Goal: Task Accomplishment & Management: Use online tool/utility

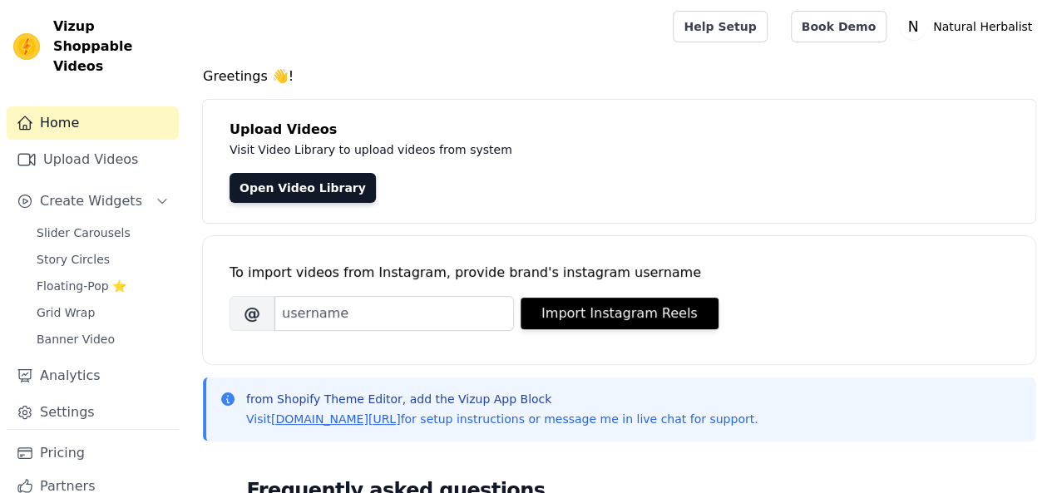
scroll to position [83, 0]
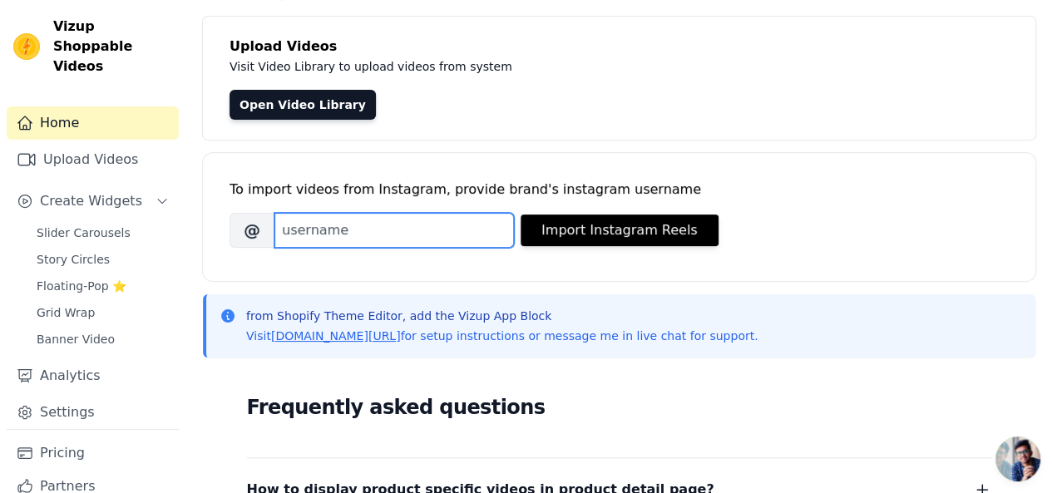
click at [437, 225] on input "Brand's Instagram Username" at bounding box center [395, 230] width 240 height 35
paste input "naturalherbalist01"
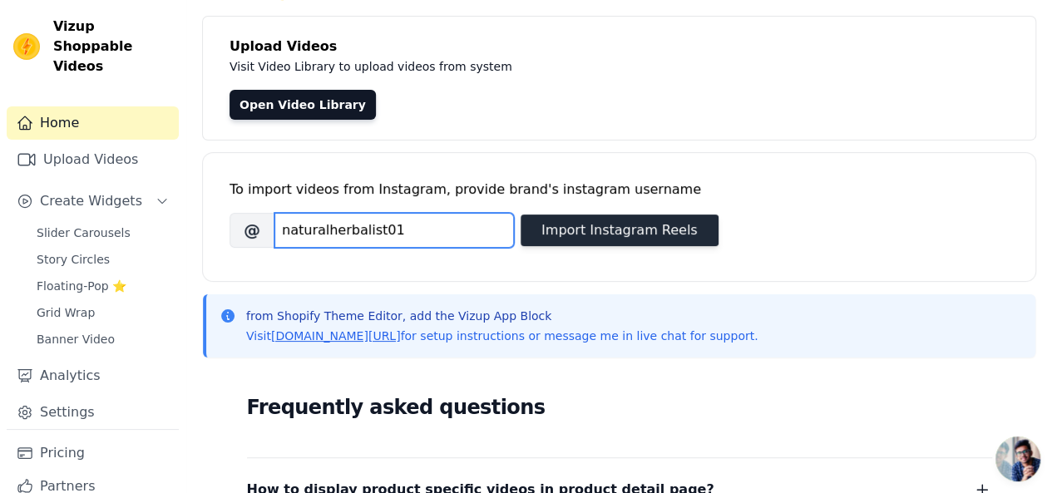
type input "naturalherbalist01"
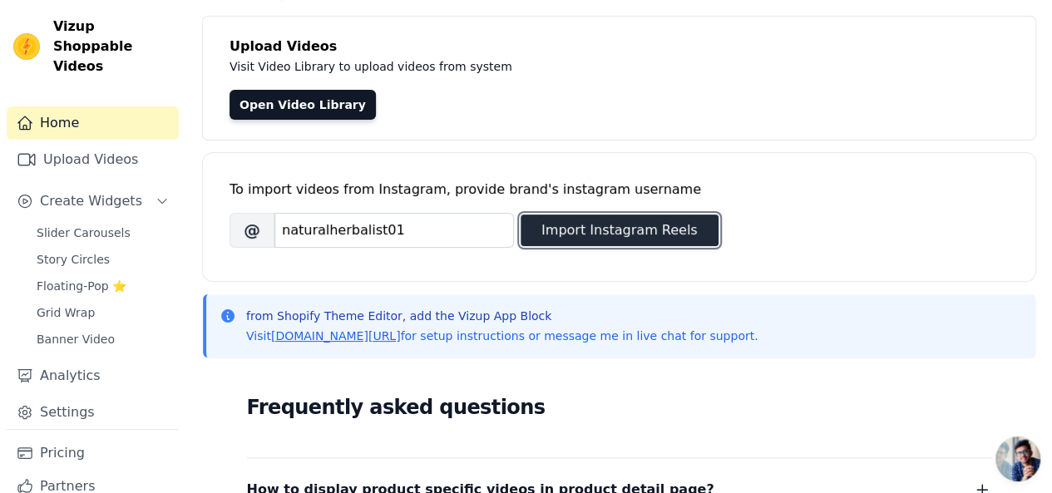
click at [564, 234] on button "Import Instagram Reels" at bounding box center [620, 231] width 198 height 32
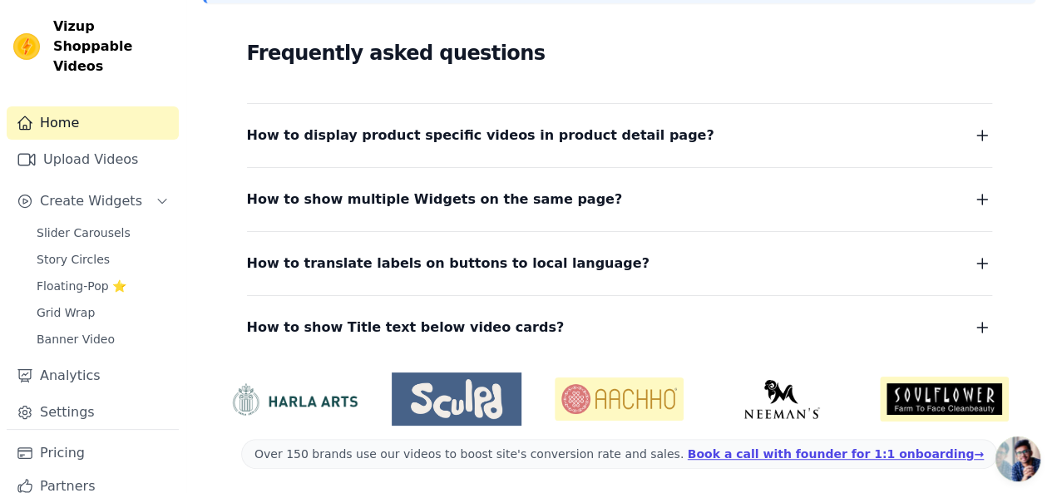
scroll to position [297, 0]
click at [593, 136] on span "How to display product specific videos in product detail page?" at bounding box center [481, 134] width 468 height 23
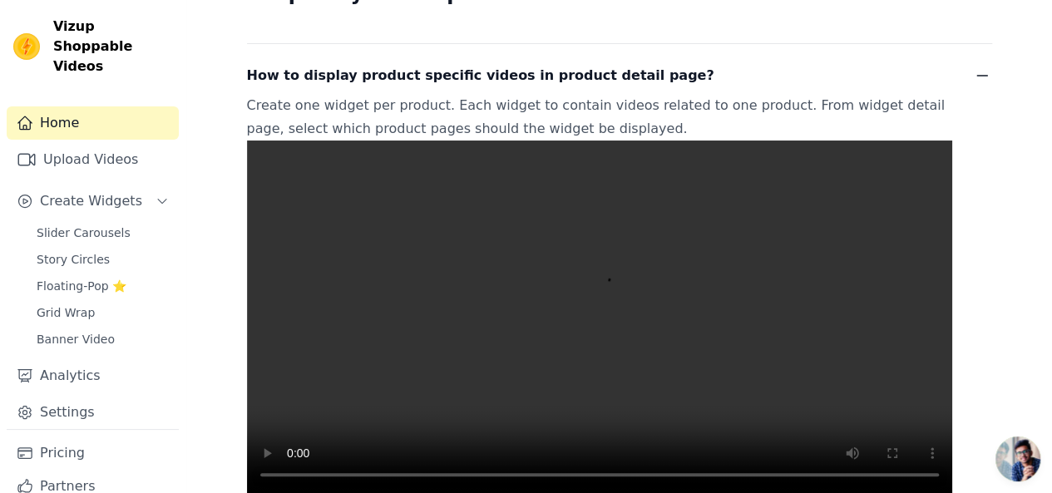
scroll to position [463, 0]
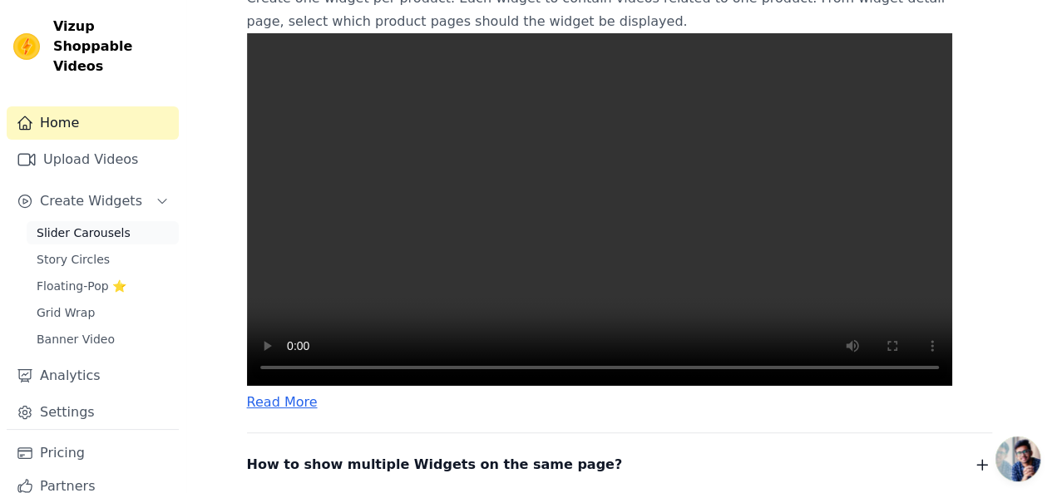
click at [77, 225] on span "Slider Carousels" at bounding box center [84, 233] width 94 height 17
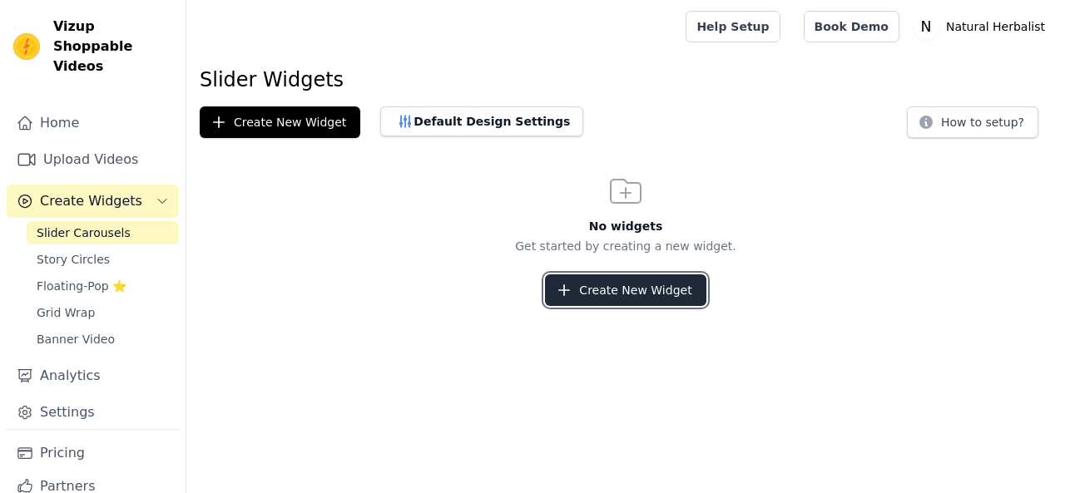
click at [622, 288] on button "Create New Widget" at bounding box center [625, 291] width 161 height 32
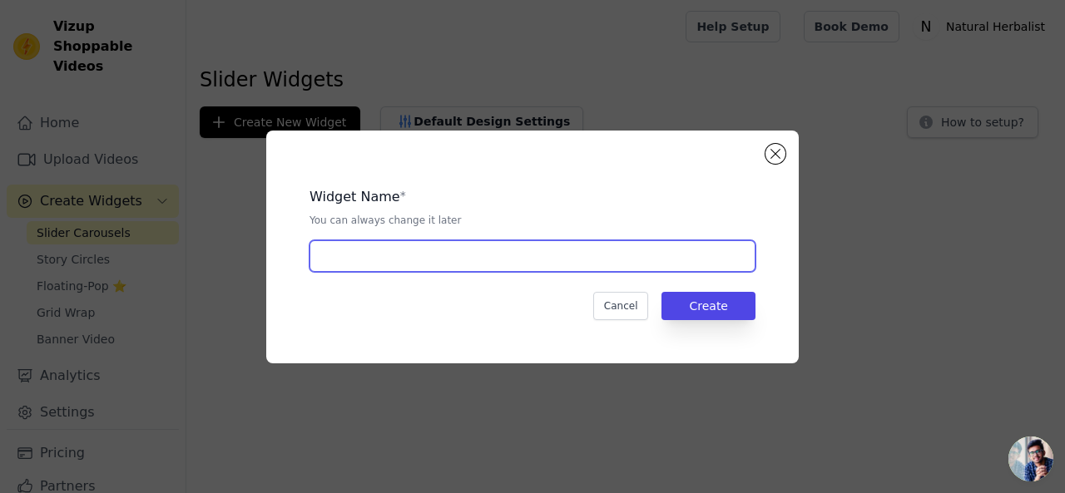
click at [454, 260] on input "text" at bounding box center [532, 256] width 446 height 32
type input "Anion Hair Growth oil"
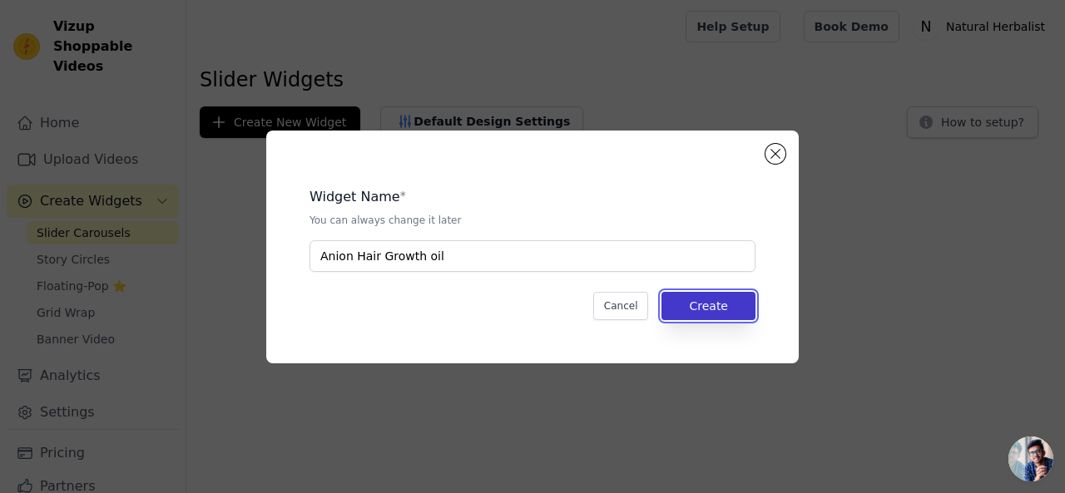
click at [706, 309] on button "Create" at bounding box center [708, 306] width 94 height 28
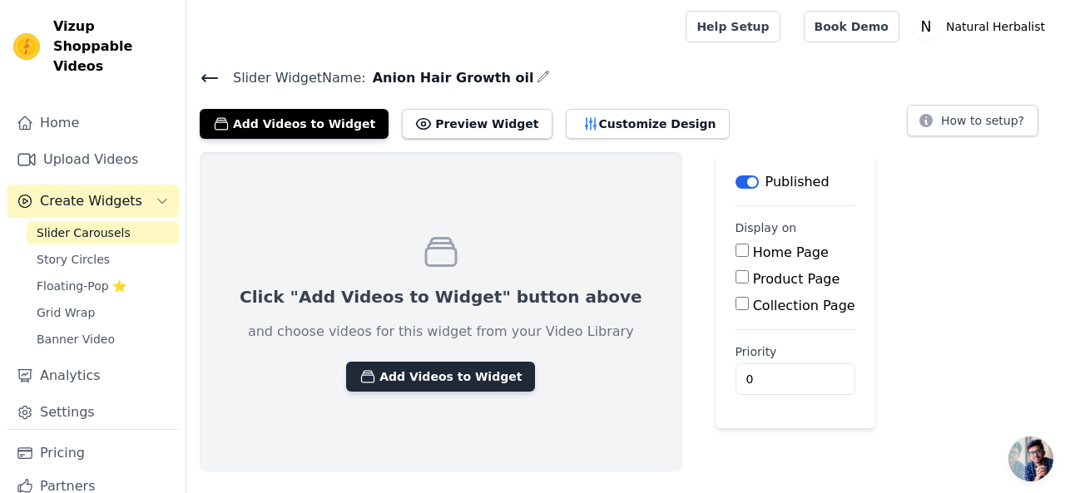
click at [433, 380] on button "Add Videos to Widget" at bounding box center [440, 377] width 189 height 30
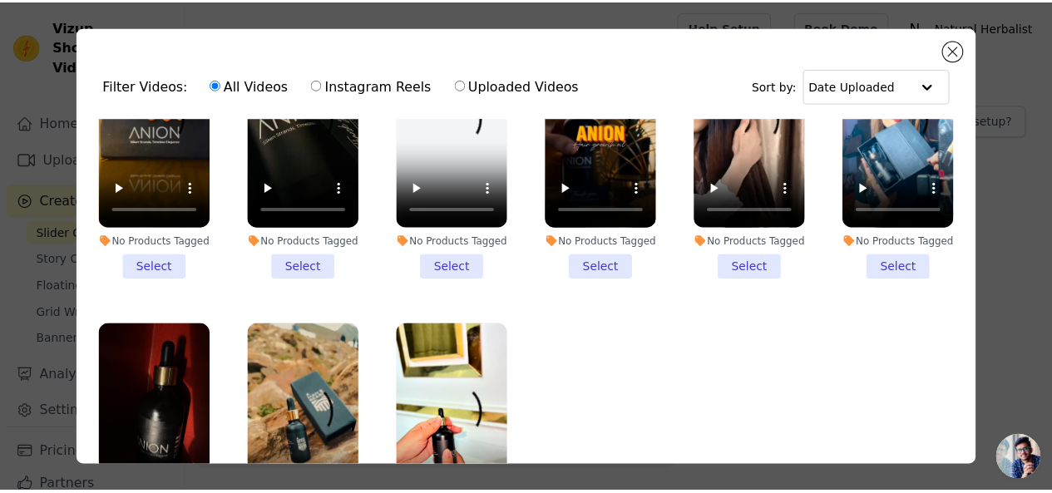
scroll to position [147, 0]
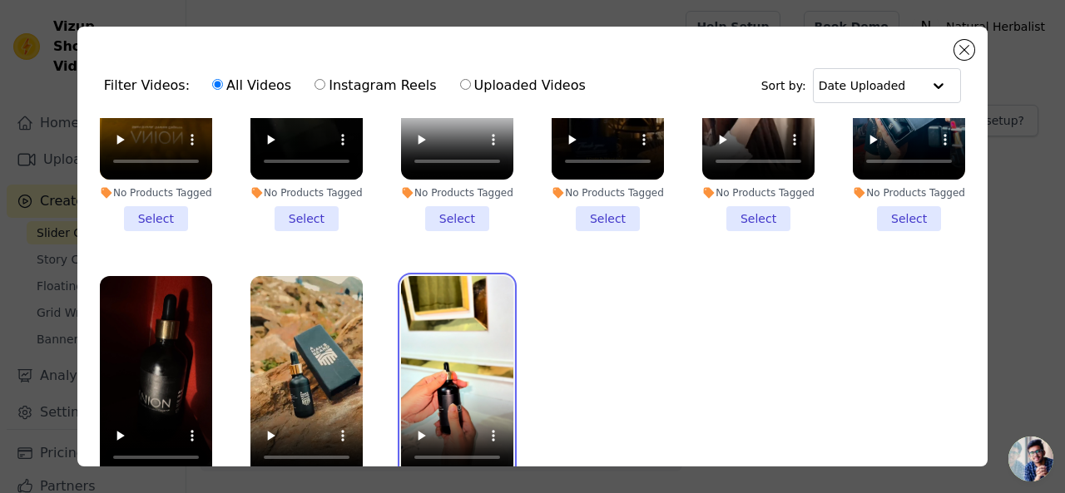
click at [452, 337] on video at bounding box center [457, 376] width 112 height 200
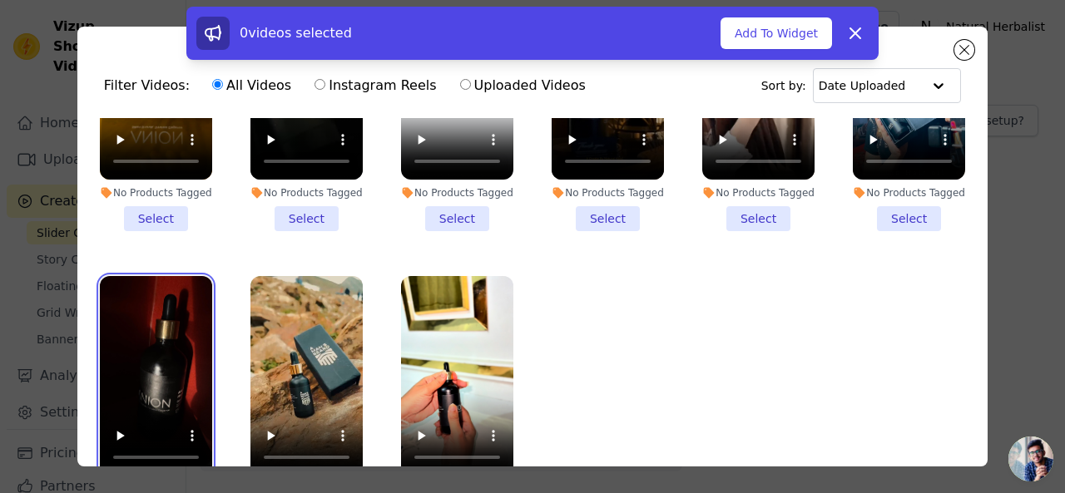
click at [145, 343] on video at bounding box center [156, 376] width 112 height 200
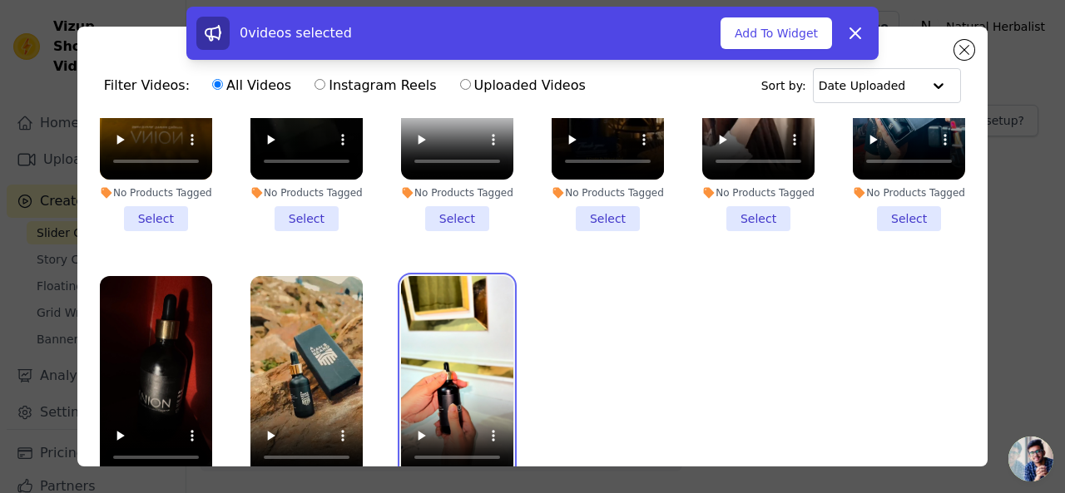
click at [463, 330] on video at bounding box center [457, 376] width 112 height 200
click at [852, 29] on icon at bounding box center [855, 33] width 10 height 10
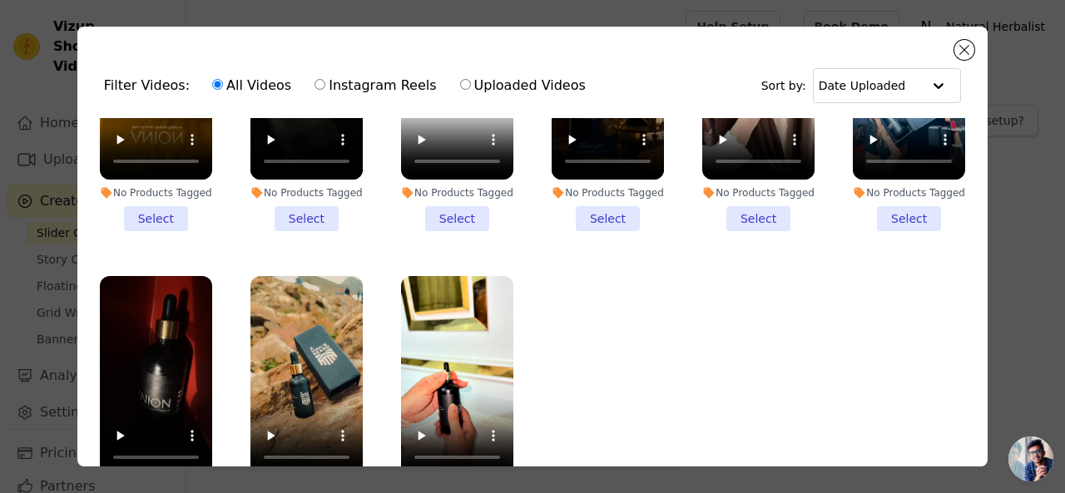
click at [314, 87] on input "Instagram Reels" at bounding box center [319, 84] width 11 height 11
radio input "true"
click at [433, 304] on video at bounding box center [457, 376] width 112 height 200
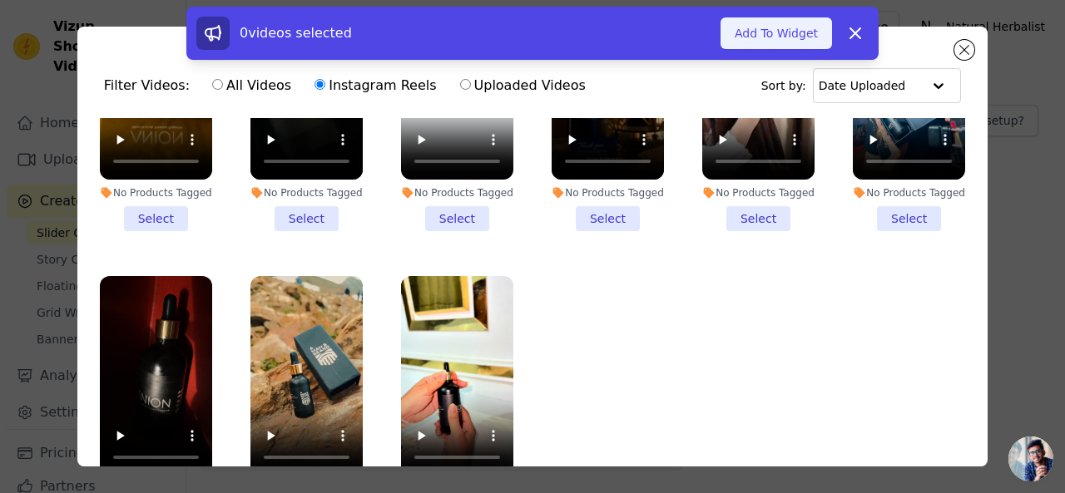
click at [774, 32] on button "Add To Widget" at bounding box center [775, 33] width 111 height 32
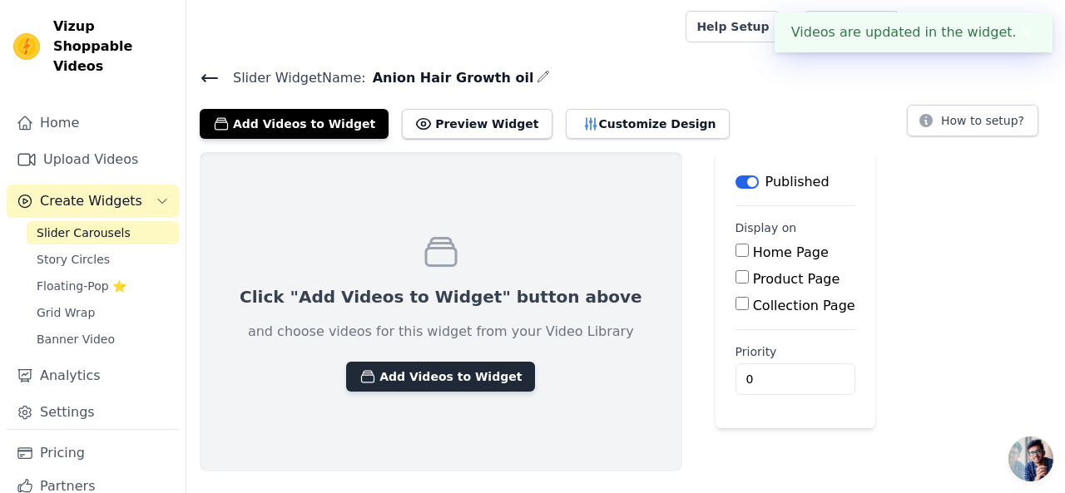
click at [433, 377] on button "Add Videos to Widget" at bounding box center [440, 377] width 189 height 30
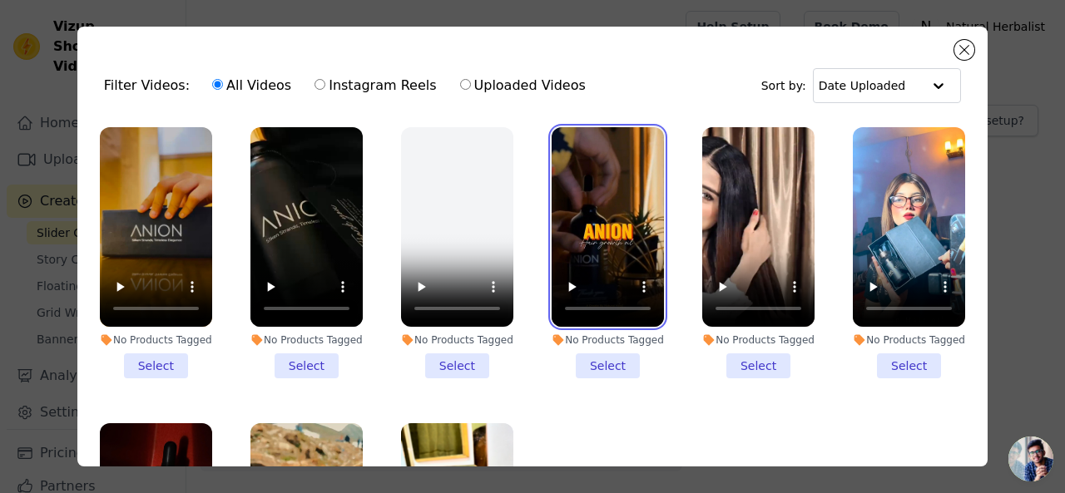
click at [601, 225] on video at bounding box center [608, 227] width 112 height 200
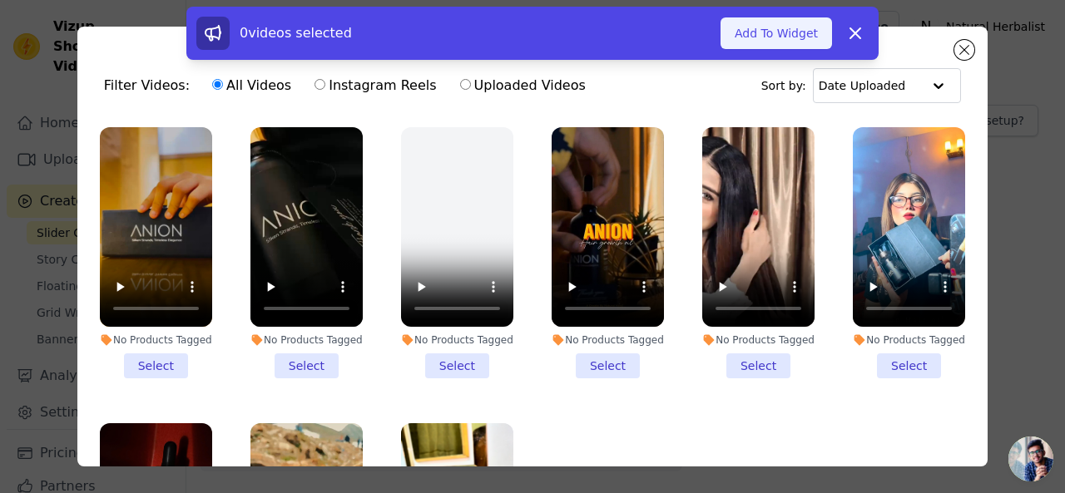
click at [760, 37] on button "Add To Widget" at bounding box center [775, 33] width 111 height 32
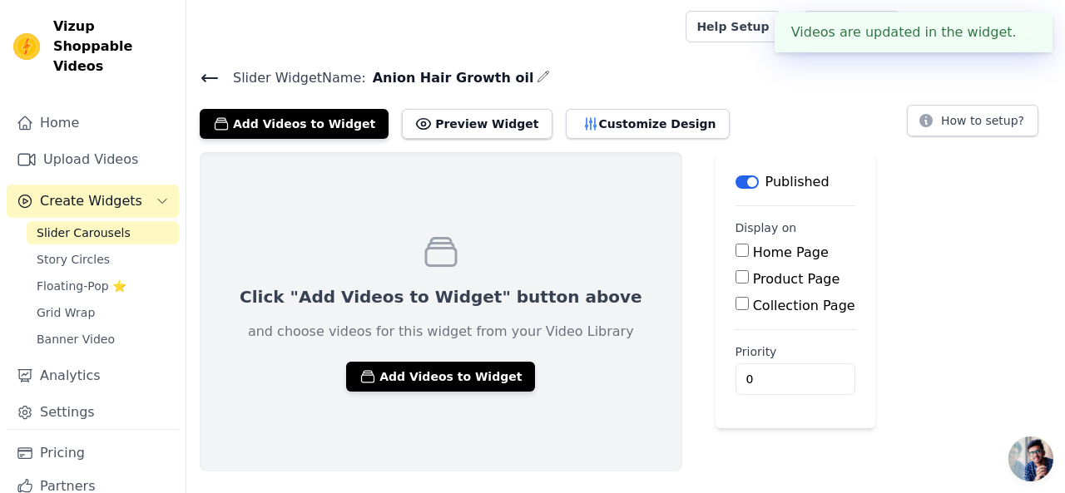
click at [753, 279] on label "Product Page" at bounding box center [796, 279] width 87 height 16
click at [735, 279] on input "Product Page" at bounding box center [741, 276] width 13 height 13
checkbox input "true"
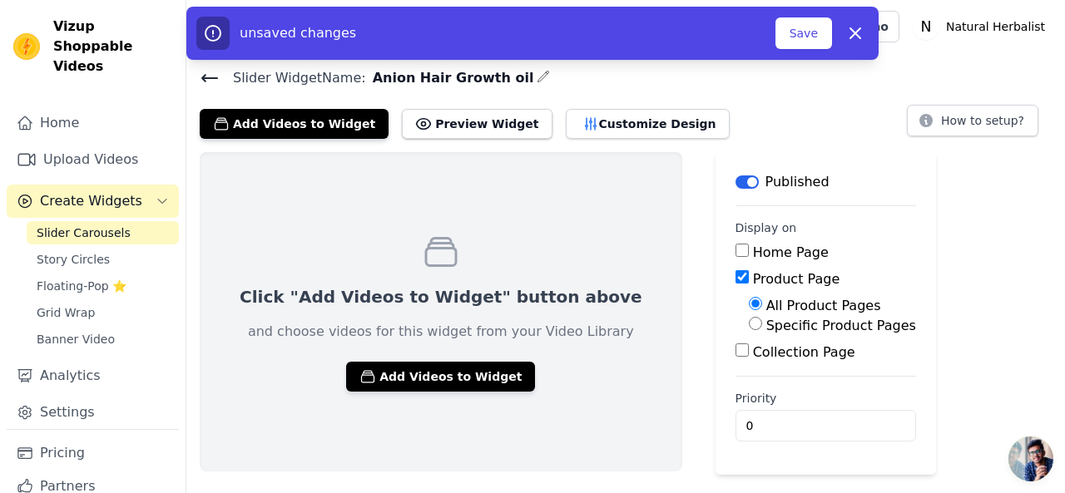
click at [766, 324] on label "Specific Product Pages" at bounding box center [841, 326] width 150 height 16
click at [749, 324] on input "Specific Product Pages" at bounding box center [755, 323] width 13 height 13
radio input "true"
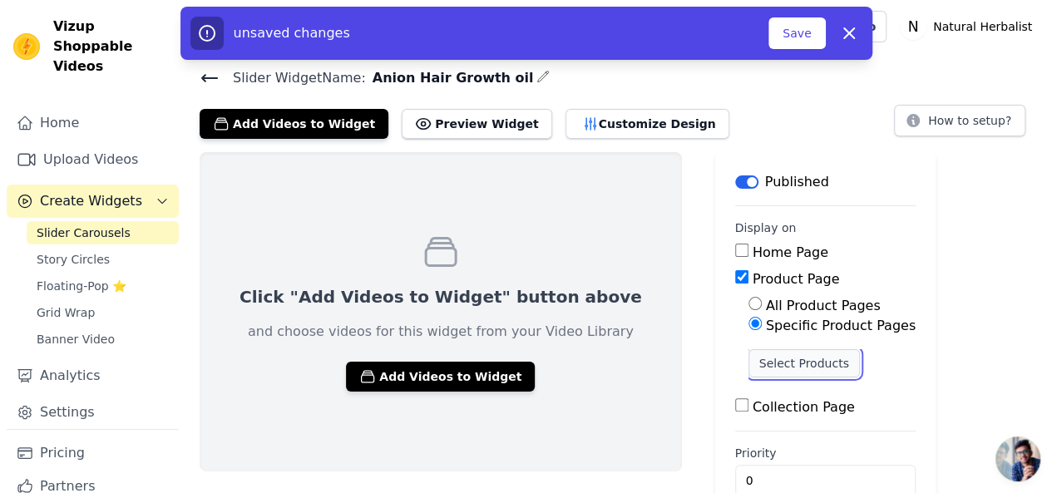
click at [749, 360] on button "Select Products" at bounding box center [804, 363] width 111 height 28
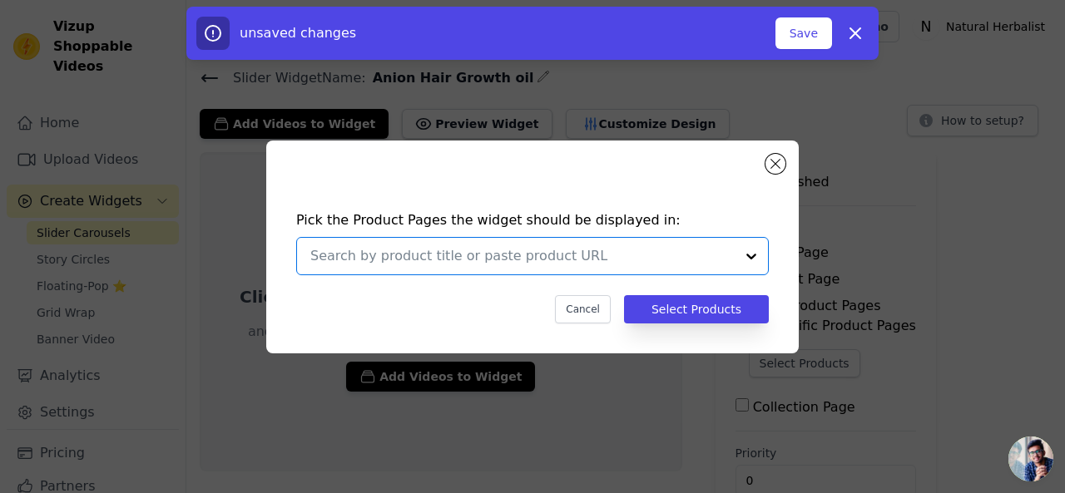
click at [499, 261] on input "text" at bounding box center [522, 256] width 424 height 20
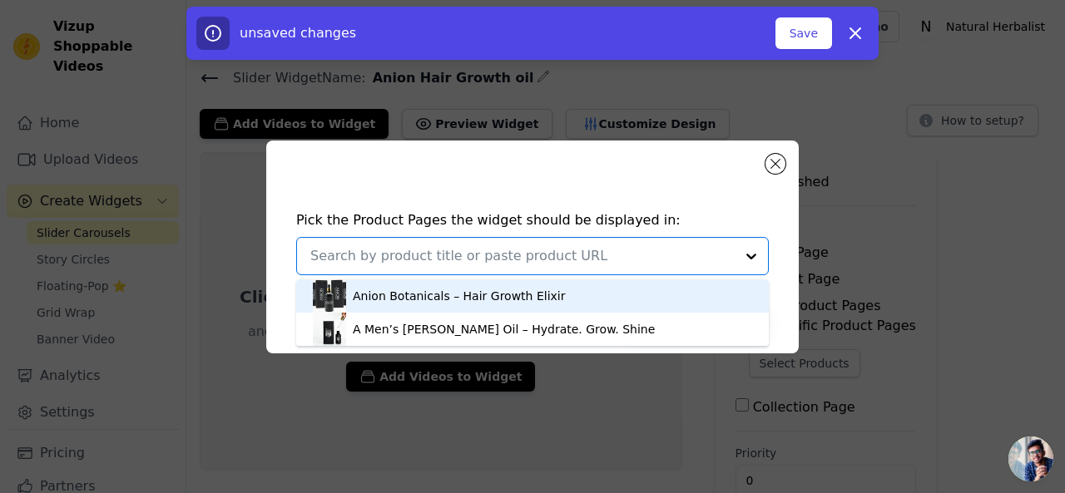
click at [497, 304] on div "Anion Botanicals – Hair Growth Elixir" at bounding box center [459, 296] width 212 height 17
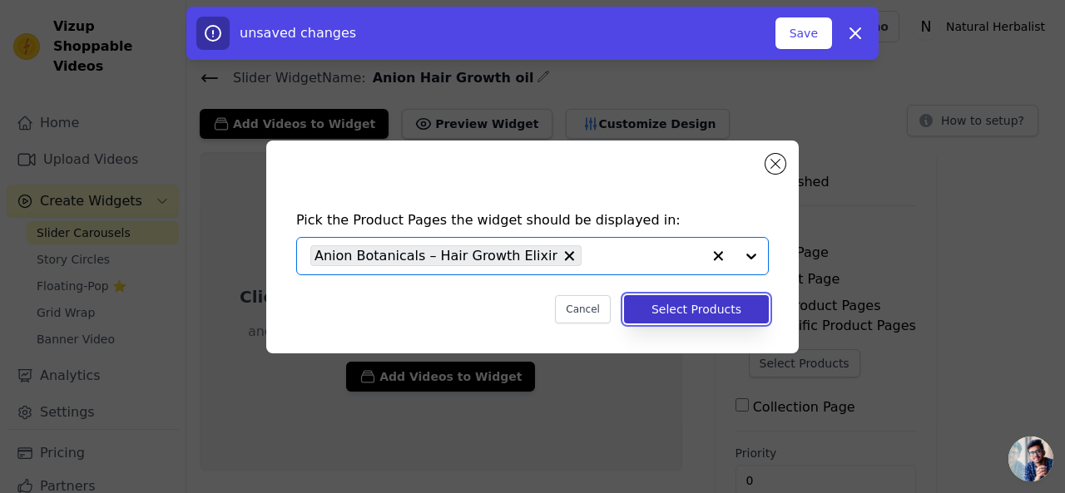
click at [672, 309] on button "Select Products" at bounding box center [696, 309] width 145 height 28
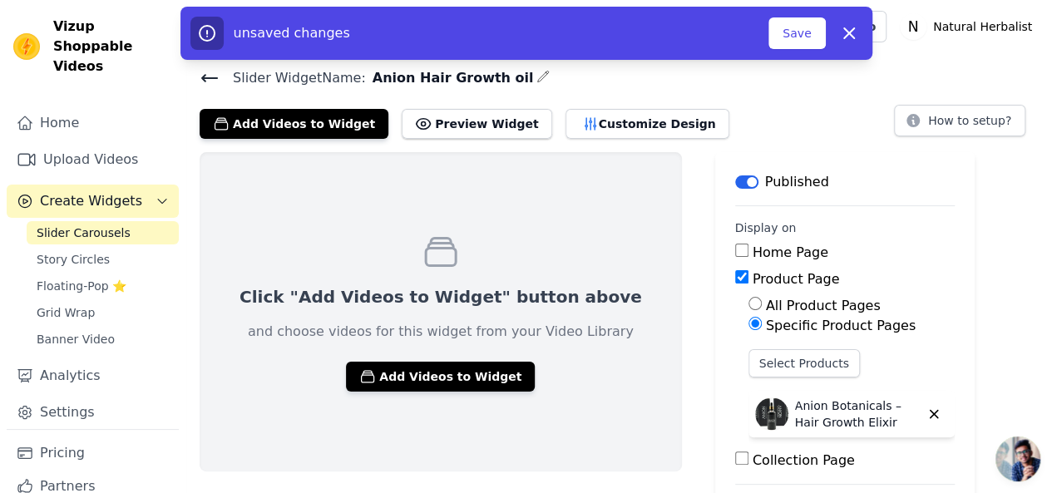
scroll to position [87, 0]
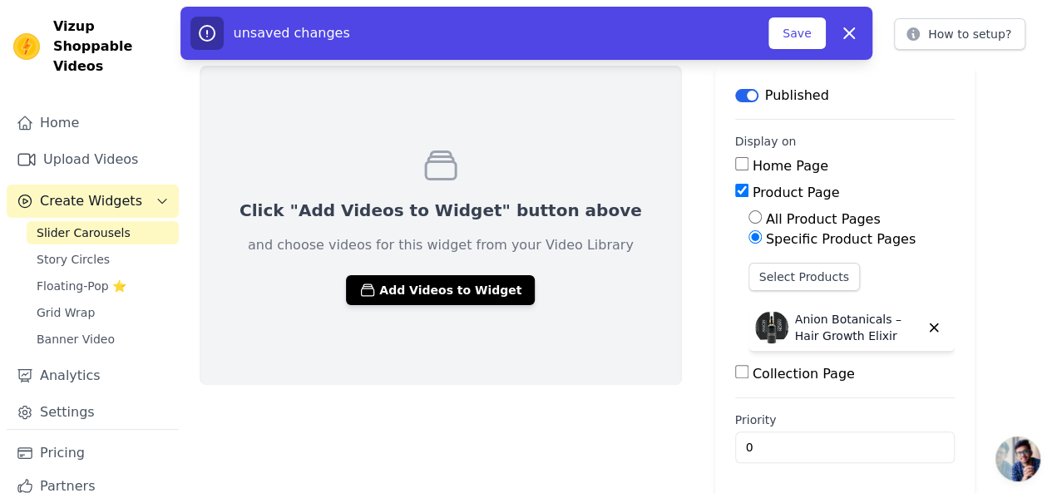
click at [735, 373] on input "Collection Page" at bounding box center [741, 371] width 13 height 13
checkbox input "true"
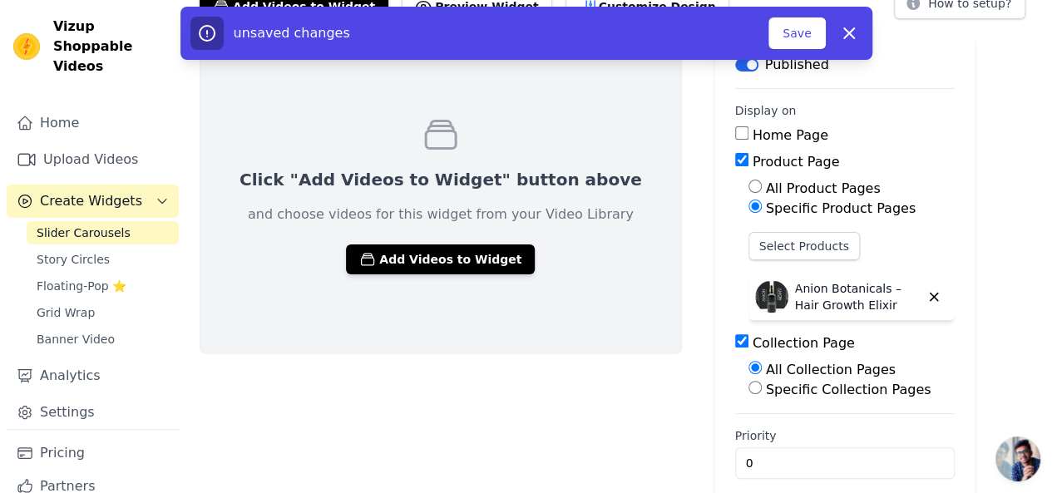
scroll to position [133, 0]
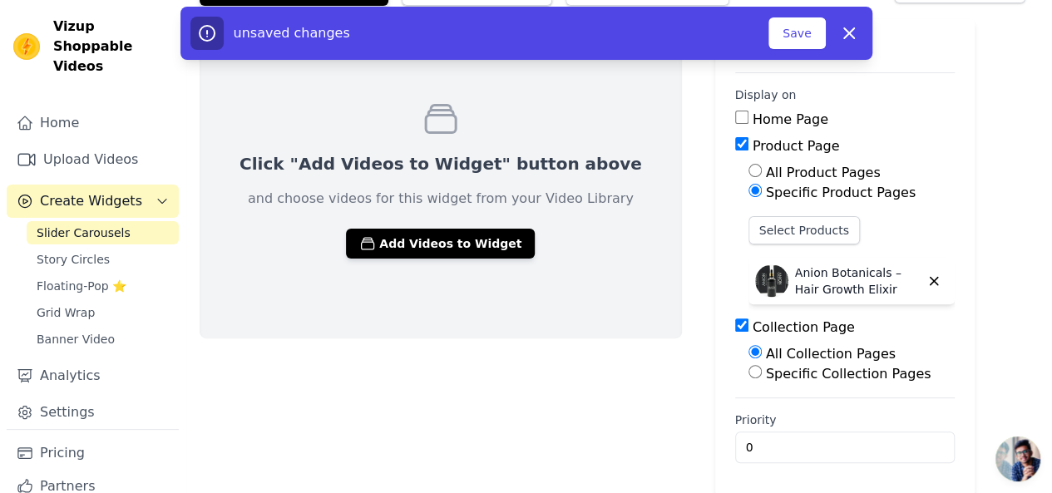
click at [749, 372] on input "Specific Collection Pages" at bounding box center [755, 371] width 13 height 13
radio input "true"
click at [749, 408] on button "Select Collection Pages" at bounding box center [827, 412] width 157 height 28
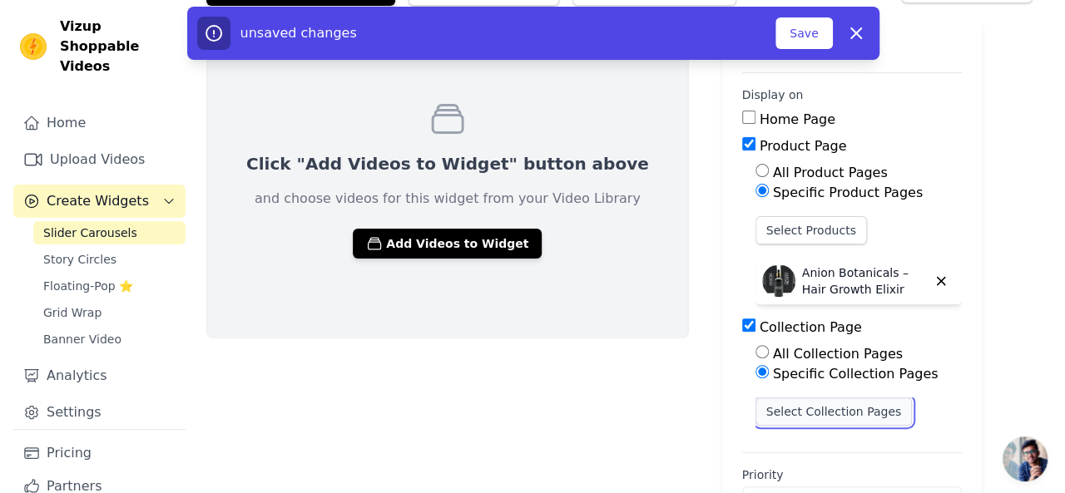
scroll to position [0, 0]
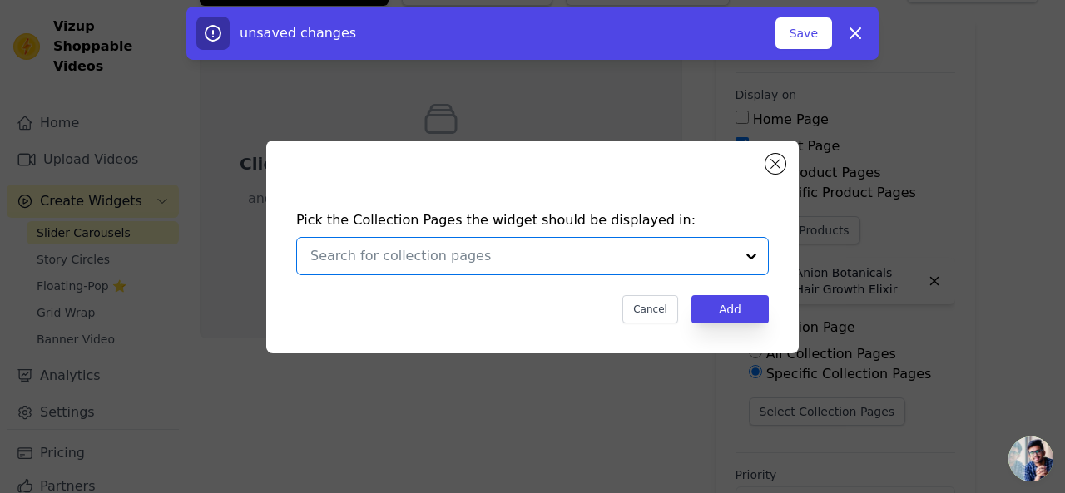
click at [455, 260] on input "text" at bounding box center [522, 256] width 424 height 20
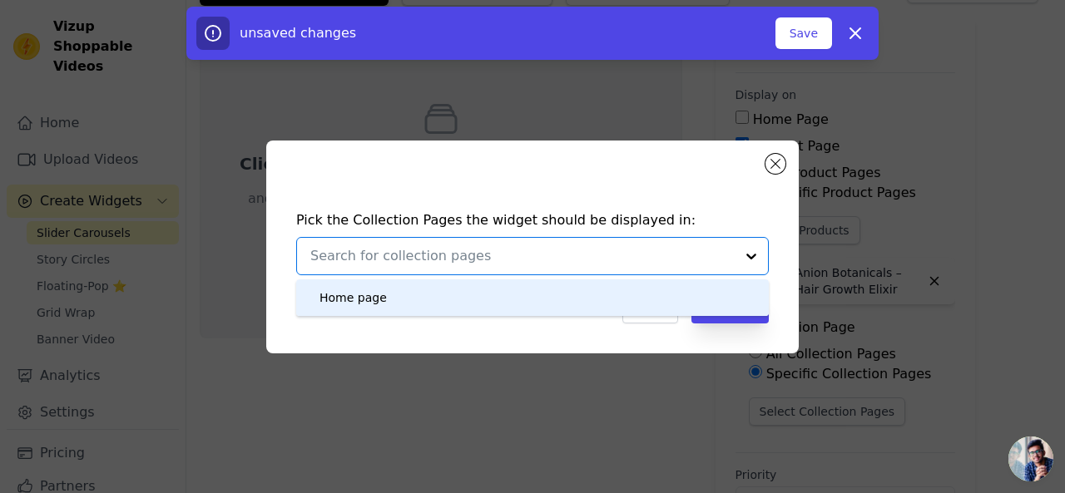
click at [458, 294] on div "Home page" at bounding box center [532, 298] width 439 height 37
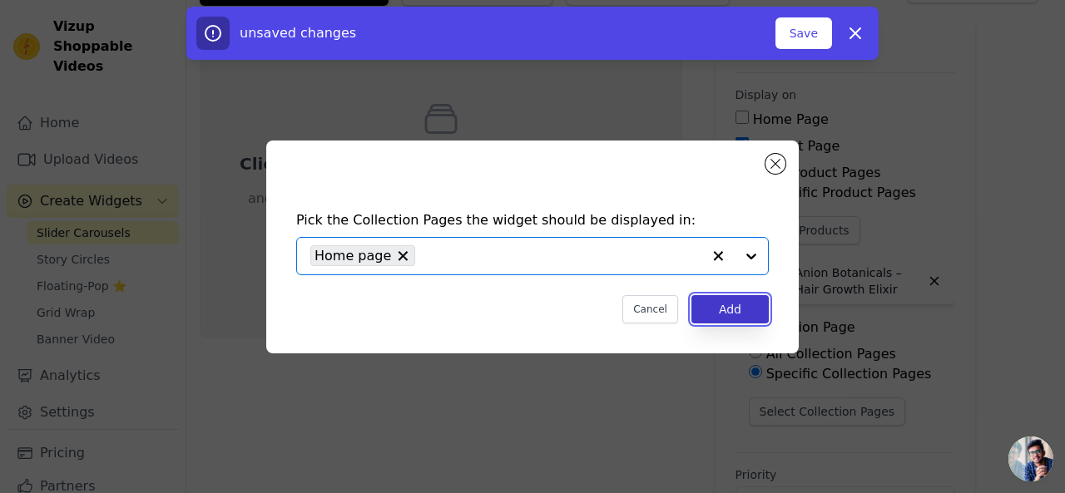
click at [730, 309] on button "Add" at bounding box center [729, 309] width 77 height 28
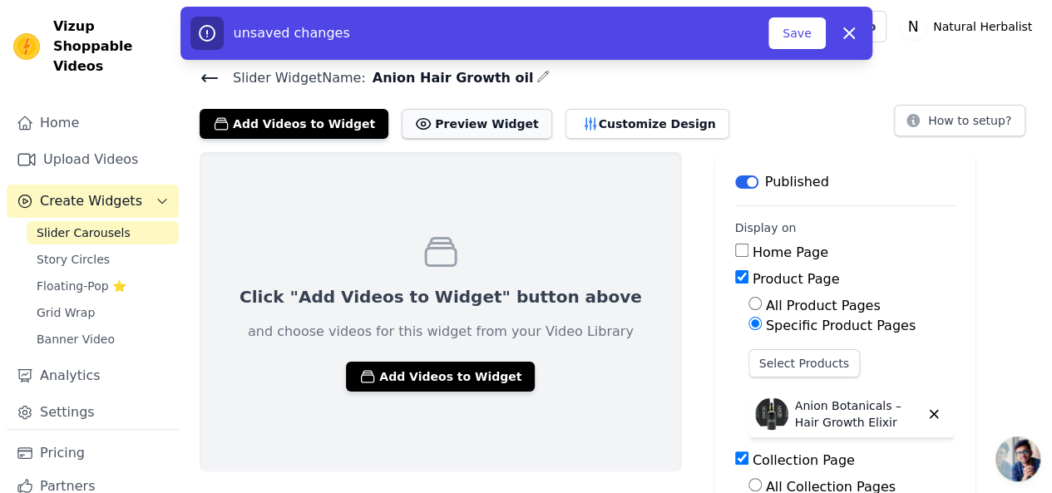
click at [455, 120] on button "Preview Widget" at bounding box center [477, 124] width 150 height 30
click at [455, 127] on button "Preview Widget" at bounding box center [477, 124] width 150 height 30
click at [582, 122] on icon "button" at bounding box center [590, 124] width 17 height 17
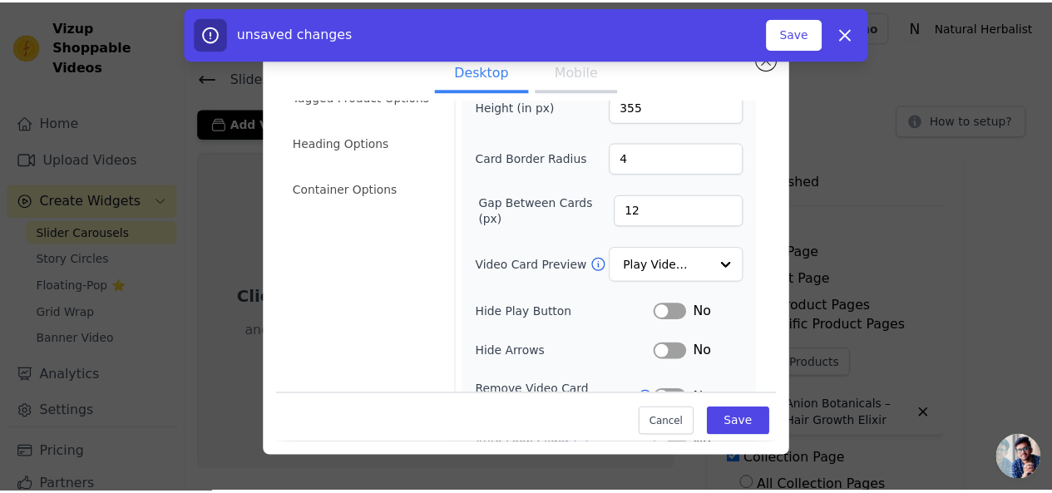
scroll to position [220, 0]
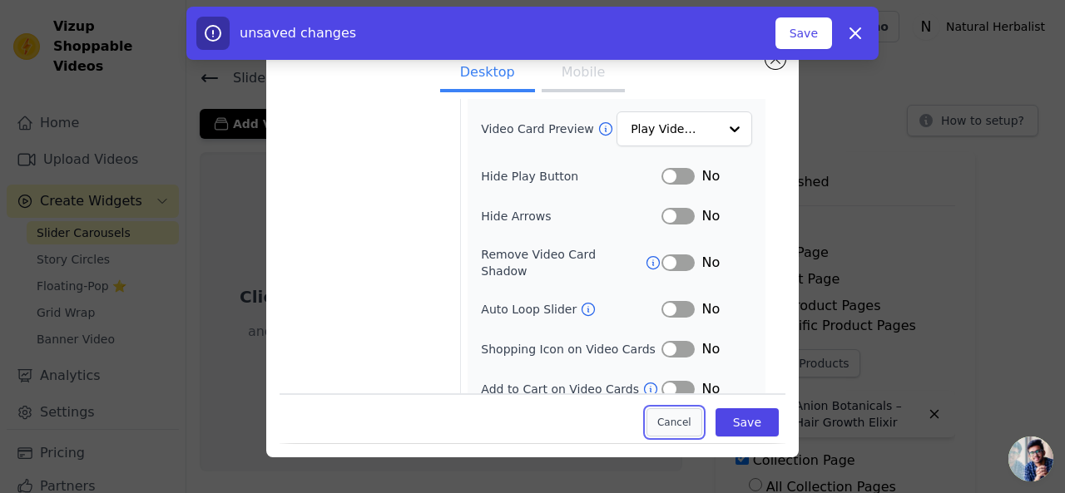
click at [672, 424] on button "Cancel" at bounding box center [674, 423] width 56 height 28
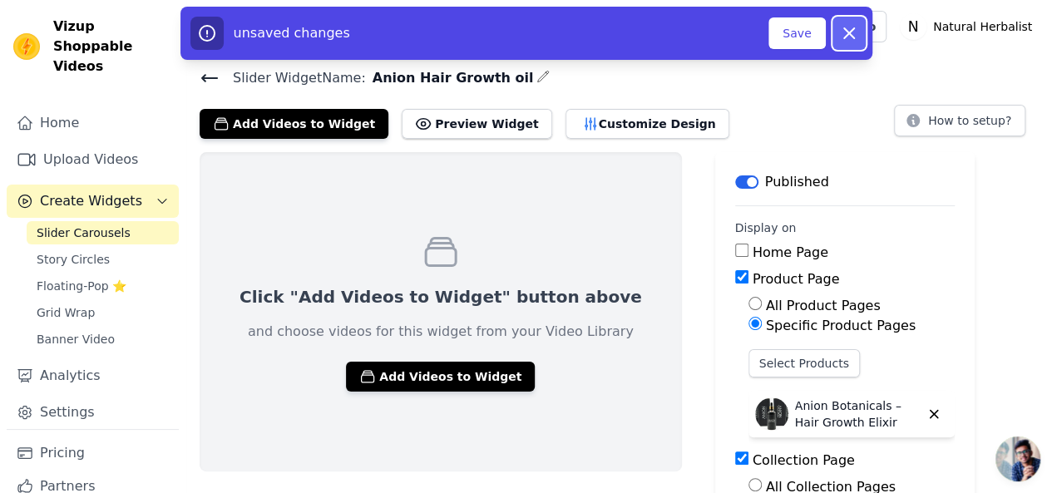
click at [849, 27] on icon "button" at bounding box center [849, 33] width 20 height 20
checkbox input "false"
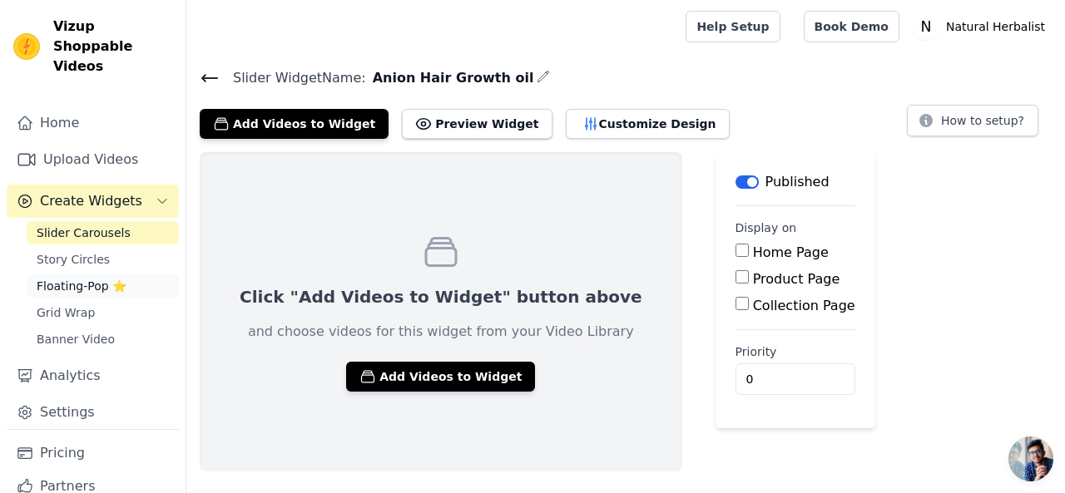
click at [91, 278] on span "Floating-Pop ⭐" at bounding box center [82, 286] width 90 height 17
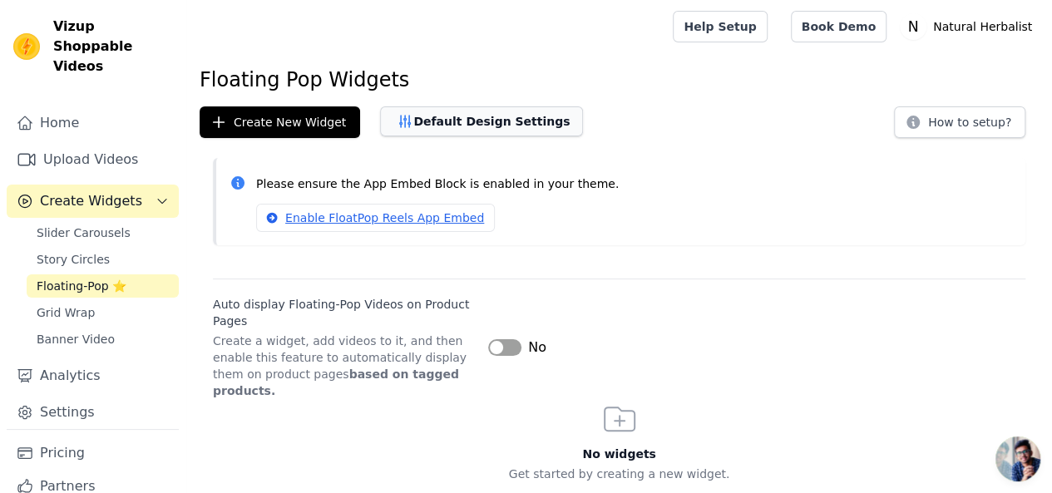
click at [428, 122] on button "Default Design Settings" at bounding box center [481, 121] width 203 height 30
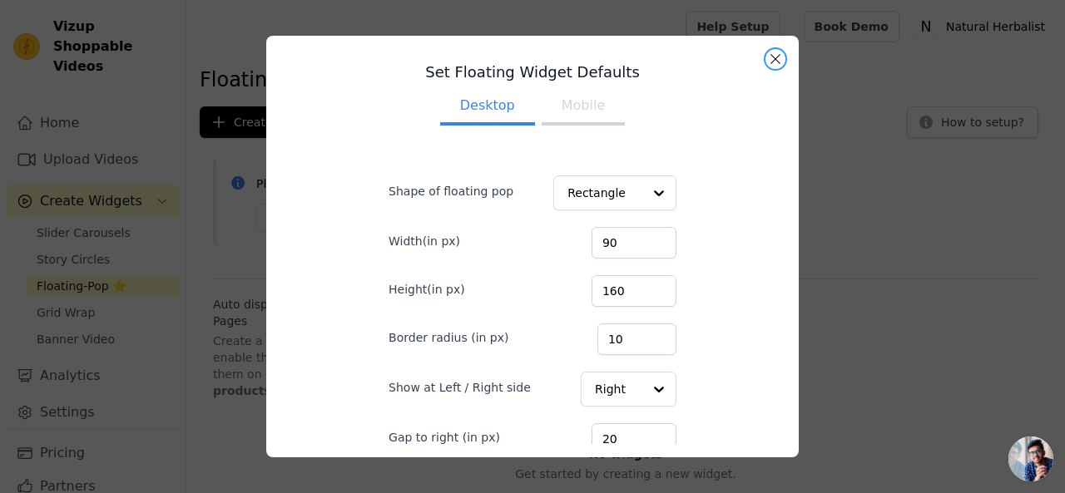
click at [784, 59] on button "Close modal" at bounding box center [775, 59] width 20 height 20
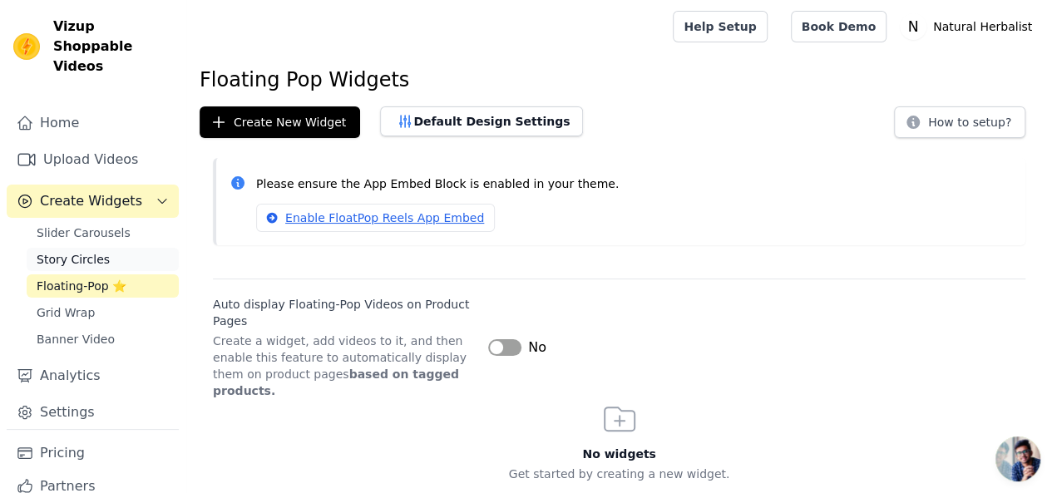
click at [84, 251] on span "Story Circles" at bounding box center [73, 259] width 73 height 17
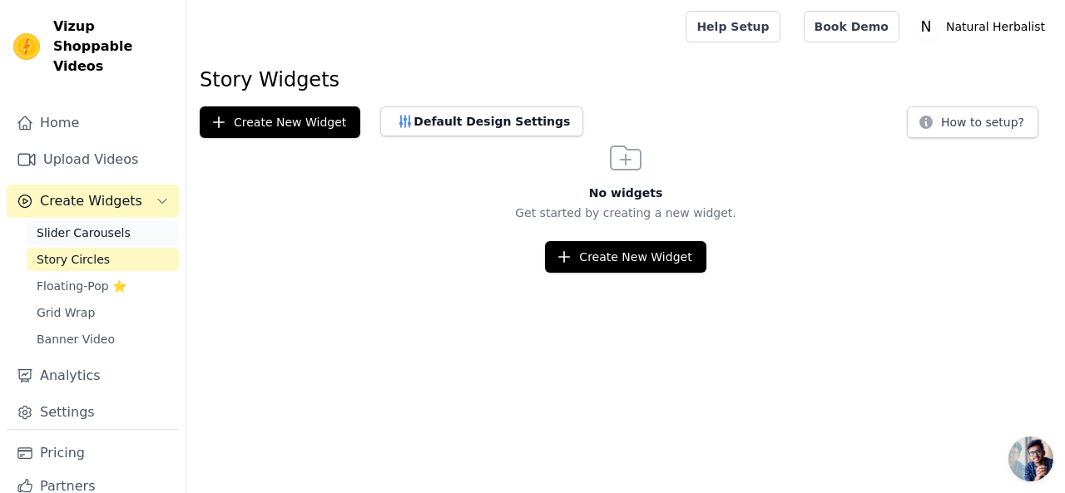
click at [104, 225] on span "Slider Carousels" at bounding box center [84, 233] width 94 height 17
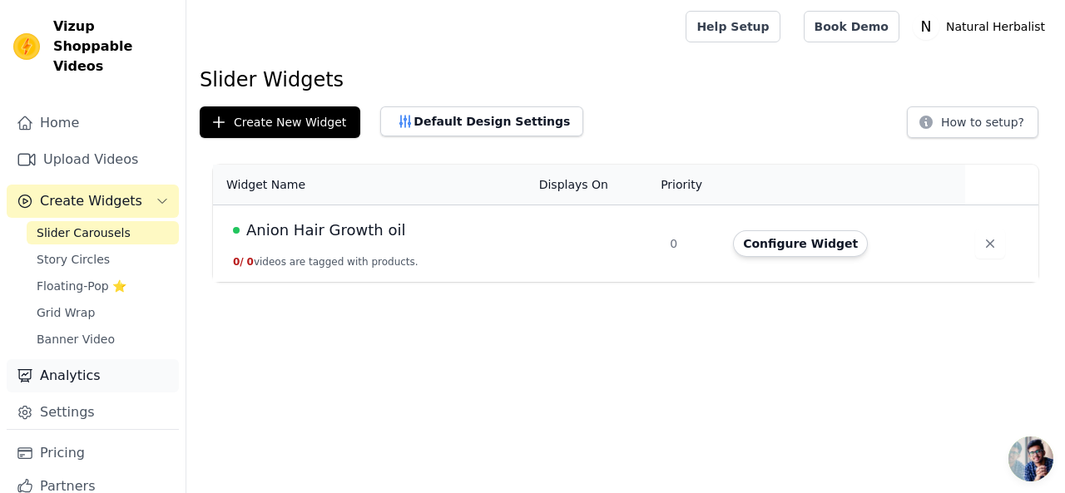
click at [96, 359] on link "Analytics" at bounding box center [93, 375] width 172 height 33
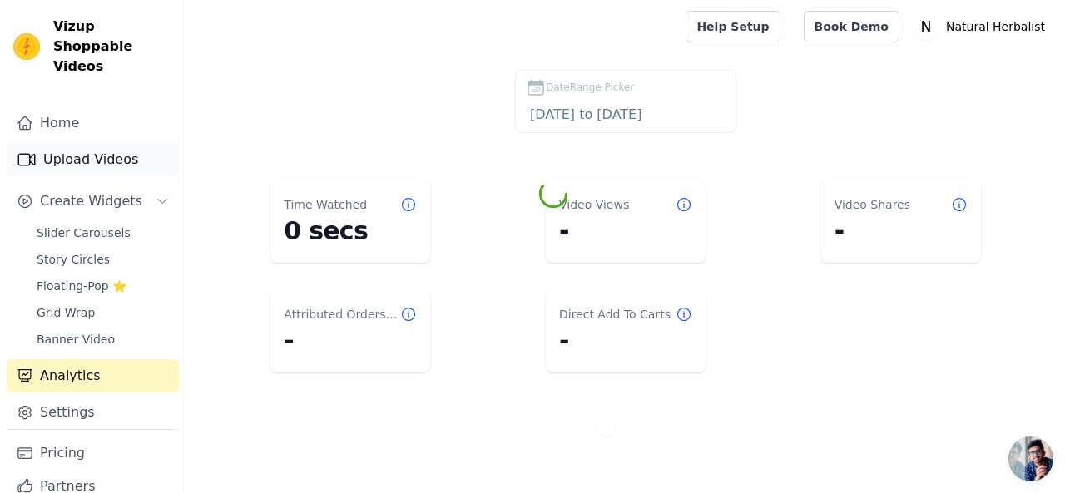
click at [89, 143] on link "Upload Videos" at bounding box center [93, 159] width 172 height 33
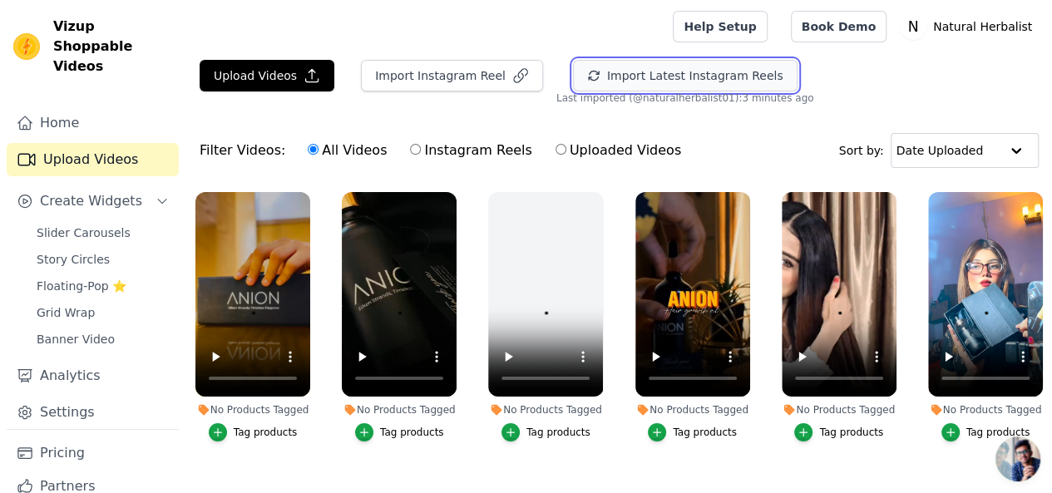
click at [616, 76] on button "Import Latest Instagram Reels" at bounding box center [685, 76] width 225 height 32
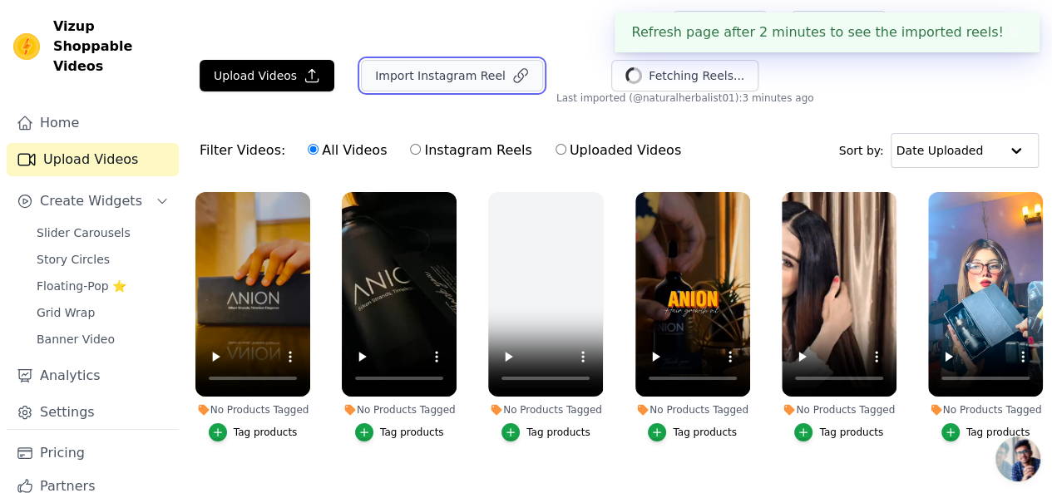
click at [432, 81] on button "Import Instagram Reel" at bounding box center [452, 76] width 182 height 32
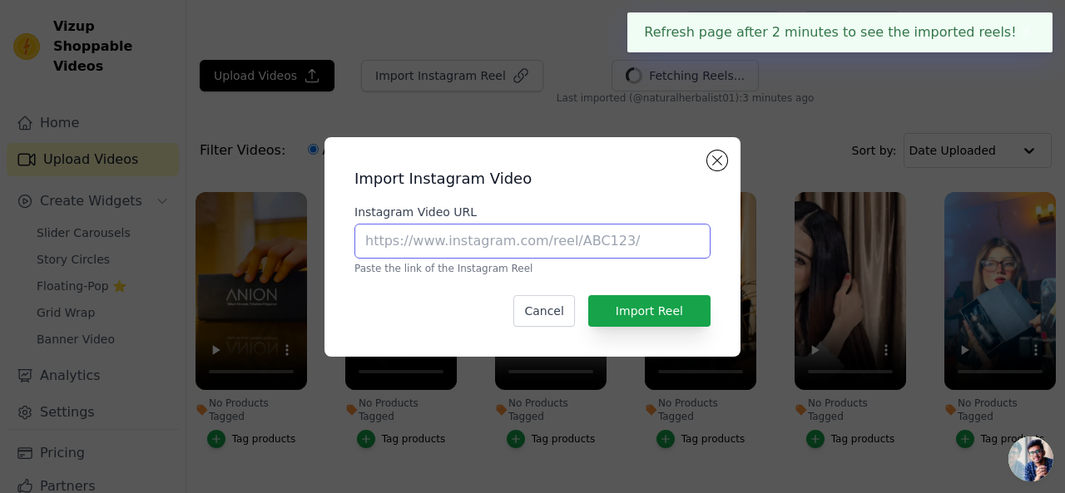
click at [476, 252] on input "Instagram Video URL" at bounding box center [532, 241] width 356 height 35
click at [714, 161] on button "Close modal" at bounding box center [717, 161] width 20 height 20
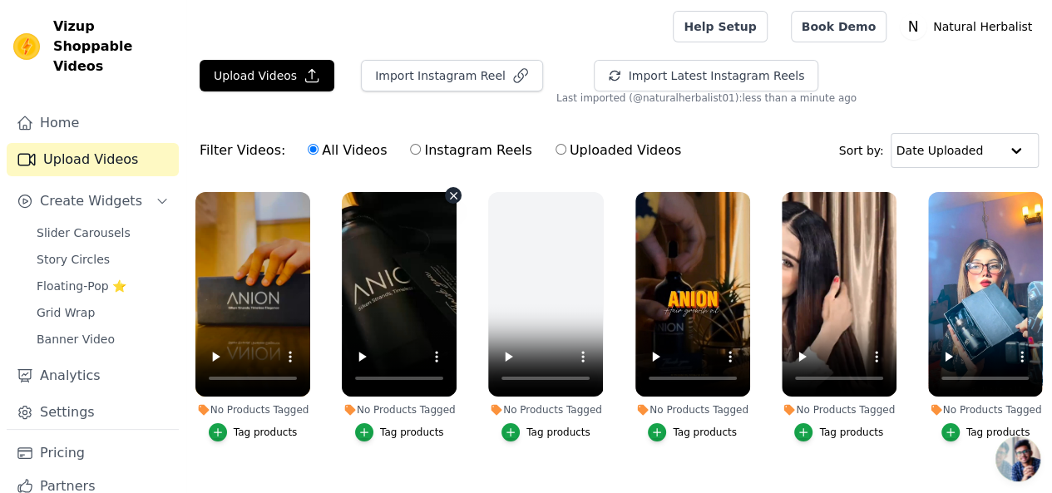
scroll to position [83, 0]
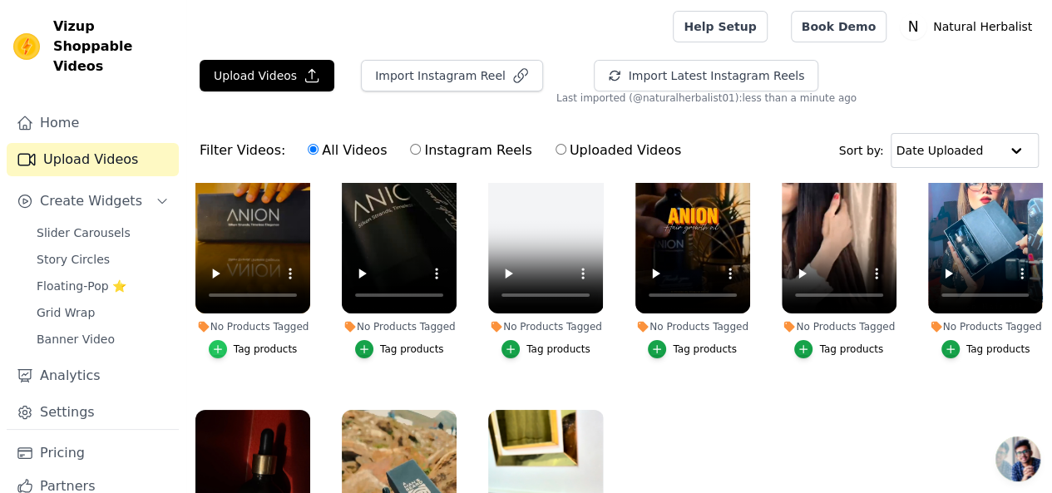
click at [221, 344] on icon "button" at bounding box center [218, 350] width 12 height 12
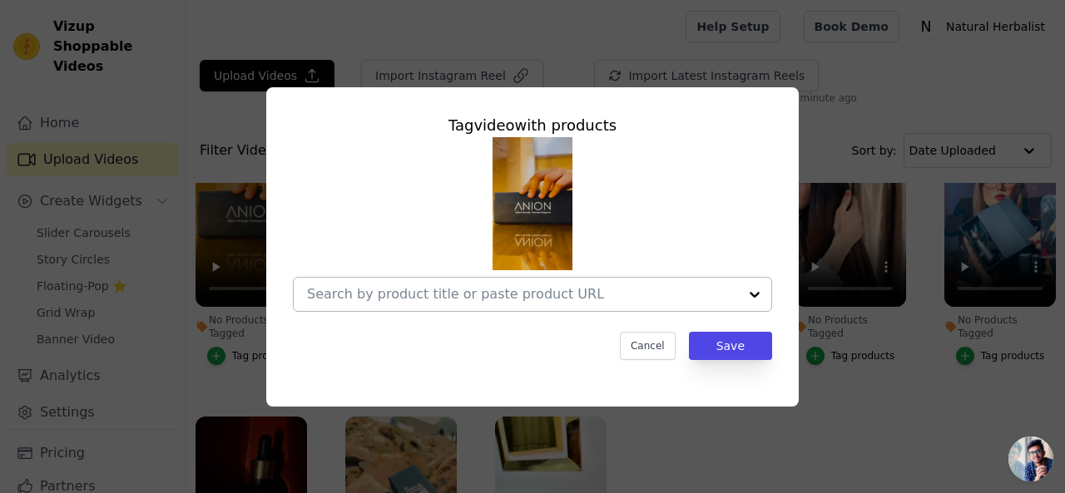
click at [497, 297] on input "No Products Tagged Tag video with products Cancel Save Tag products" at bounding box center [522, 294] width 431 height 16
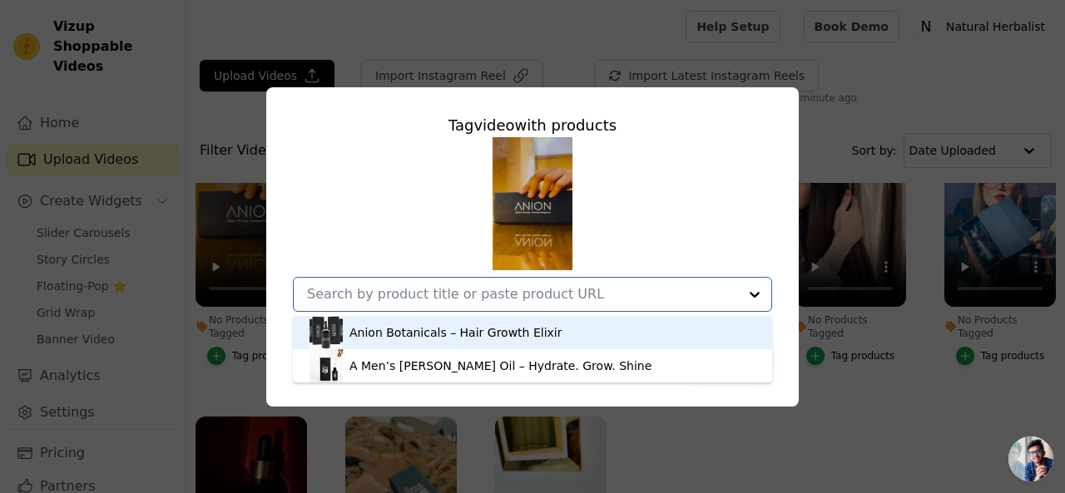
click at [471, 330] on div "Anion Botanicals – Hair Growth Elixir" at bounding box center [455, 332] width 212 height 17
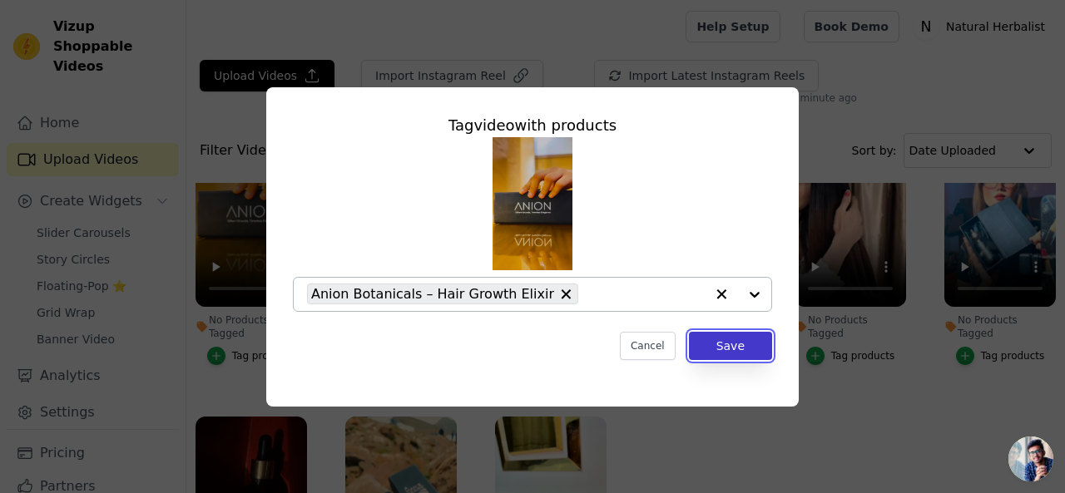
click at [722, 345] on button "Save" at bounding box center [730, 346] width 83 height 28
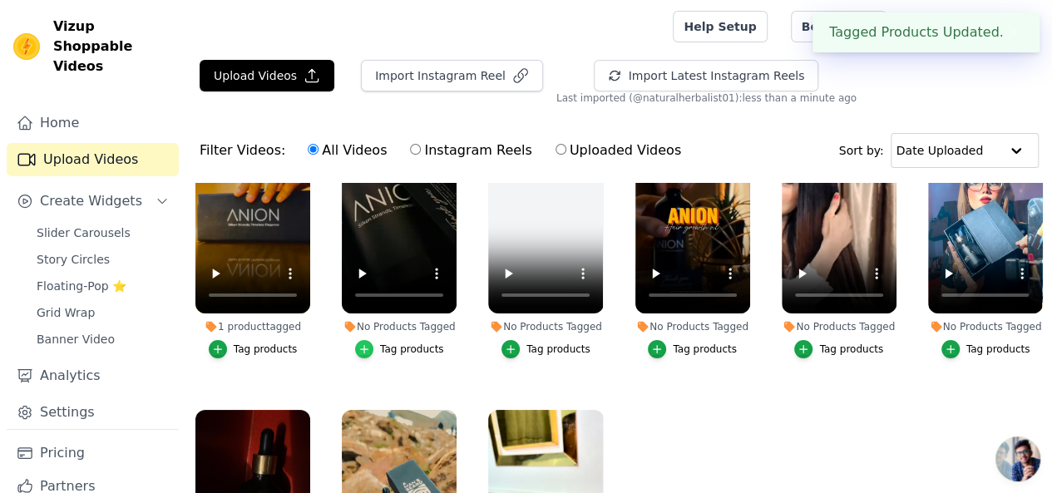
click at [364, 344] on icon "button" at bounding box center [365, 350] width 12 height 12
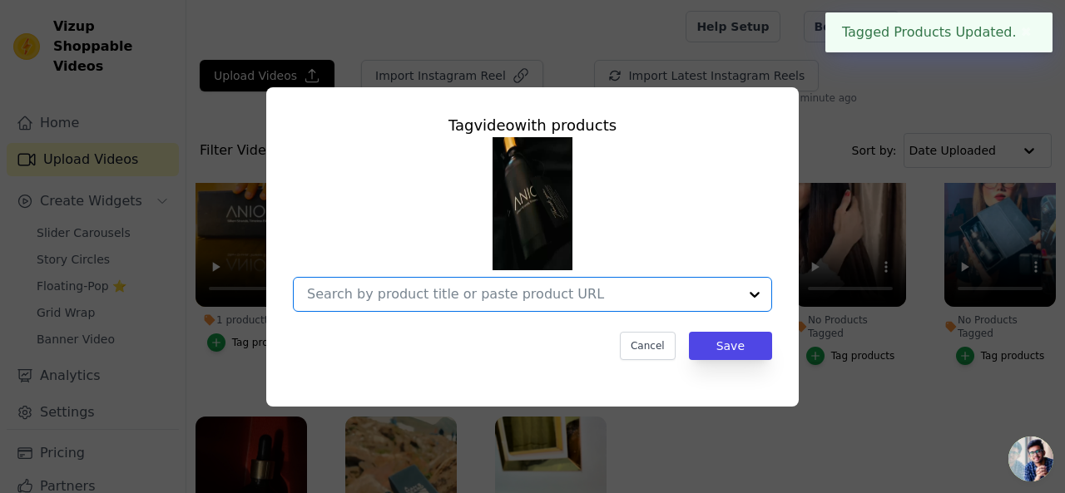
click at [625, 301] on input "No Products Tagged Tag video with products Option undefined, selected. Select i…" at bounding box center [522, 294] width 431 height 16
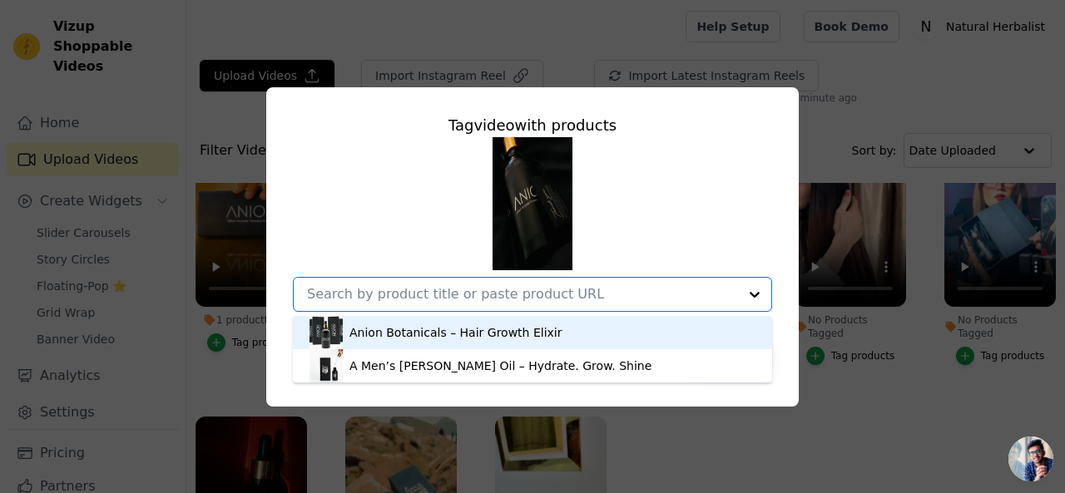
click at [537, 341] on div "Anion Botanicals – Hair Growth Elixir" at bounding box center [532, 332] width 446 height 33
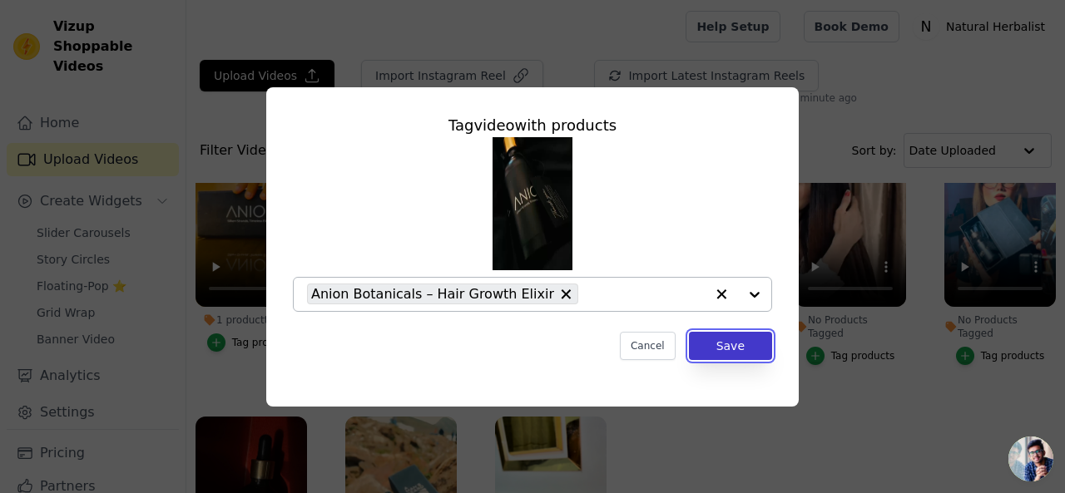
click at [733, 344] on button "Save" at bounding box center [730, 346] width 83 height 28
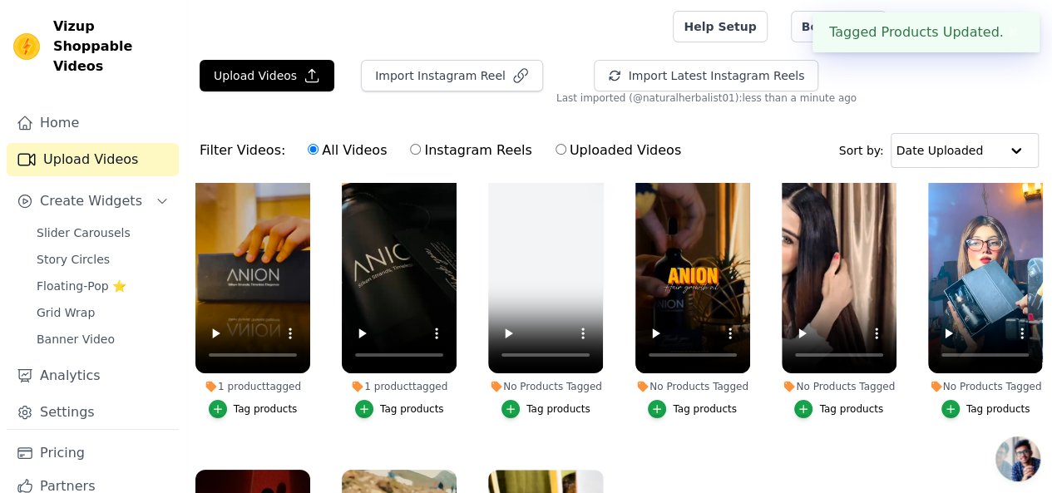
scroll to position [0, 0]
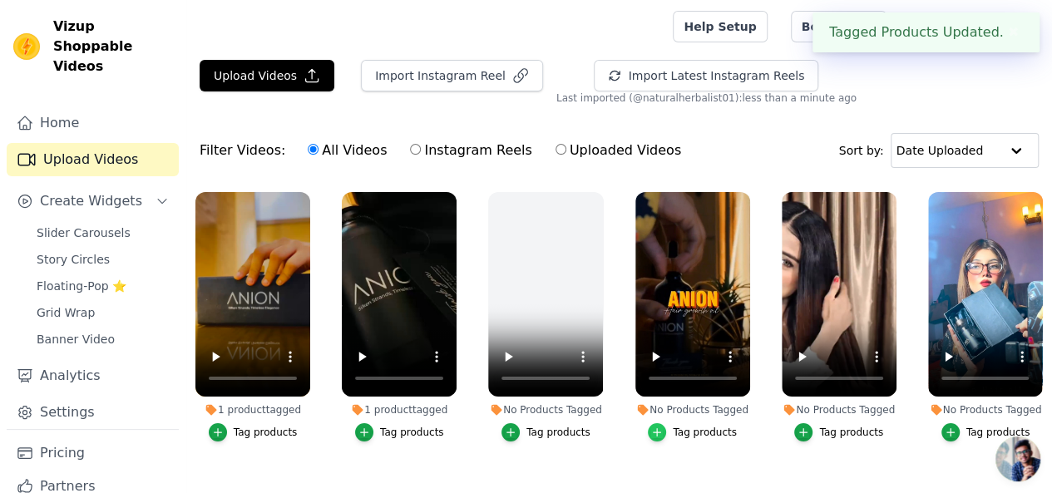
click at [656, 427] on icon "button" at bounding box center [657, 433] width 12 height 12
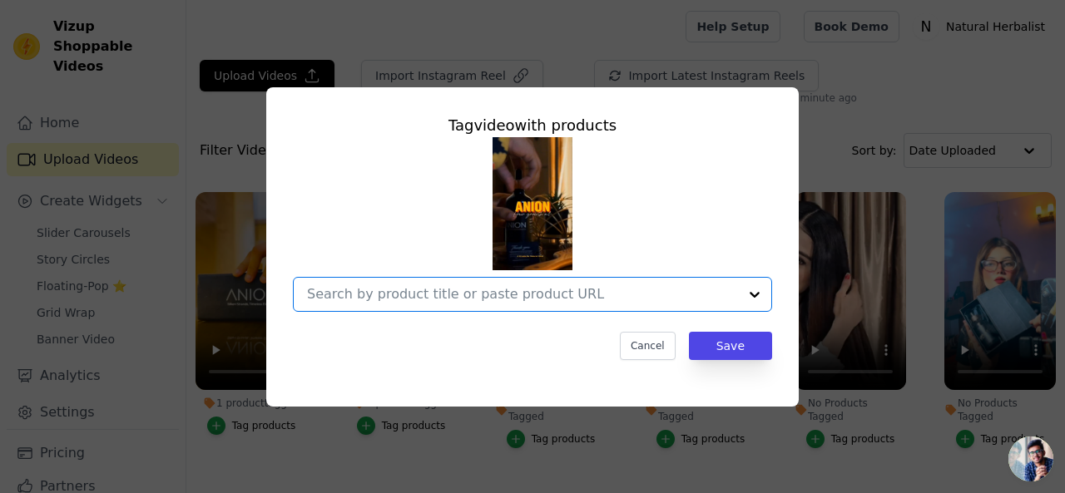
click at [690, 299] on input "No Products Tagged Tag video with products Option undefined, selected. Select i…" at bounding box center [522, 294] width 431 height 16
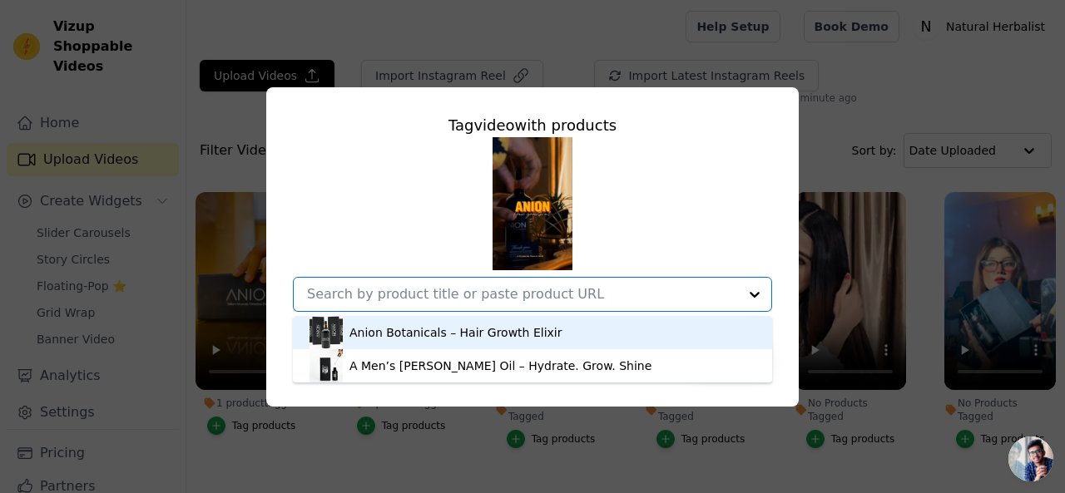
click at [642, 339] on div "Anion Botanicals – Hair Growth Elixir" at bounding box center [532, 332] width 446 height 33
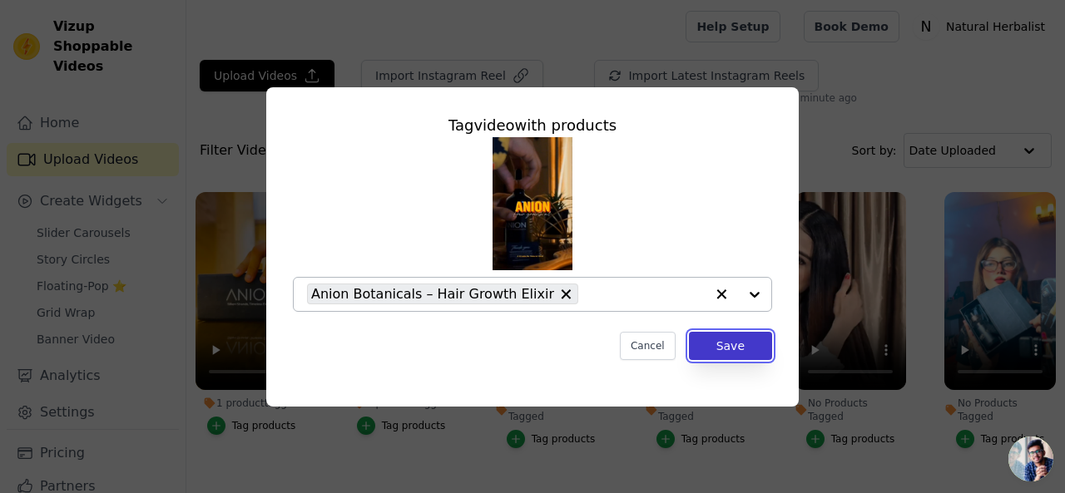
click at [729, 344] on button "Save" at bounding box center [730, 346] width 83 height 28
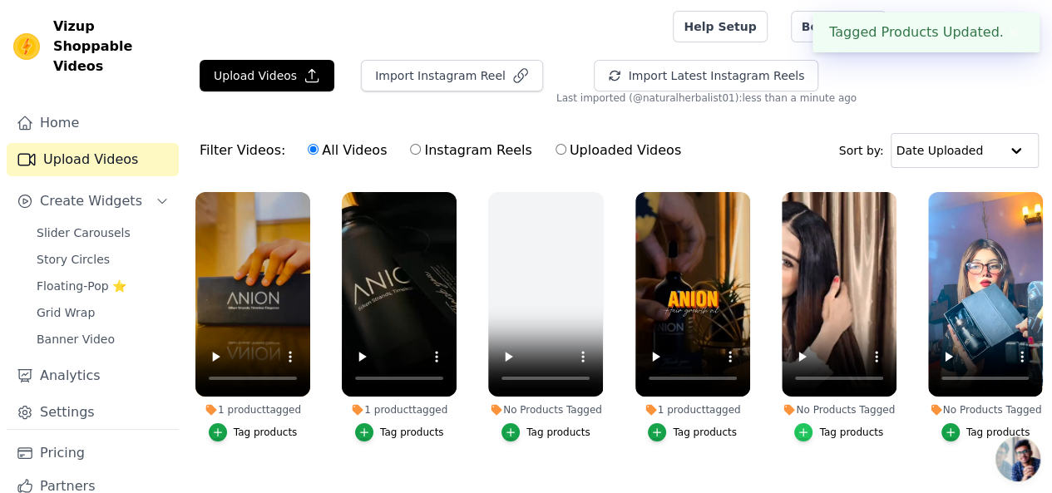
click at [806, 427] on icon "button" at bounding box center [804, 433] width 12 height 12
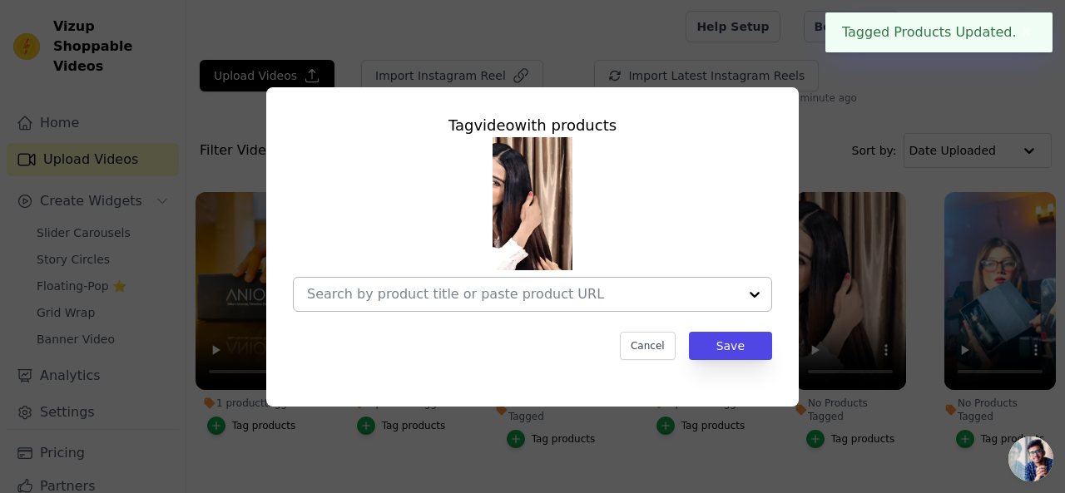
click at [755, 297] on div at bounding box center [754, 294] width 33 height 33
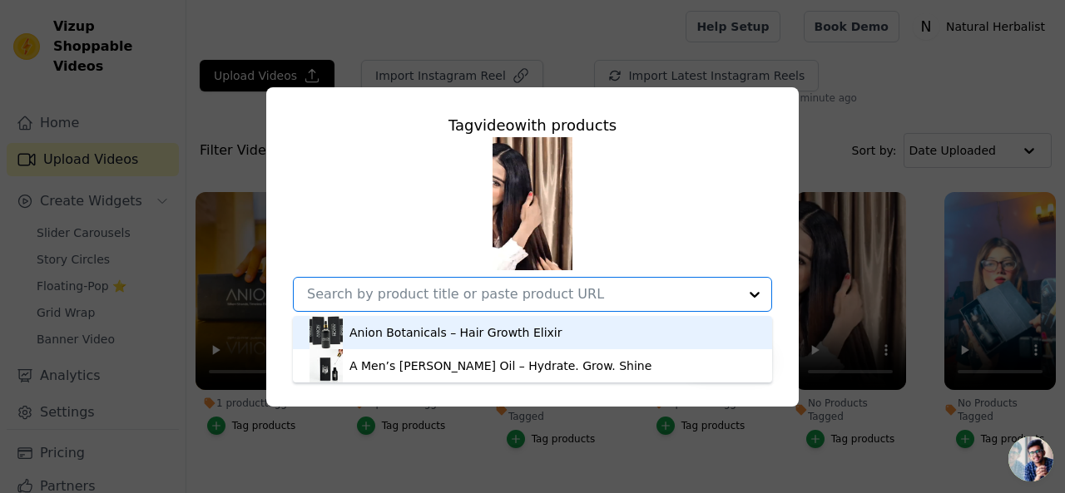
click at [612, 335] on div "Anion Botanicals – Hair Growth Elixir" at bounding box center [532, 332] width 446 height 33
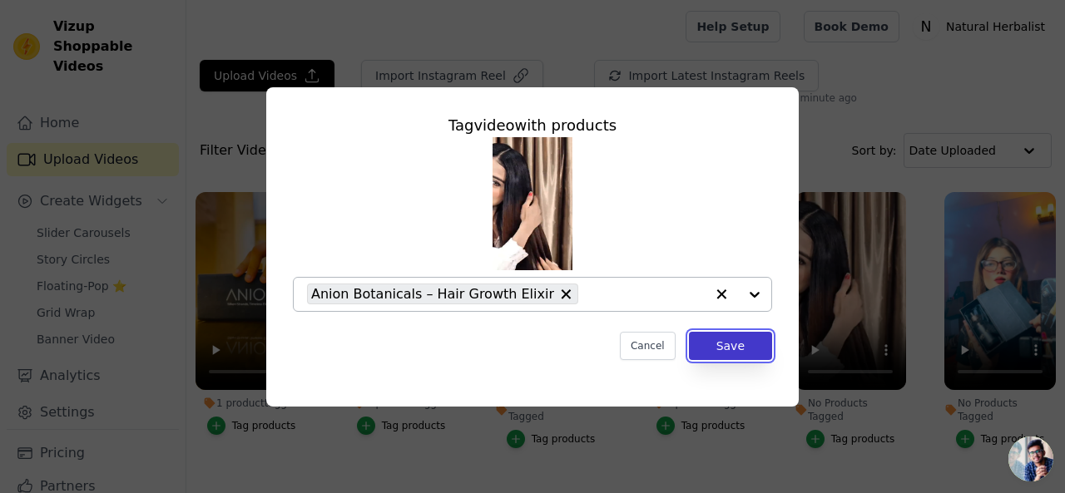
click at [745, 345] on button "Save" at bounding box center [730, 346] width 83 height 28
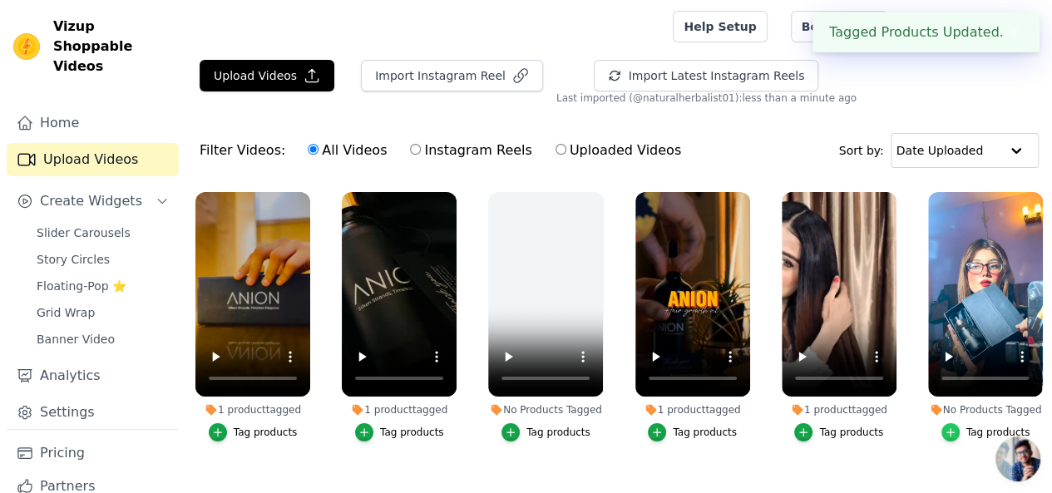
click at [945, 427] on icon "button" at bounding box center [951, 433] width 12 height 12
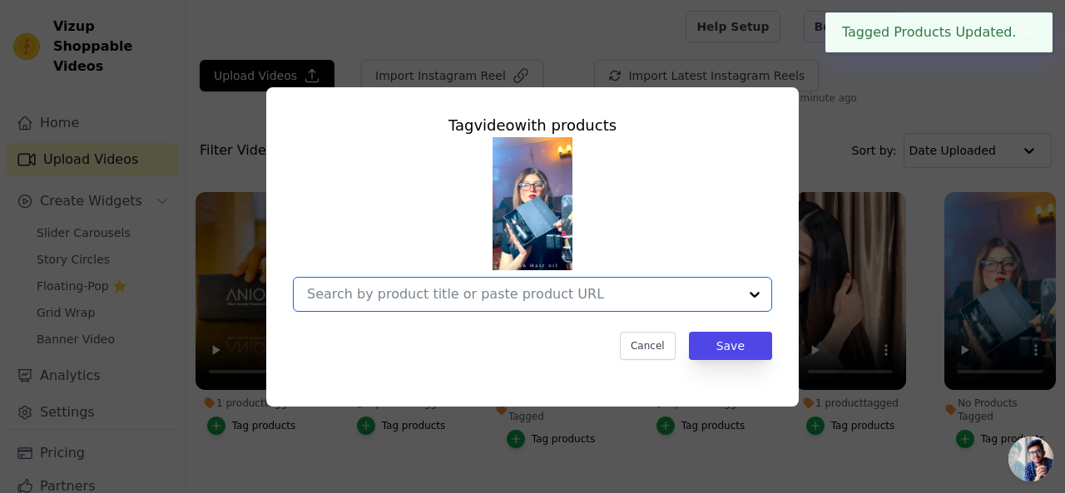
click at [685, 298] on input "No Products Tagged Tag video with products Option undefined, selected. Select i…" at bounding box center [522, 294] width 431 height 16
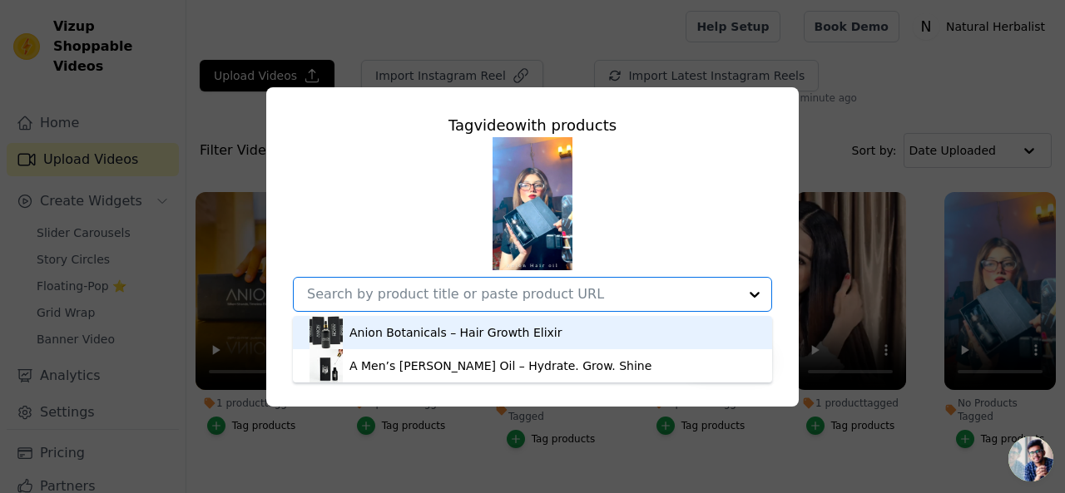
click at [595, 329] on div "Anion Botanicals – Hair Growth Elixir" at bounding box center [532, 332] width 446 height 33
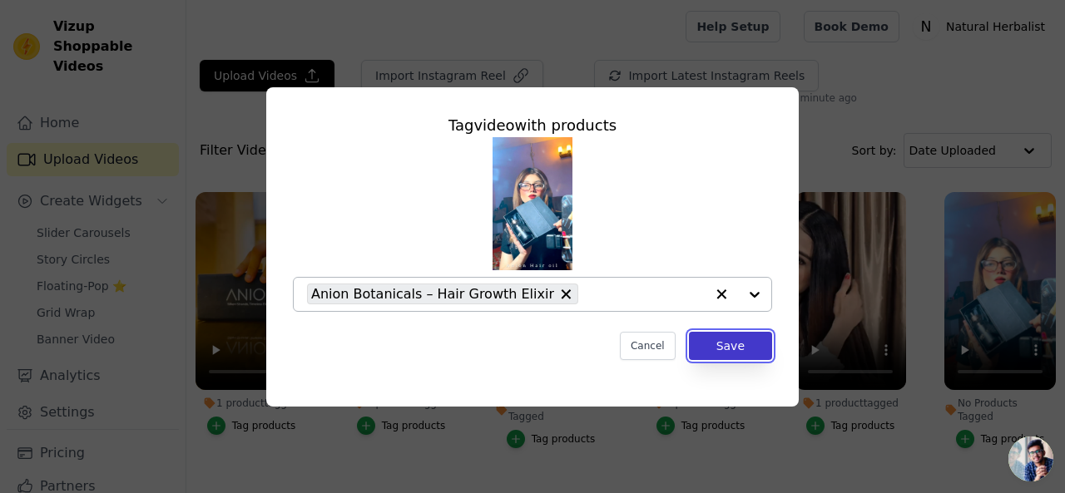
click at [742, 344] on button "Save" at bounding box center [730, 346] width 83 height 28
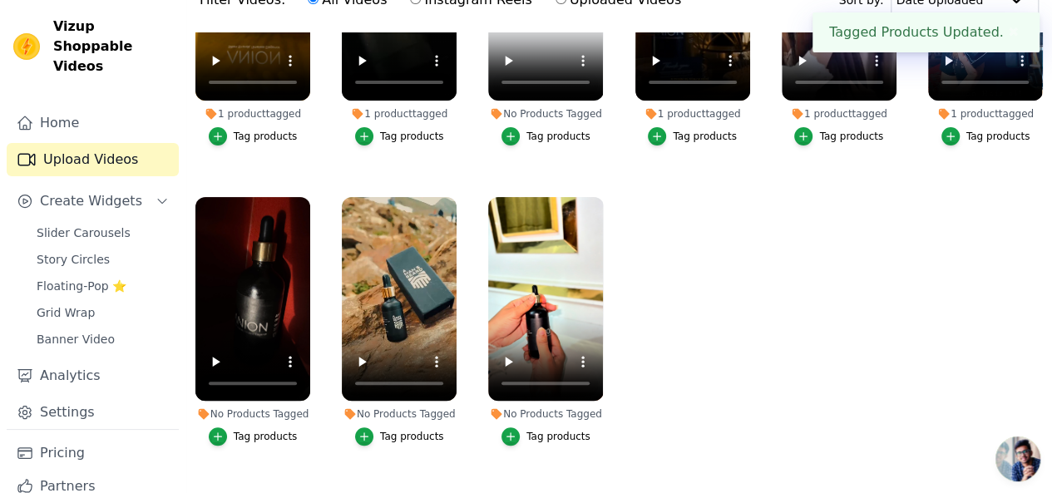
scroll to position [166, 0]
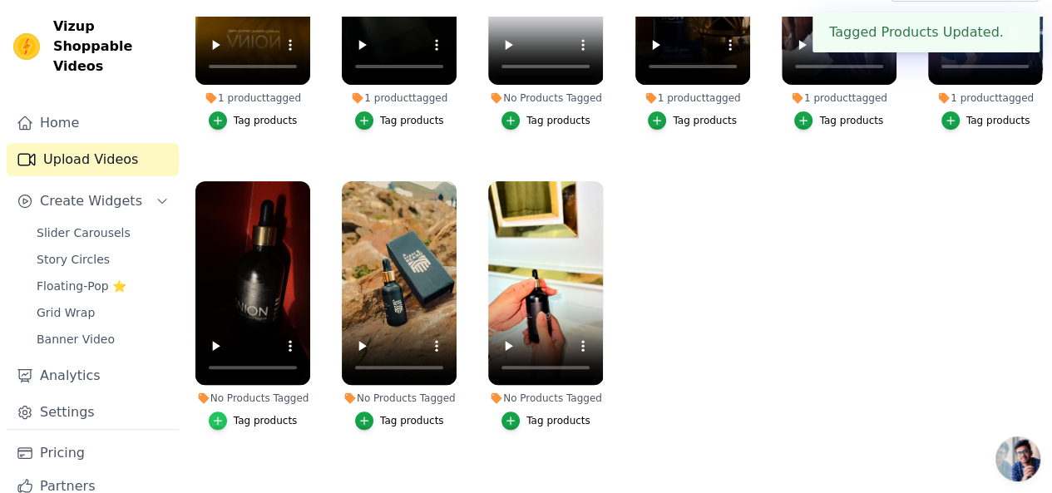
click at [215, 415] on icon "button" at bounding box center [218, 421] width 12 height 12
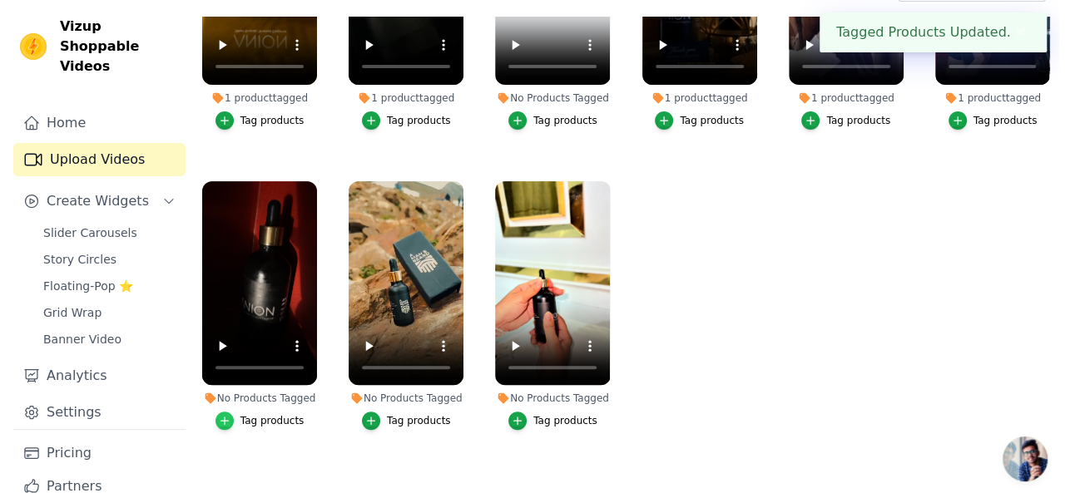
scroll to position [0, 0]
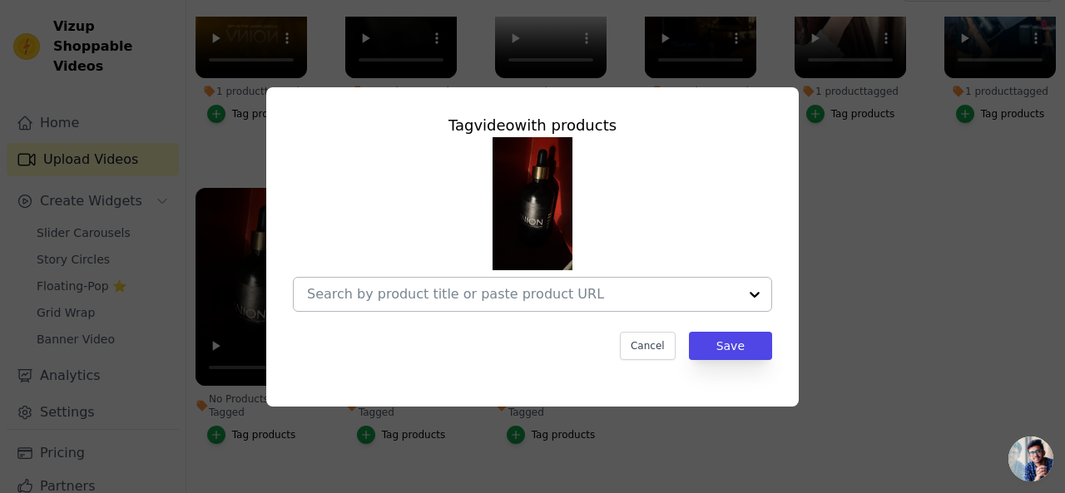
click at [544, 292] on input "No Products Tagged Tag video with products Cancel Save Tag products" at bounding box center [522, 294] width 431 height 16
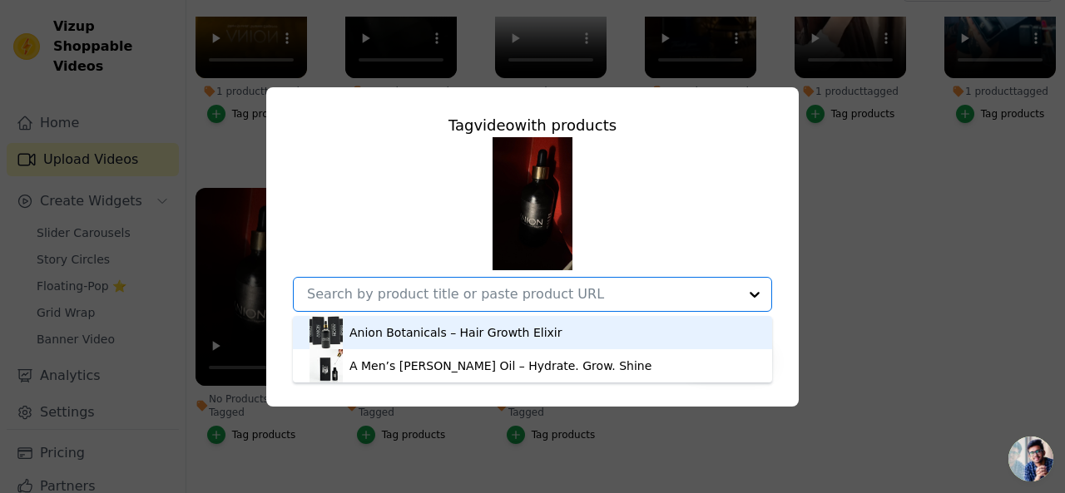
click at [566, 332] on div "Anion Botanicals – Hair Growth Elixir" at bounding box center [532, 332] width 446 height 33
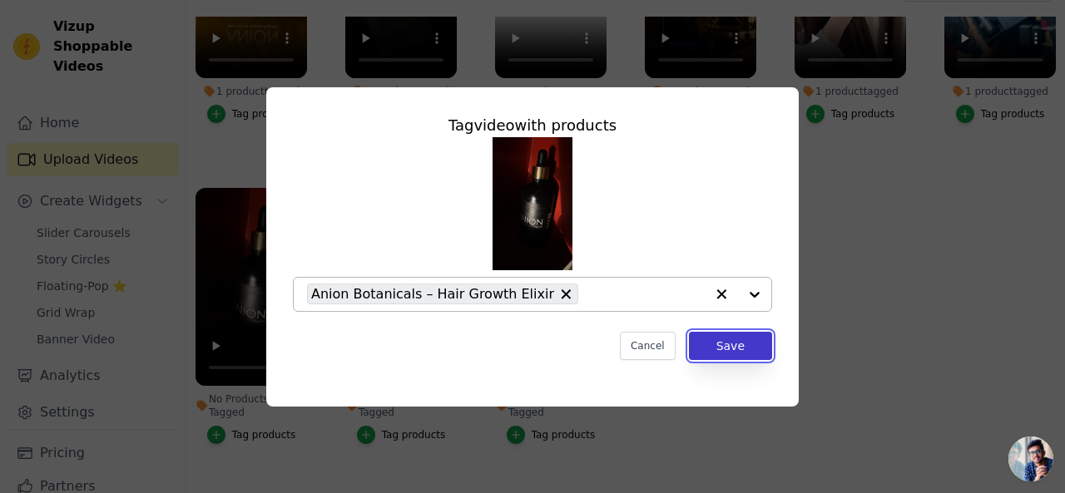
click at [745, 344] on button "Save" at bounding box center [730, 346] width 83 height 28
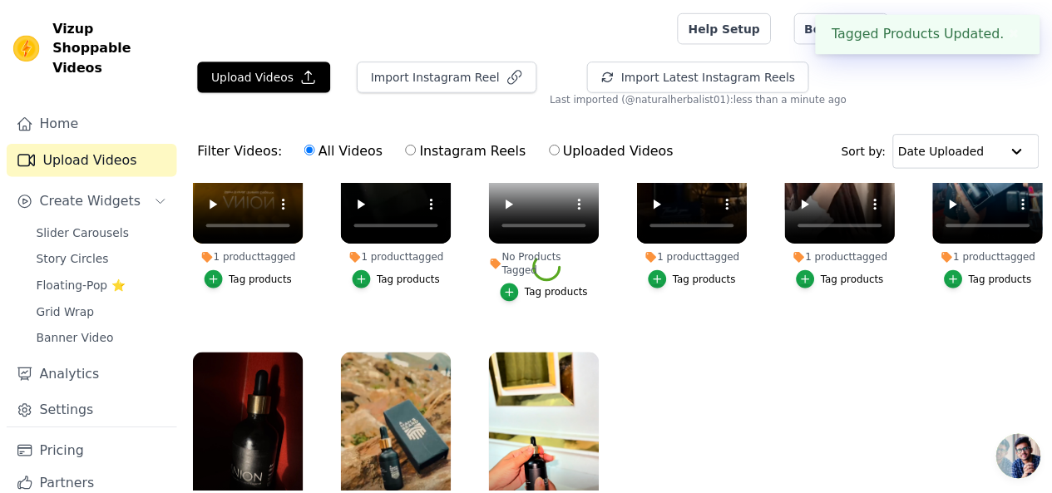
scroll to position [166, 0]
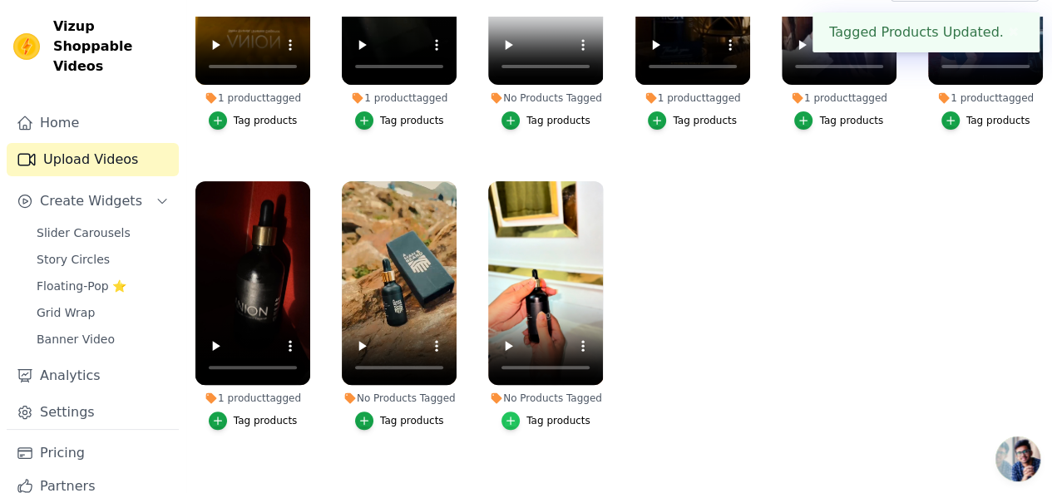
click at [510, 418] on icon "button" at bounding box center [510, 421] width 7 height 7
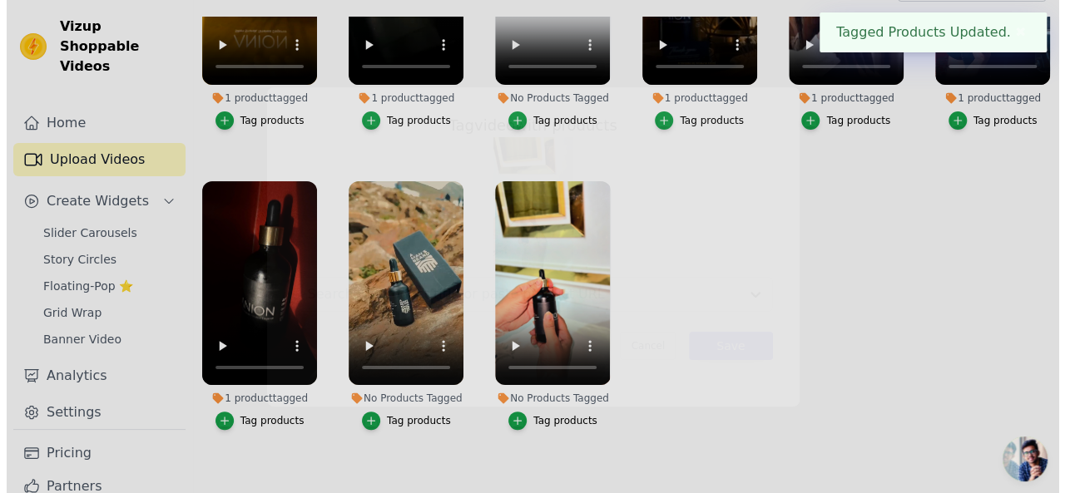
scroll to position [0, 0]
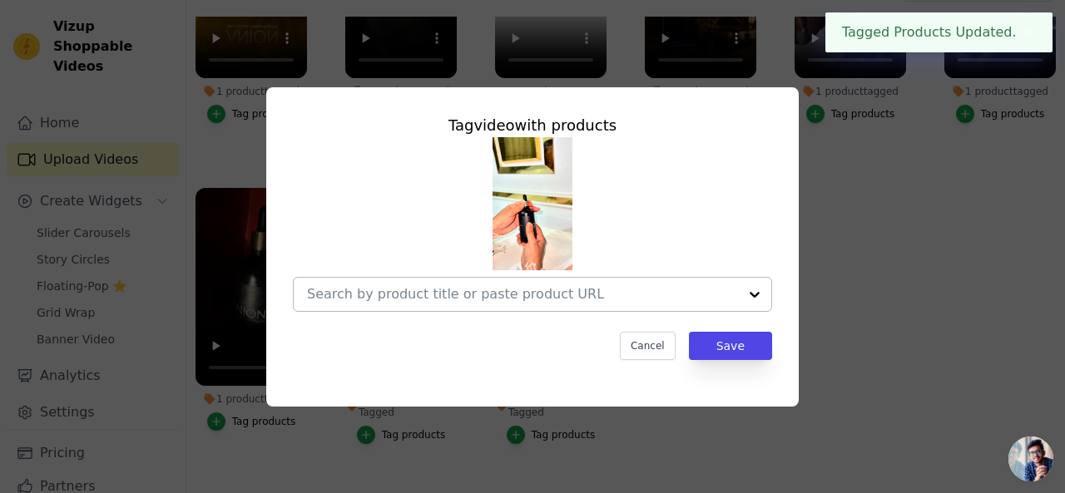
click at [752, 297] on div at bounding box center [754, 294] width 33 height 33
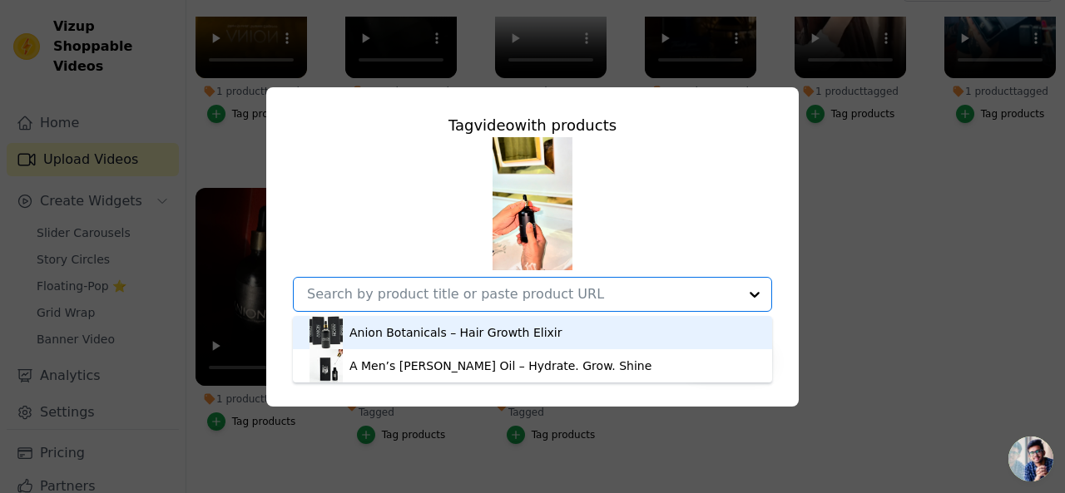
click at [684, 334] on div "Anion Botanicals – Hair Growth Elixir" at bounding box center [532, 332] width 446 height 33
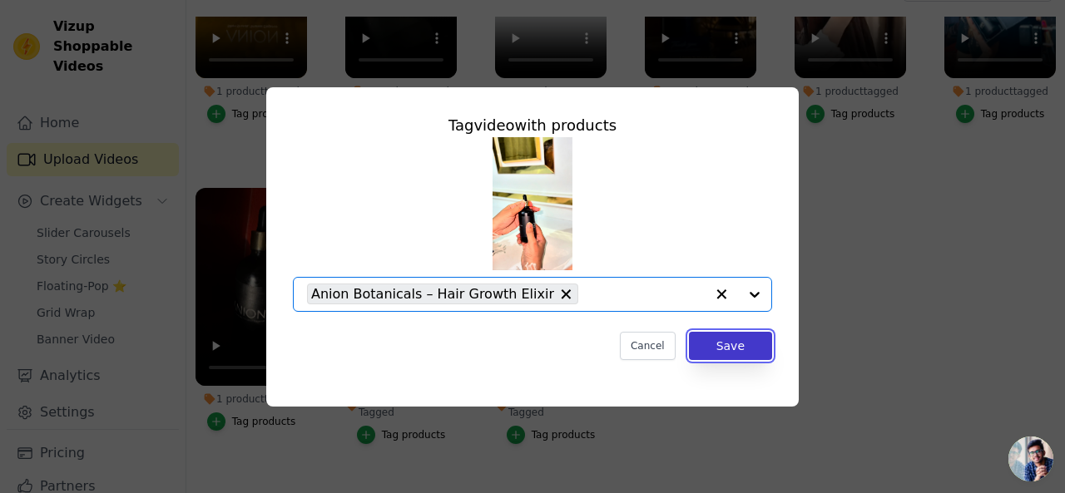
click at [725, 348] on button "Save" at bounding box center [730, 346] width 83 height 28
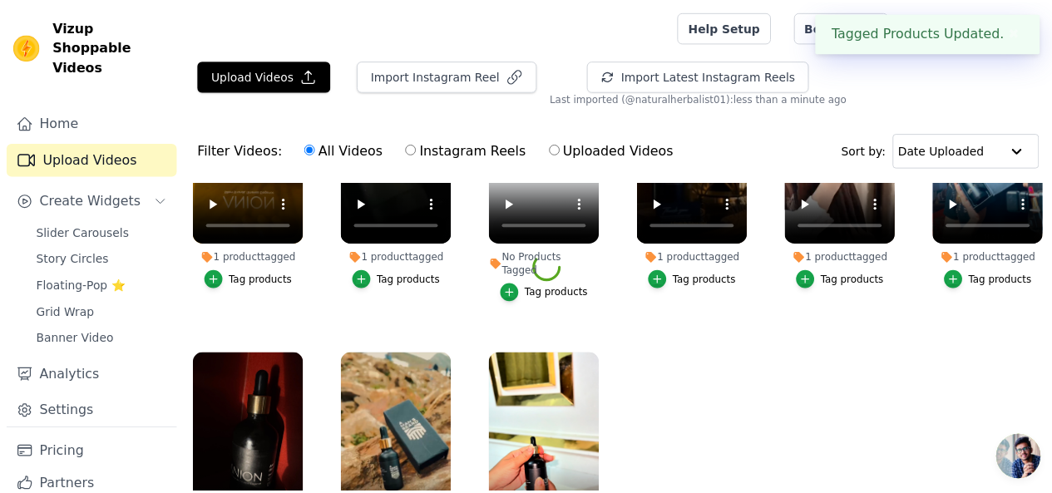
scroll to position [166, 0]
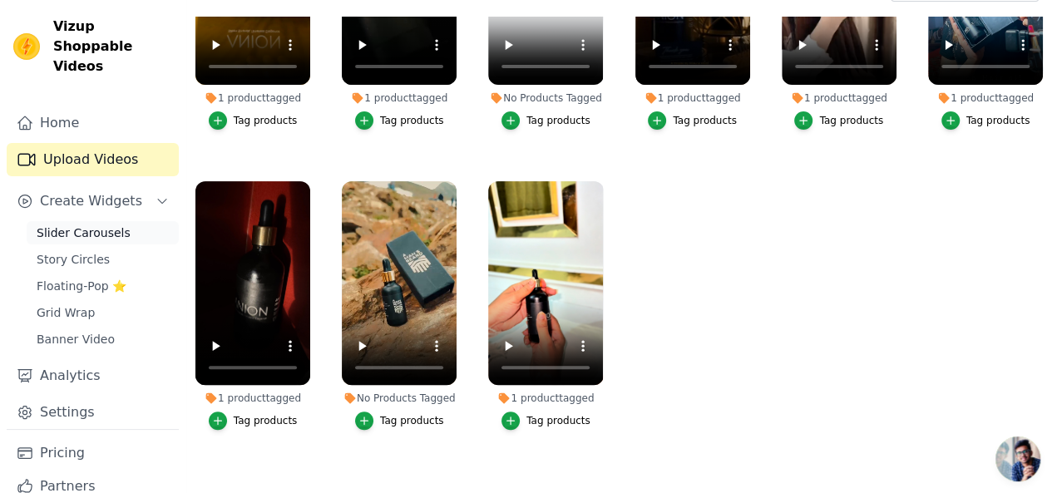
click at [89, 225] on span "Slider Carousels" at bounding box center [84, 233] width 94 height 17
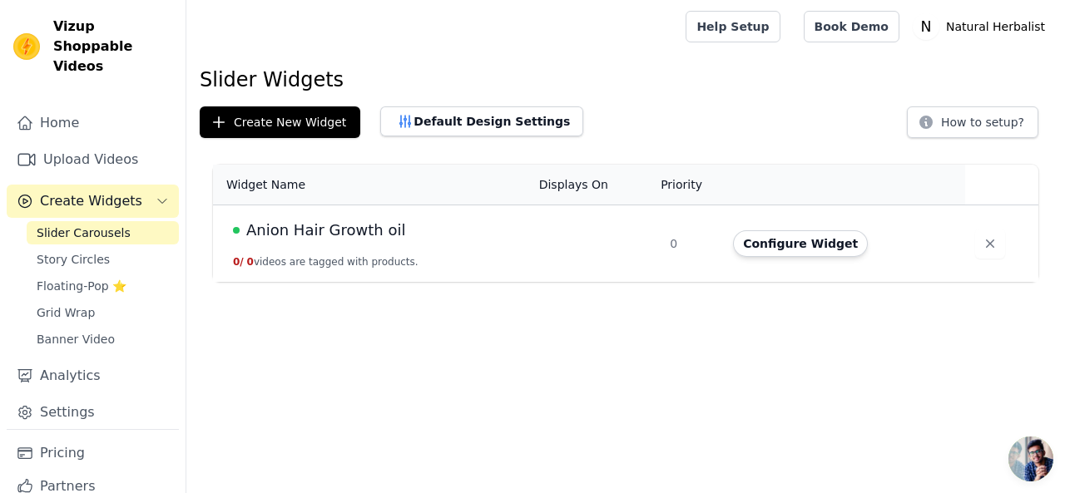
click at [396, 245] on td "Anion Hair Growth oil 0 / 0 videos are tagged with products." at bounding box center [371, 243] width 316 height 77
click at [769, 239] on button "Configure Widget" at bounding box center [800, 243] width 135 height 27
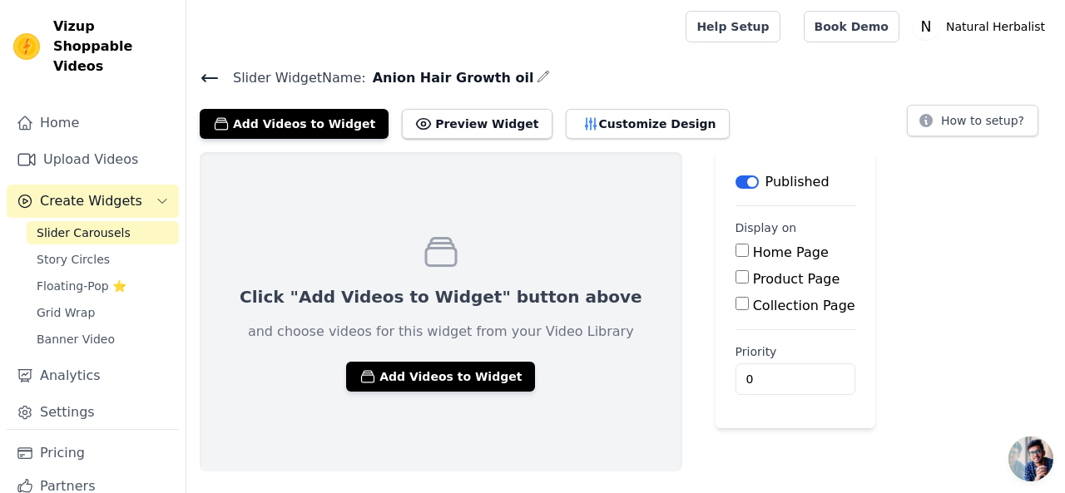
click at [735, 250] on input "Home Page" at bounding box center [741, 250] width 13 height 13
checkbox input "true"
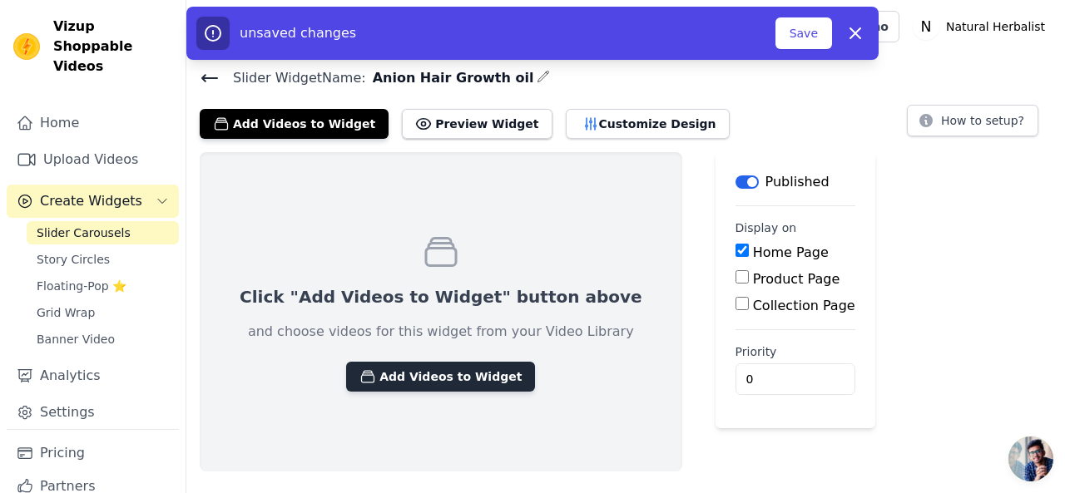
click at [429, 370] on button "Add Videos to Widget" at bounding box center [440, 377] width 189 height 30
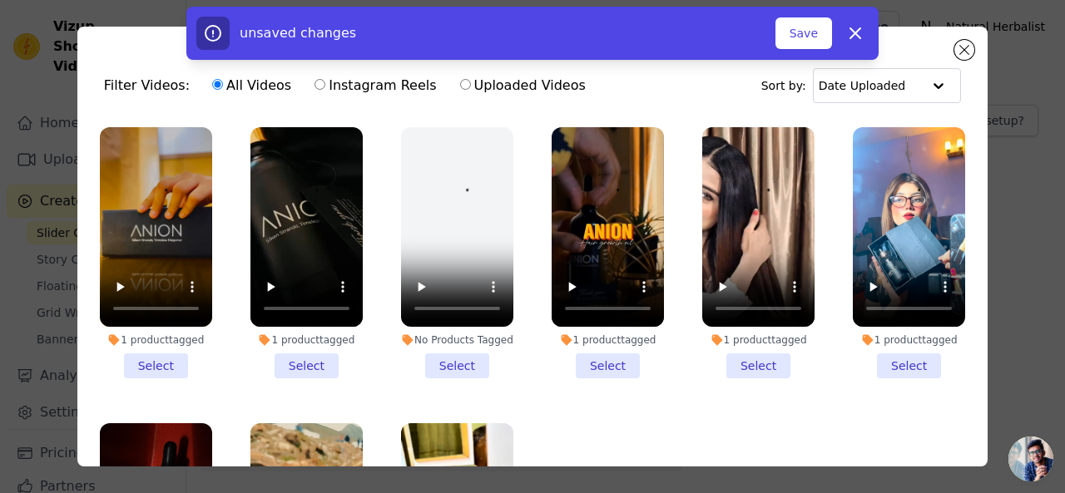
click at [459, 87] on label "Uploaded Videos" at bounding box center [522, 86] width 127 height 22
click at [460, 87] on input "Uploaded Videos" at bounding box center [465, 84] width 11 height 11
radio input "true"
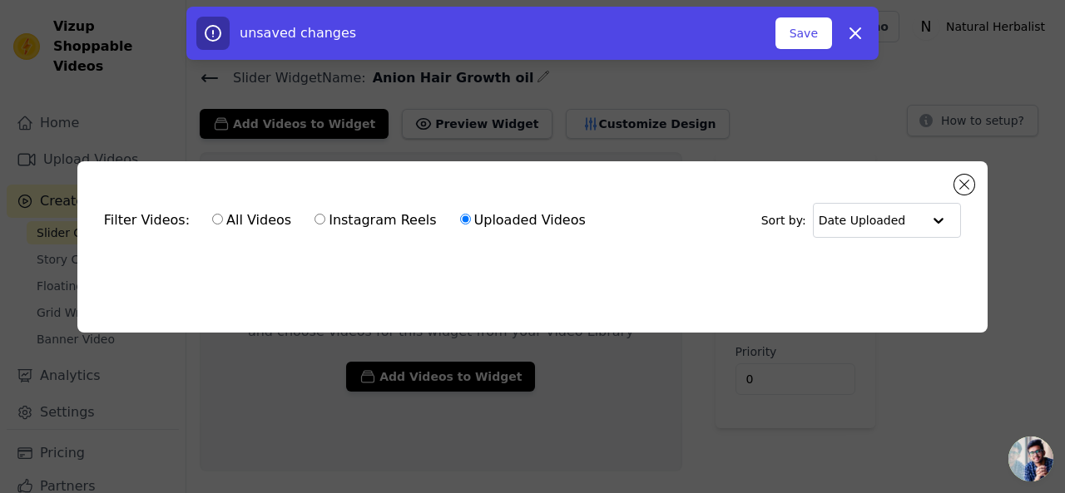
click at [314, 219] on input "Instagram Reels" at bounding box center [319, 219] width 11 height 11
radio input "true"
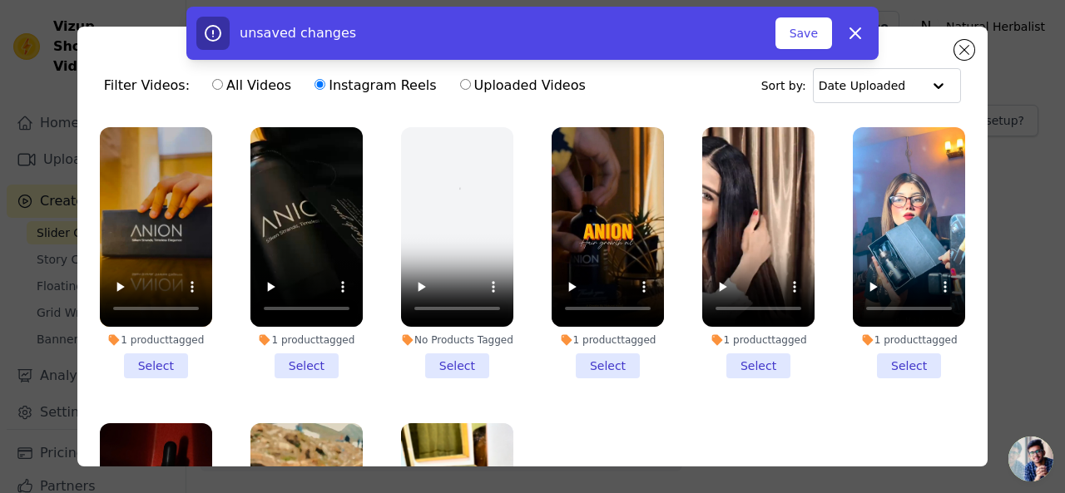
click at [159, 359] on li "1 product tagged Select" at bounding box center [156, 252] width 112 height 251
click at [0, 0] on input "1 product tagged Select" at bounding box center [0, 0] width 0 height 0
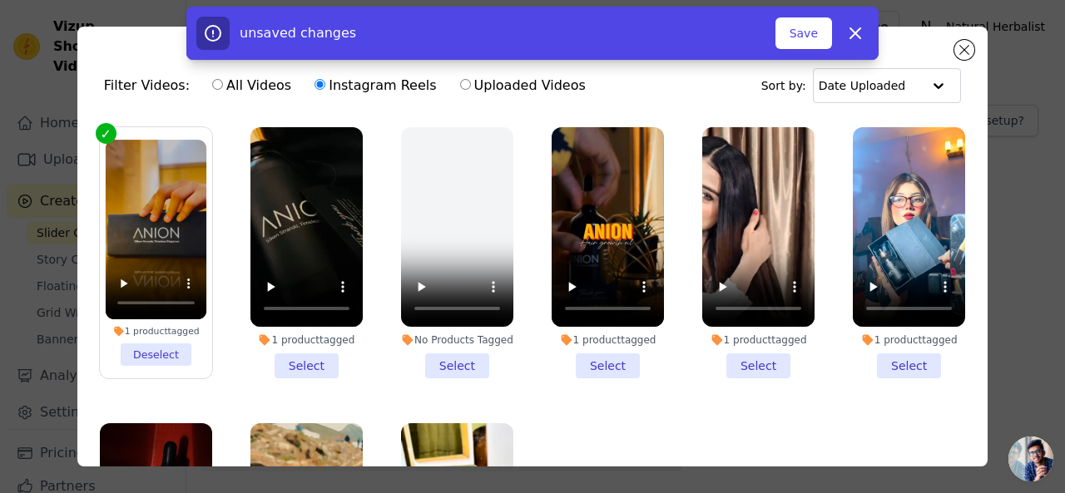
click at [294, 361] on li "1 product tagged Select" at bounding box center [306, 252] width 112 height 251
click at [0, 0] on input "1 product tagged Select" at bounding box center [0, 0] width 0 height 0
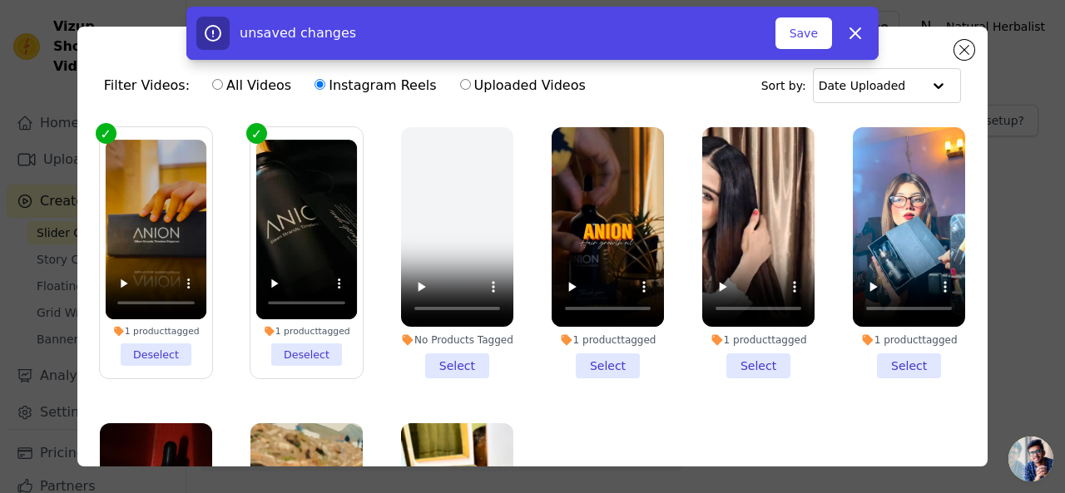
click at [599, 362] on li "1 product tagged Select" at bounding box center [608, 252] width 112 height 251
click at [0, 0] on input "1 product tagged Select" at bounding box center [0, 0] width 0 height 0
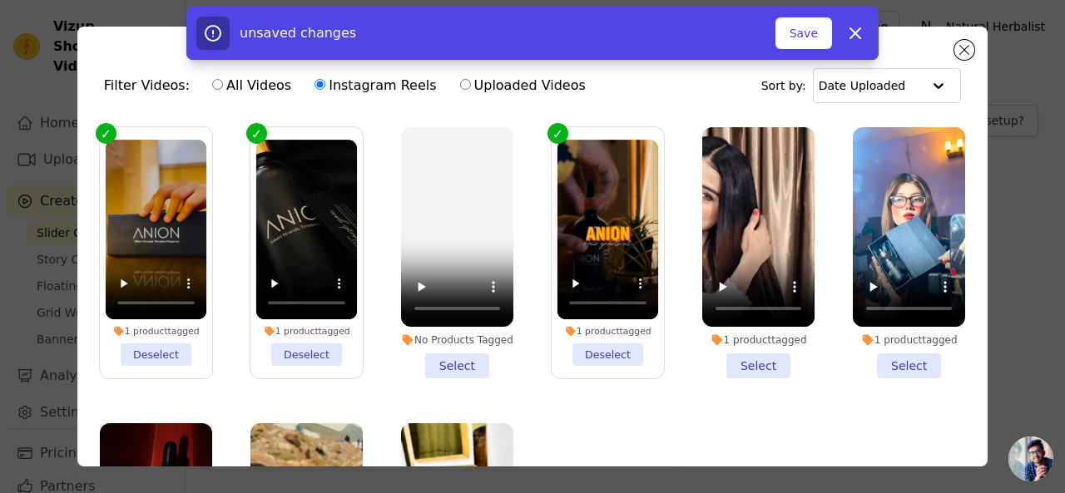
click at [742, 370] on li "1 product tagged Select" at bounding box center [758, 252] width 112 height 251
click at [0, 0] on input "1 product tagged Select" at bounding box center [0, 0] width 0 height 0
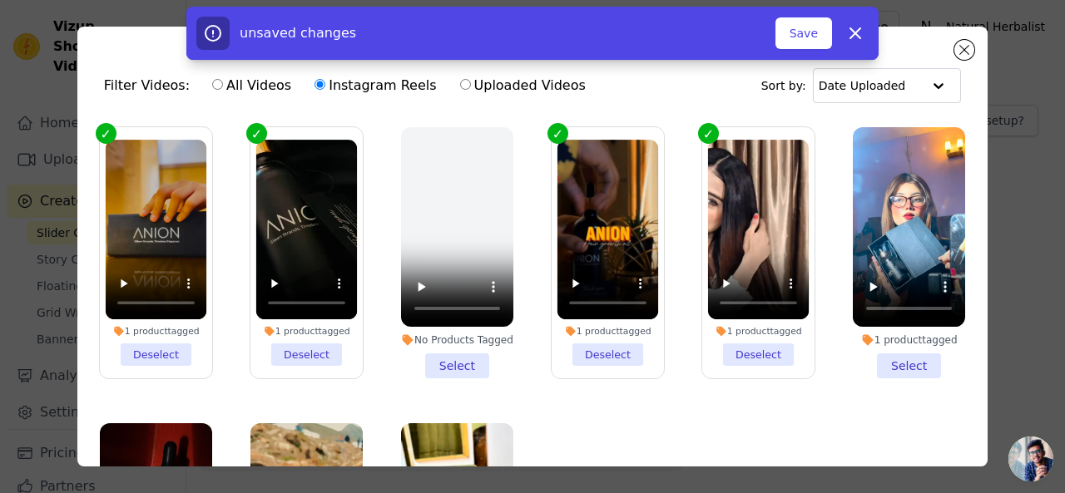
click at [883, 363] on li "1 product tagged Select" at bounding box center [909, 252] width 112 height 251
click at [0, 0] on input "1 product tagged Select" at bounding box center [0, 0] width 0 height 0
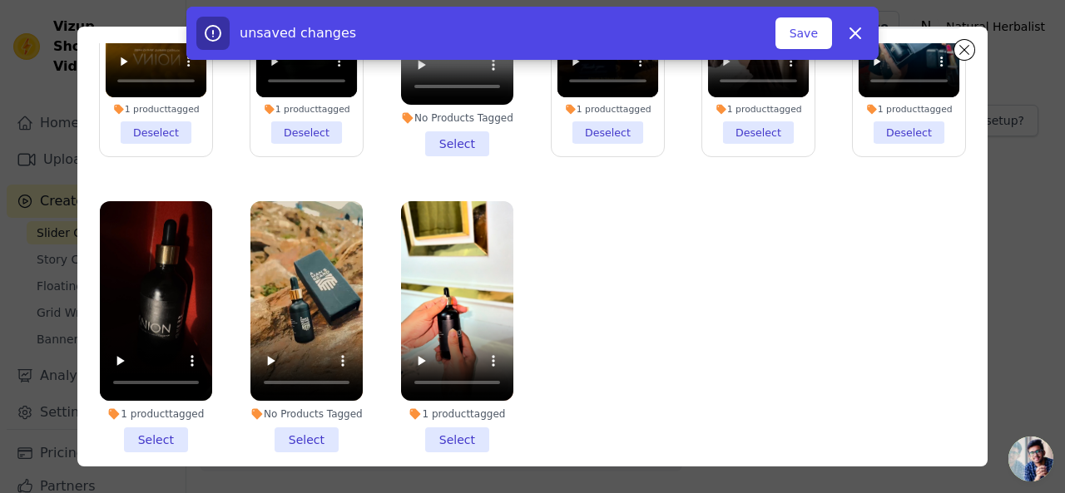
scroll to position [144, 0]
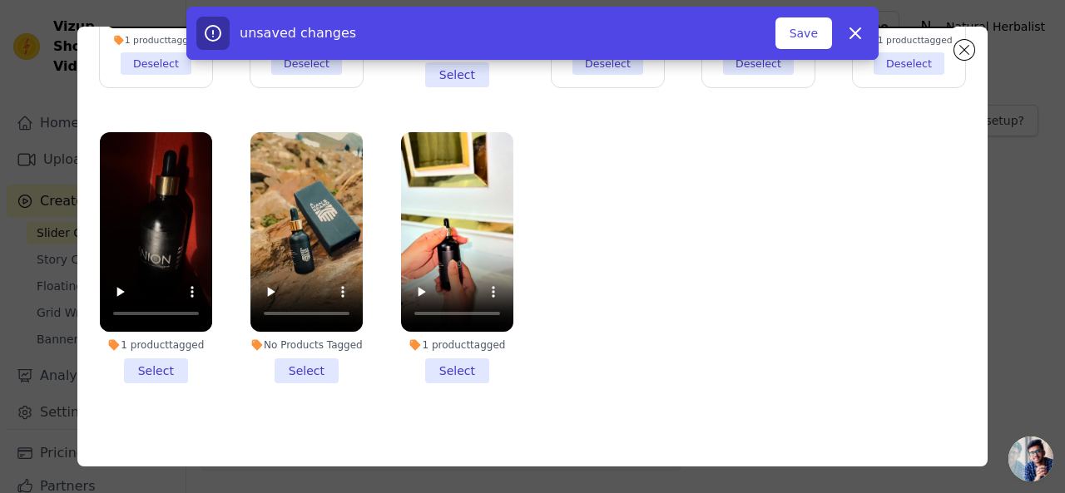
click at [453, 360] on li "1 product tagged Select" at bounding box center [457, 257] width 112 height 251
click at [0, 0] on input "1 product tagged Select" at bounding box center [0, 0] width 0 height 0
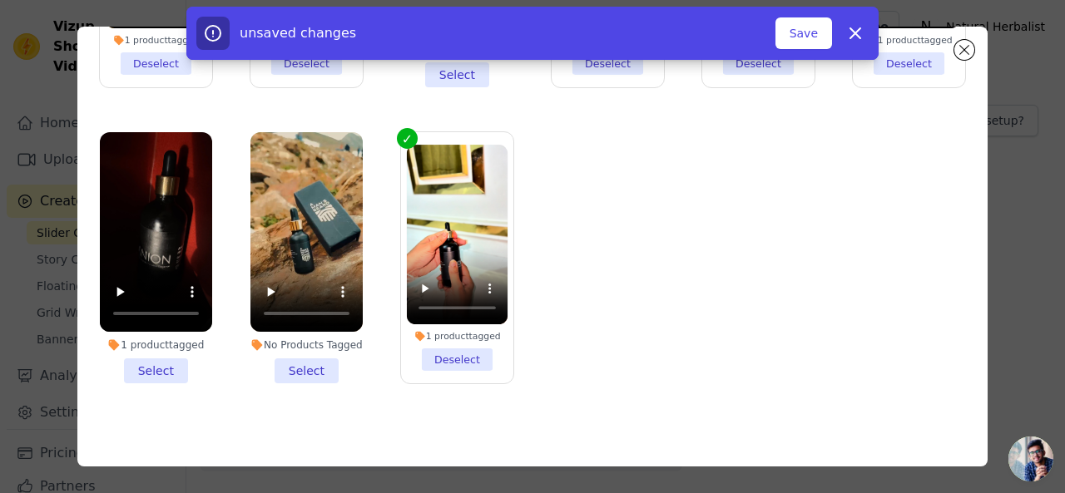
click at [159, 359] on li "1 product tagged Select" at bounding box center [156, 257] width 112 height 251
click at [0, 0] on input "1 product tagged Select" at bounding box center [0, 0] width 0 height 0
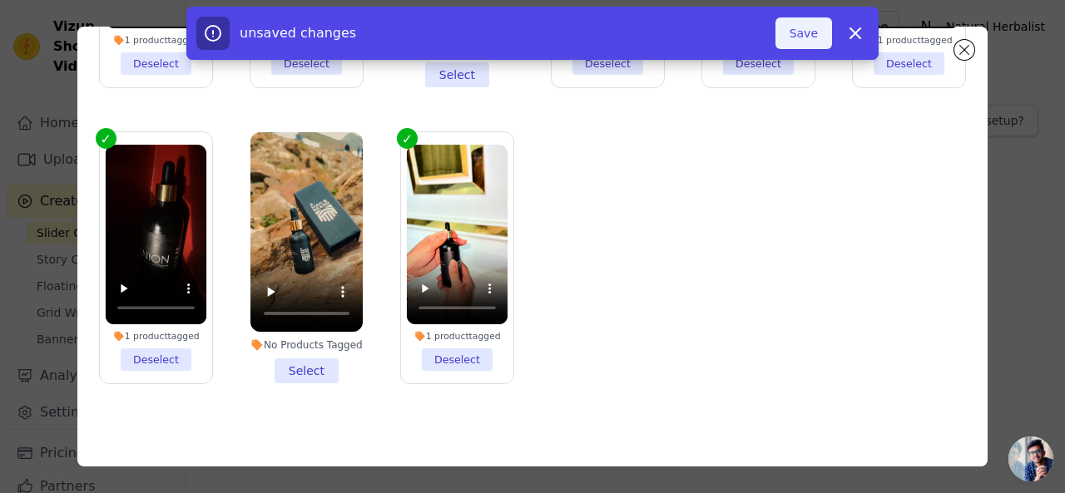
click at [814, 36] on button "Save" at bounding box center [803, 33] width 57 height 32
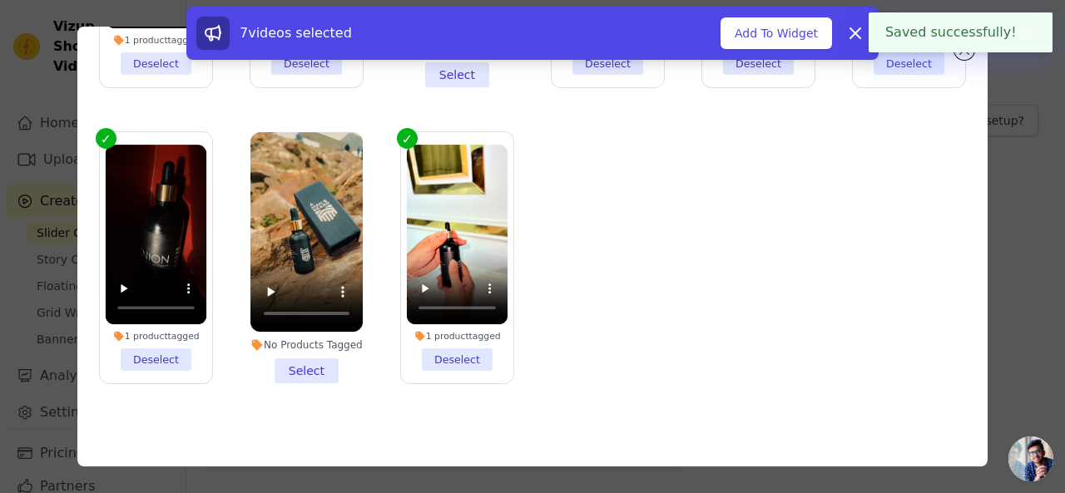
click at [809, 36] on button "Add To Widget" at bounding box center [775, 33] width 111 height 32
click at [847, 33] on icon at bounding box center [855, 33] width 20 height 20
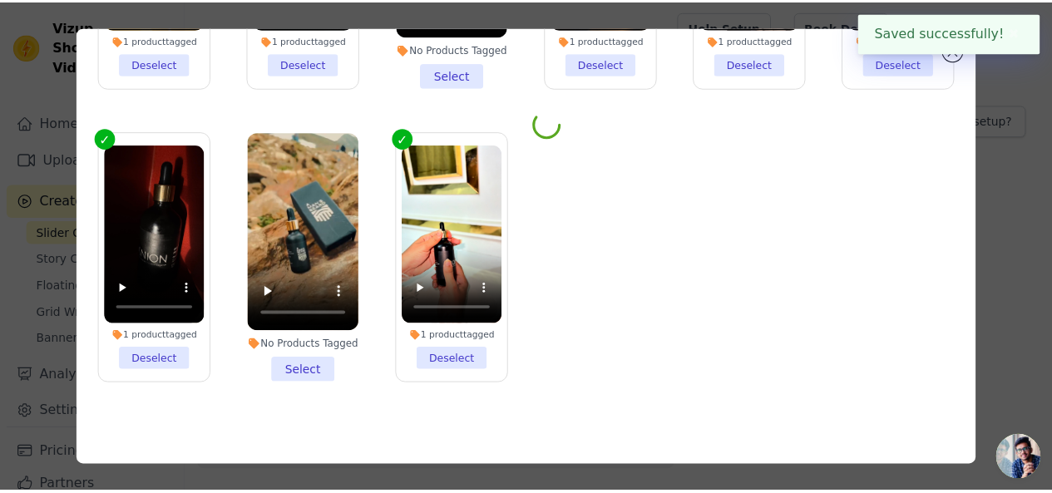
scroll to position [0, 0]
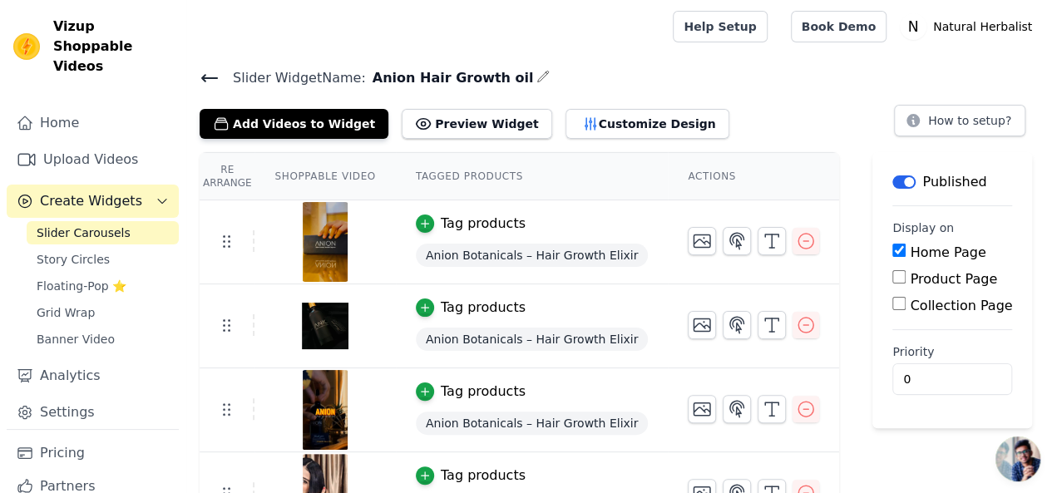
click at [893, 277] on input "Product Page" at bounding box center [899, 276] width 13 height 13
checkbox input "true"
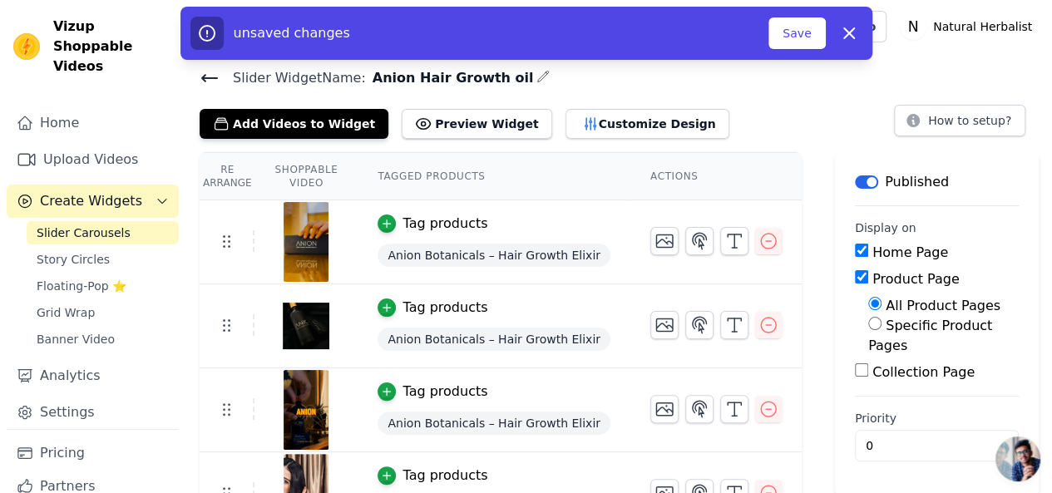
click at [912, 322] on label "Specific Product Pages" at bounding box center [930, 336] width 124 height 36
click at [882, 322] on input "Specific Product Pages" at bounding box center [874, 323] width 13 height 13
radio input "true"
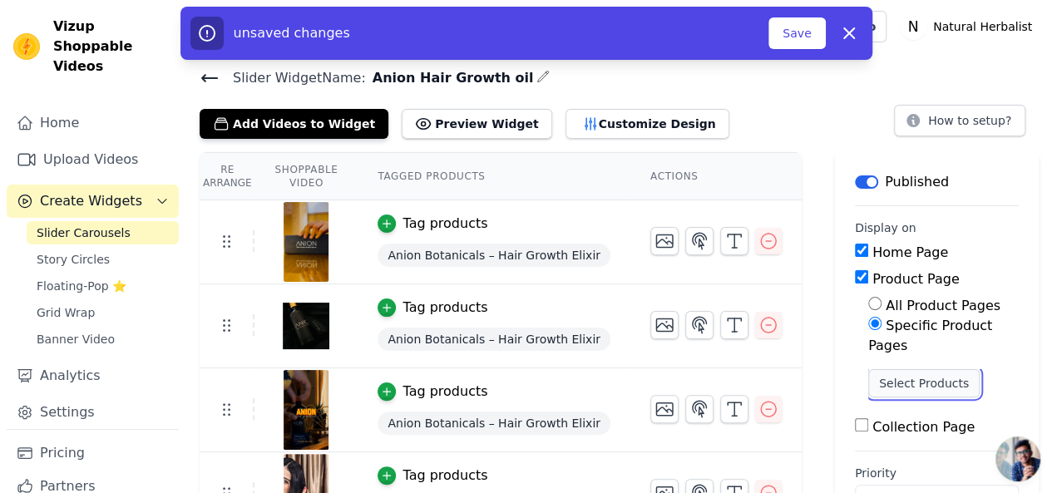
click at [917, 382] on button "Select Products" at bounding box center [923, 383] width 111 height 28
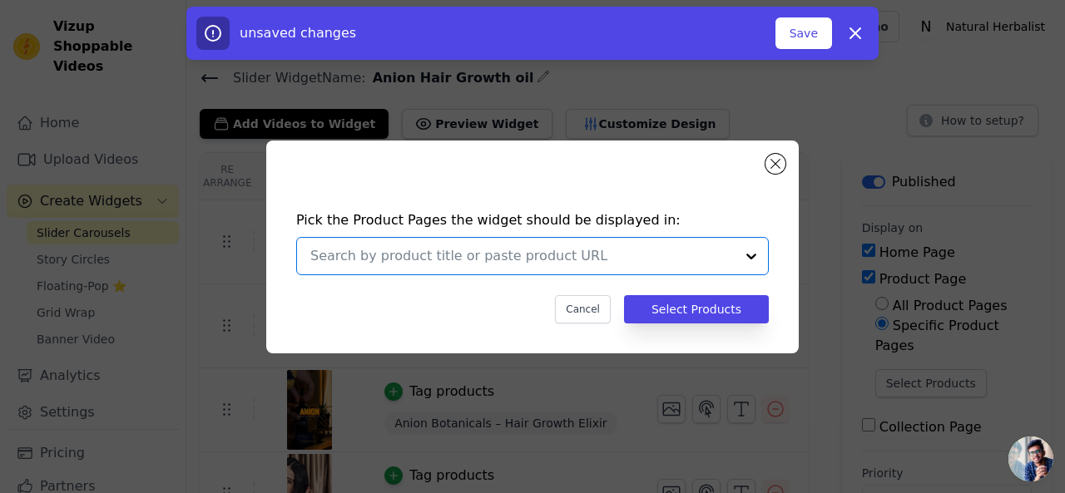
click at [546, 259] on input "text" at bounding box center [522, 256] width 424 height 20
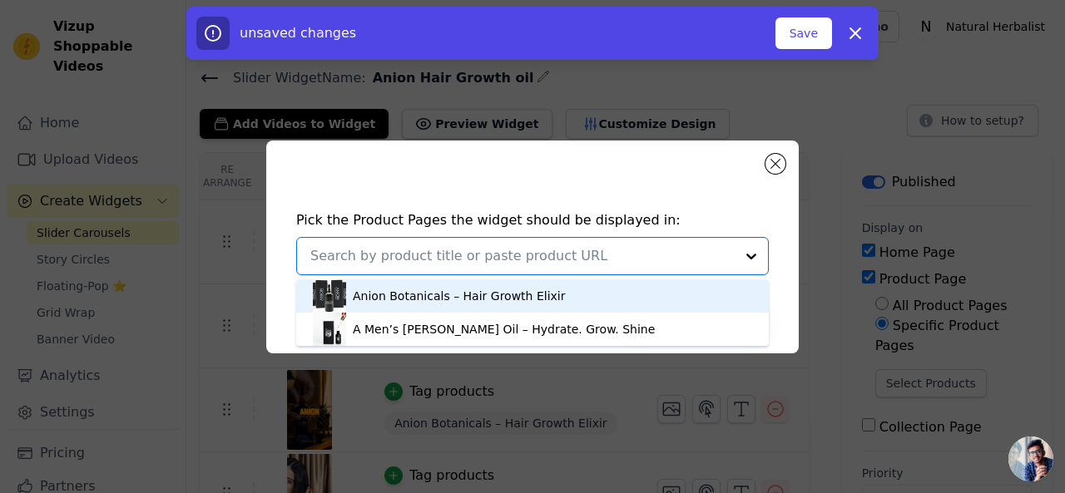
click at [490, 299] on div "Anion Botanicals – Hair Growth Elixir" at bounding box center [459, 296] width 212 height 17
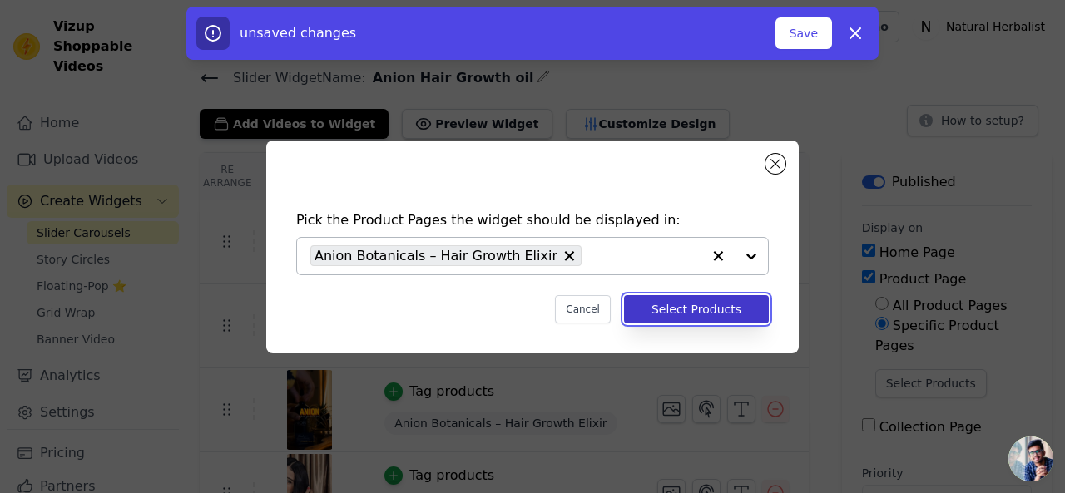
click at [705, 312] on button "Select Products" at bounding box center [696, 309] width 145 height 28
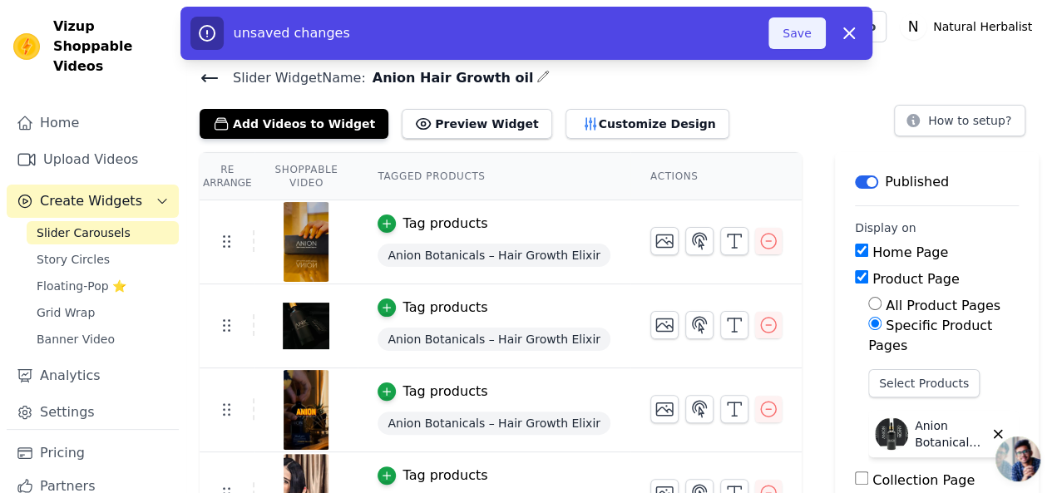
click at [800, 36] on button "Save" at bounding box center [797, 33] width 57 height 32
click at [789, 33] on button "Save" at bounding box center [797, 33] width 57 height 32
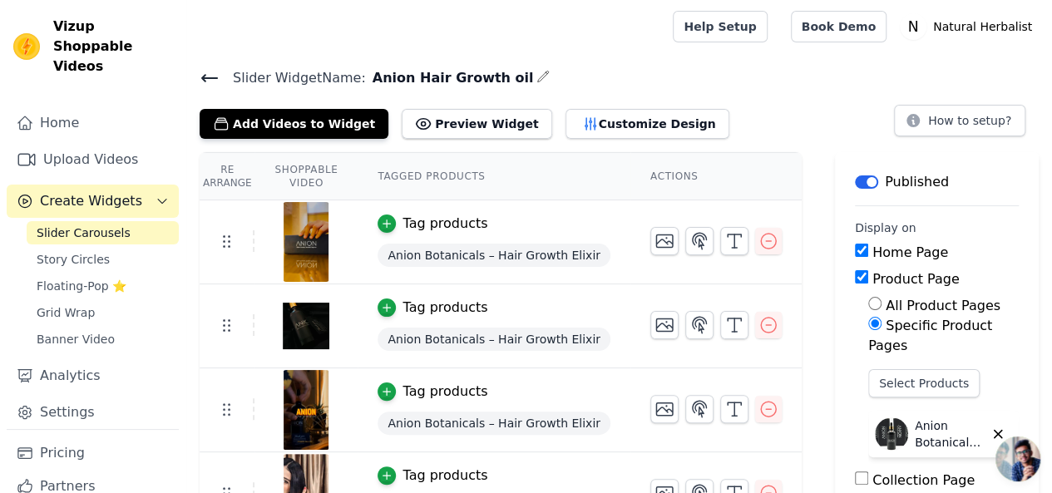
click at [855, 251] on input "Home Page" at bounding box center [861, 250] width 13 height 13
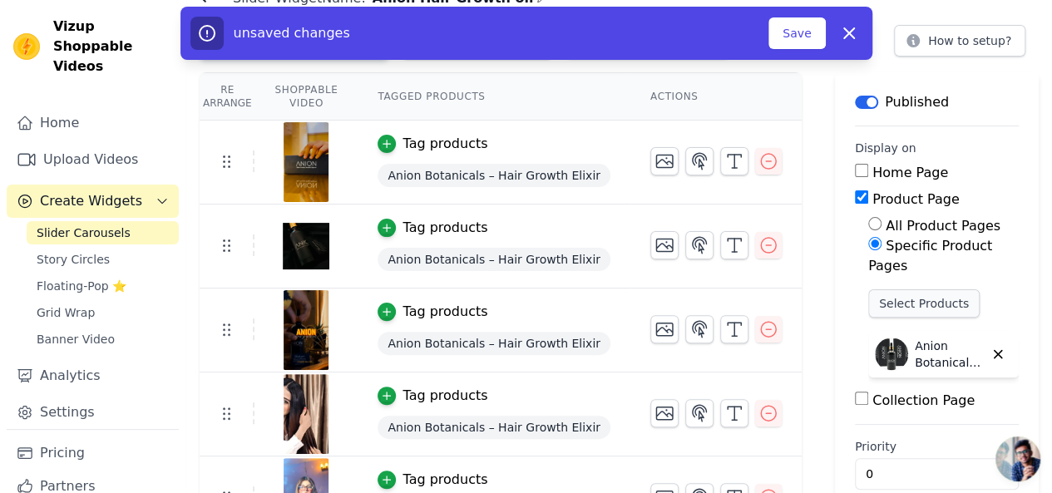
scroll to position [250, 0]
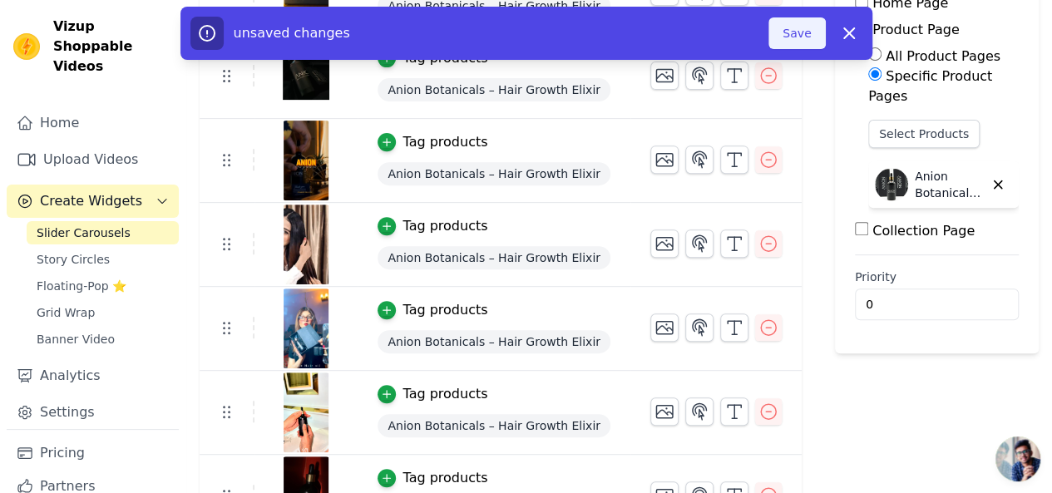
click at [795, 36] on button "Save" at bounding box center [797, 33] width 57 height 32
click at [857, 29] on icon "button" at bounding box center [849, 33] width 20 height 20
checkbox input "true"
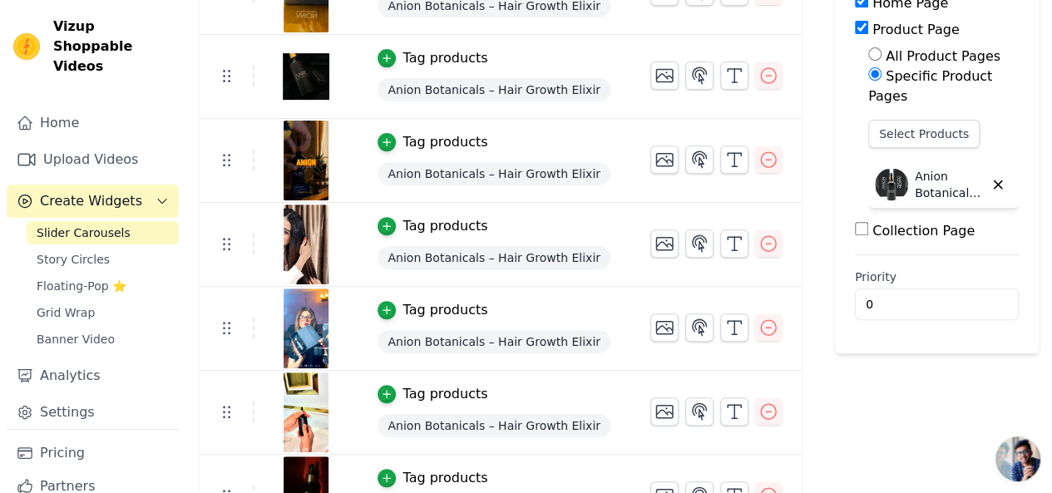
click at [855, 222] on input "Collection Page" at bounding box center [861, 228] width 13 height 13
checkbox input "true"
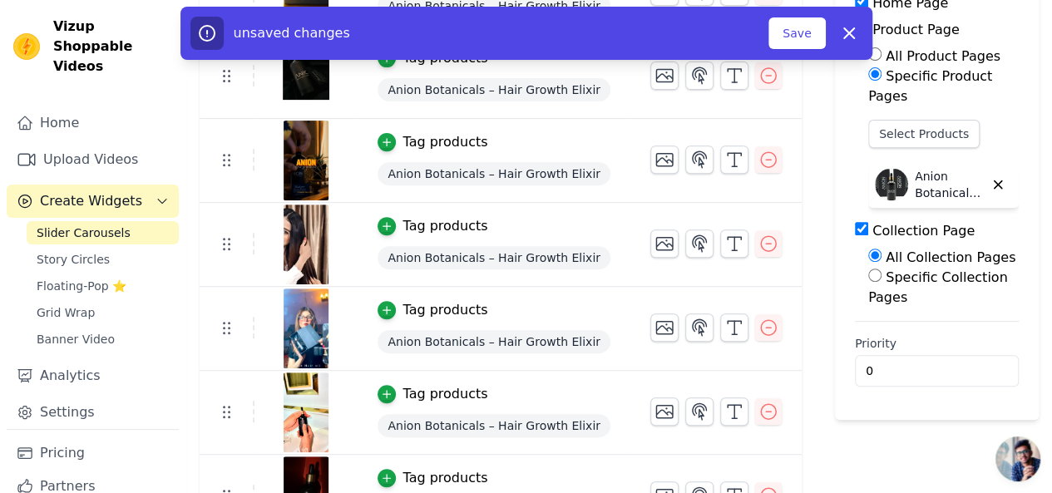
click at [885, 270] on label "Specific Collection Pages" at bounding box center [938, 288] width 140 height 36
click at [882, 269] on input "Specific Collection Pages" at bounding box center [874, 275] width 13 height 13
radio input "true"
click at [893, 321] on button "Select Collection Pages" at bounding box center [943, 342] width 151 height 42
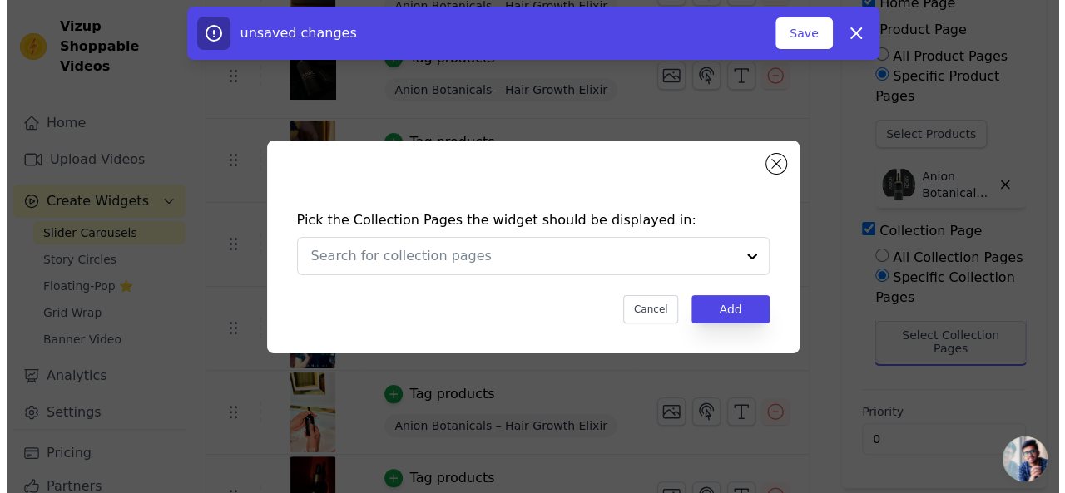
scroll to position [0, 0]
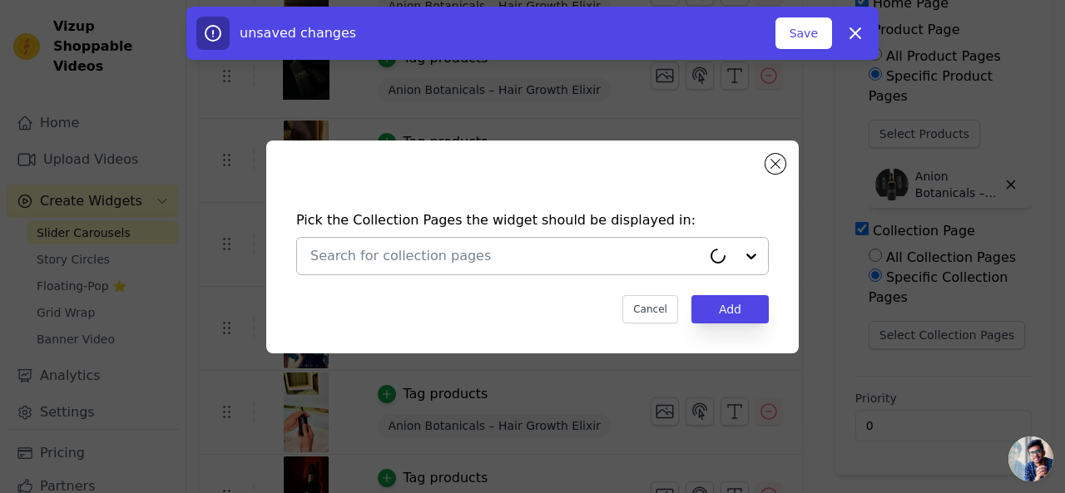
click at [596, 266] on div at bounding box center [505, 256] width 391 height 37
click at [754, 259] on div at bounding box center [734, 256] width 67 height 37
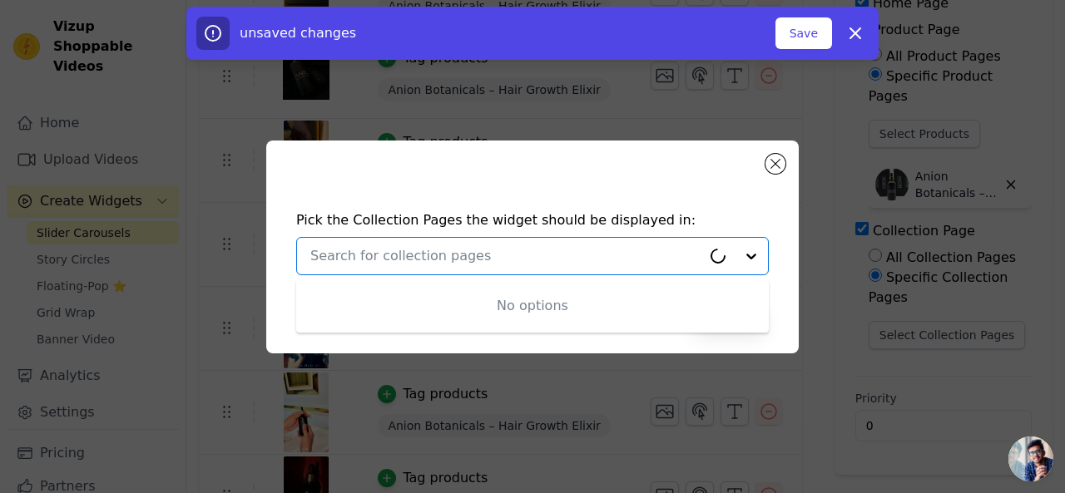
click at [754, 259] on div at bounding box center [734, 256] width 67 height 37
click at [799, 30] on button "Save" at bounding box center [803, 33] width 57 height 32
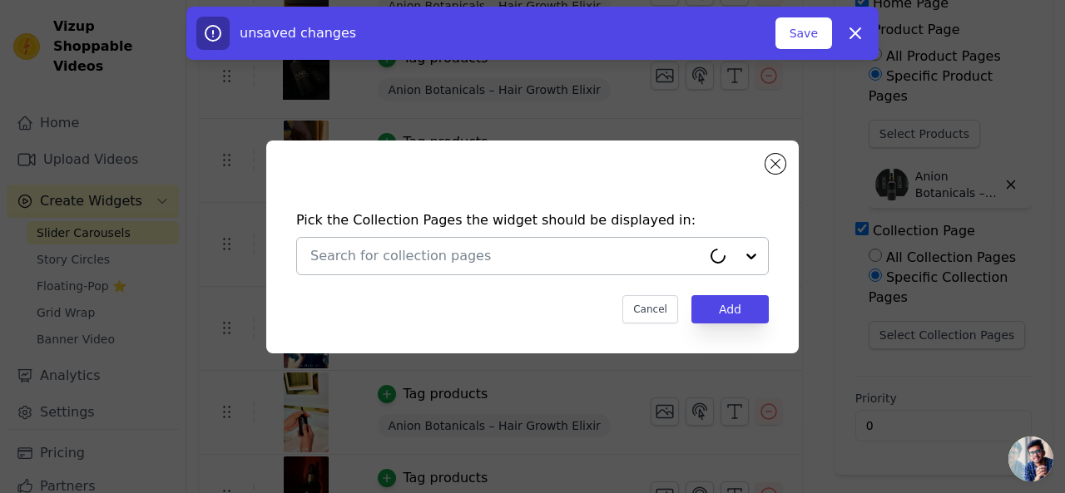
click at [754, 255] on div at bounding box center [734, 256] width 67 height 37
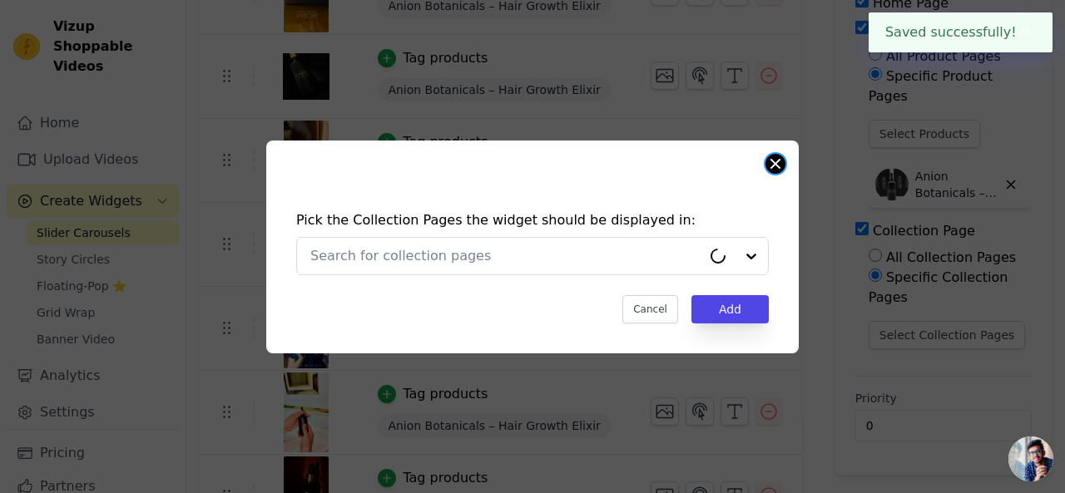
click at [774, 166] on button "Close modal" at bounding box center [775, 164] width 20 height 20
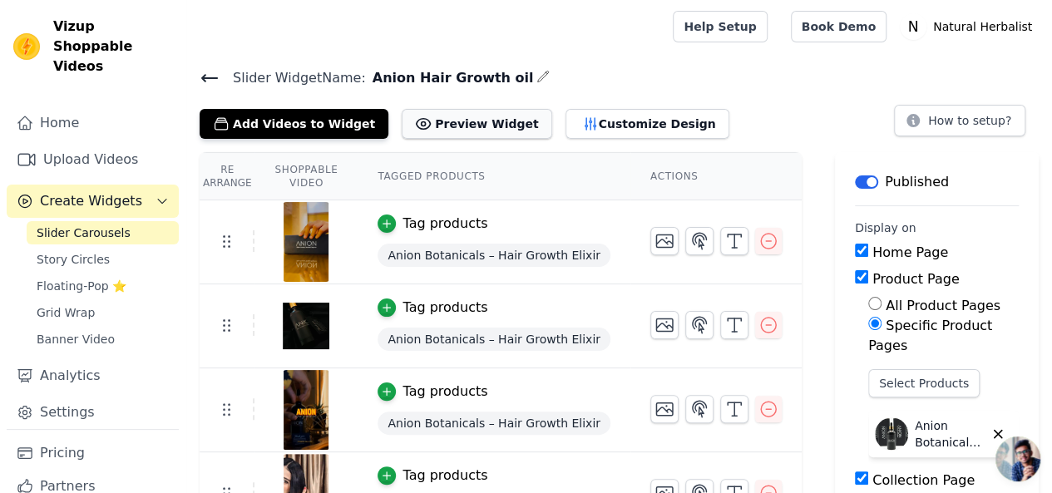
click at [458, 124] on button "Preview Widget" at bounding box center [477, 124] width 150 height 30
click at [855, 250] on input "Home Page" at bounding box center [861, 250] width 13 height 13
checkbox input "false"
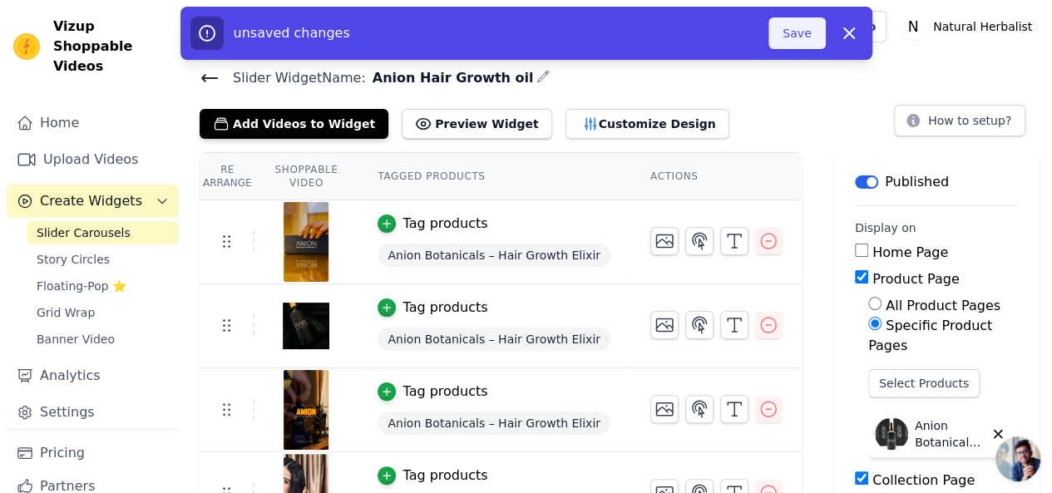
click at [795, 31] on button "Save" at bounding box center [797, 33] width 57 height 32
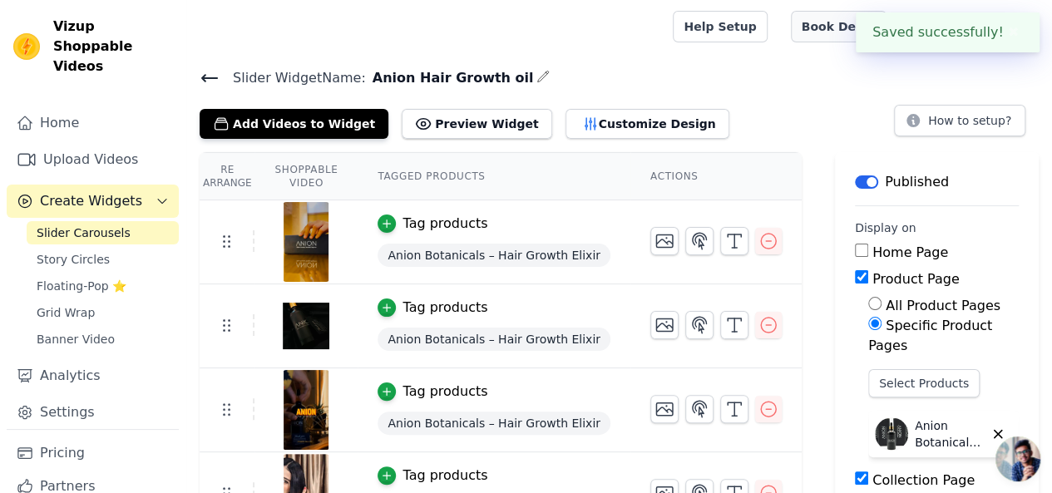
click at [840, 28] on link "Book Demo" at bounding box center [839, 27] width 96 height 32
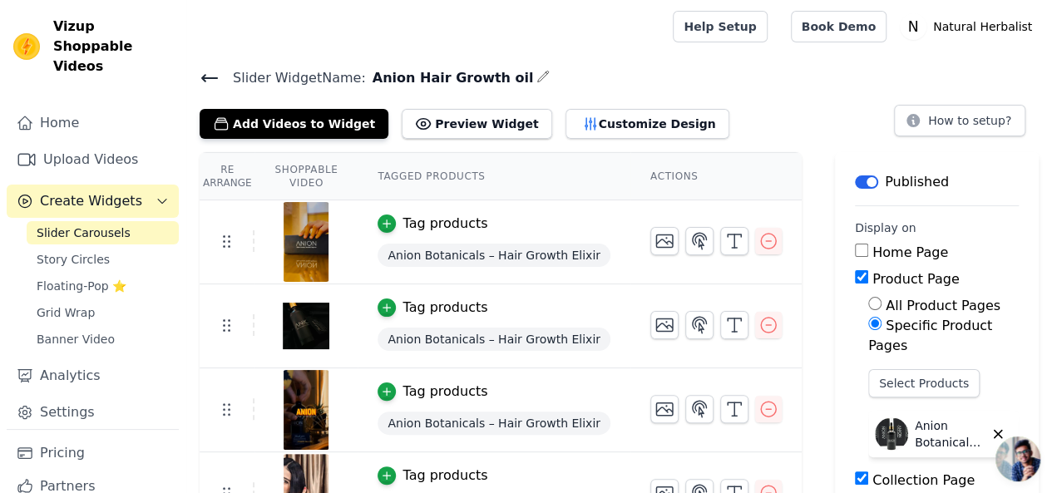
click at [156, 195] on icon "Sidebar" at bounding box center [162, 201] width 13 height 13
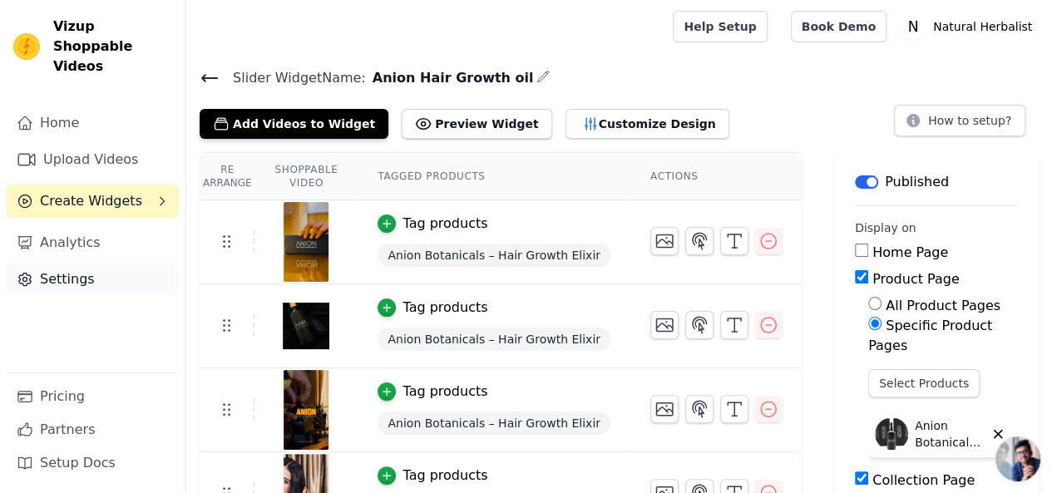
click at [102, 263] on link "Settings" at bounding box center [93, 279] width 172 height 33
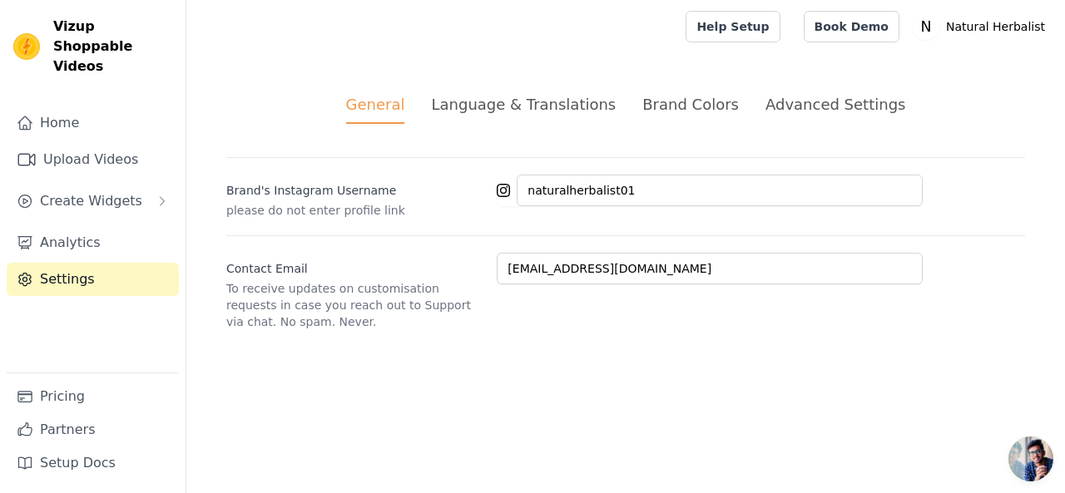
click at [664, 107] on div "Brand Colors" at bounding box center [690, 104] width 96 height 22
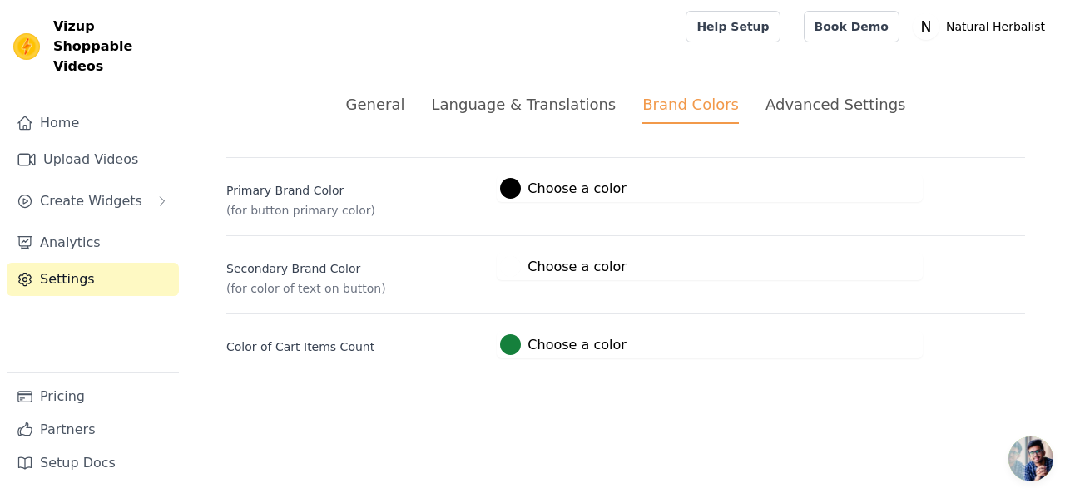
click at [804, 109] on div "Advanced Settings" at bounding box center [835, 104] width 140 height 22
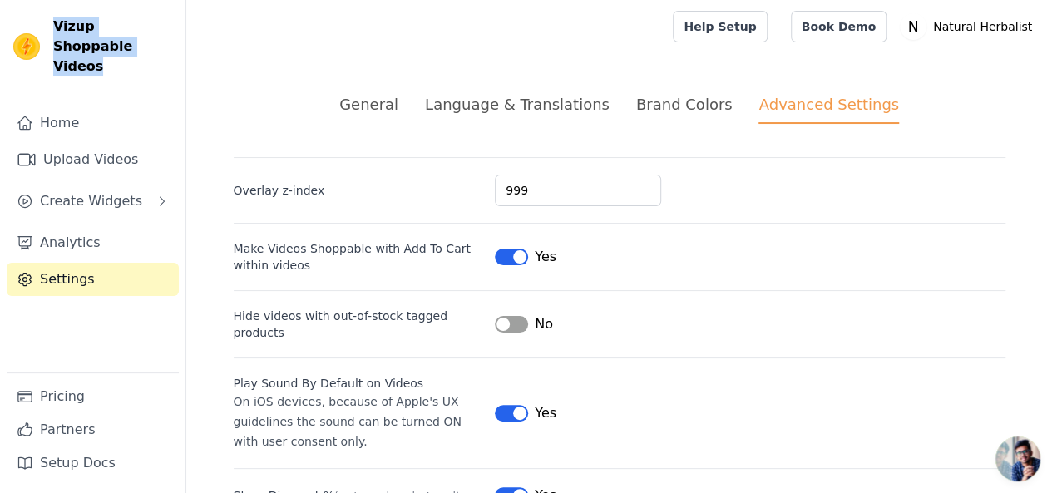
drag, startPoint x: 107, startPoint y: 48, endPoint x: 56, endPoint y: 26, distance: 56.3
click at [56, 26] on span "Vizup Shoppable Videos" at bounding box center [112, 47] width 119 height 60
copy span "Vizup Shoppable Videos"
click at [83, 191] on span "Create Widgets" at bounding box center [91, 201] width 102 height 20
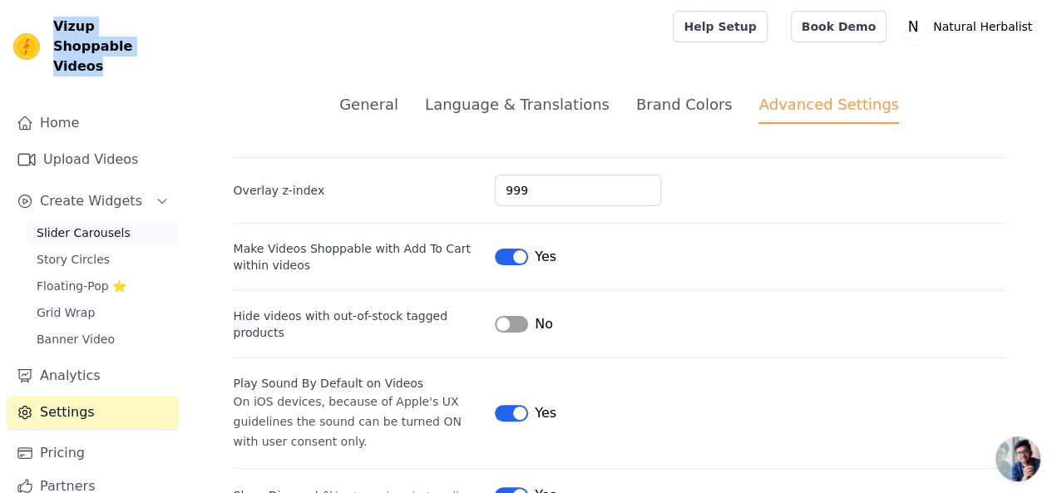
click at [96, 225] on span "Slider Carousels" at bounding box center [84, 233] width 94 height 17
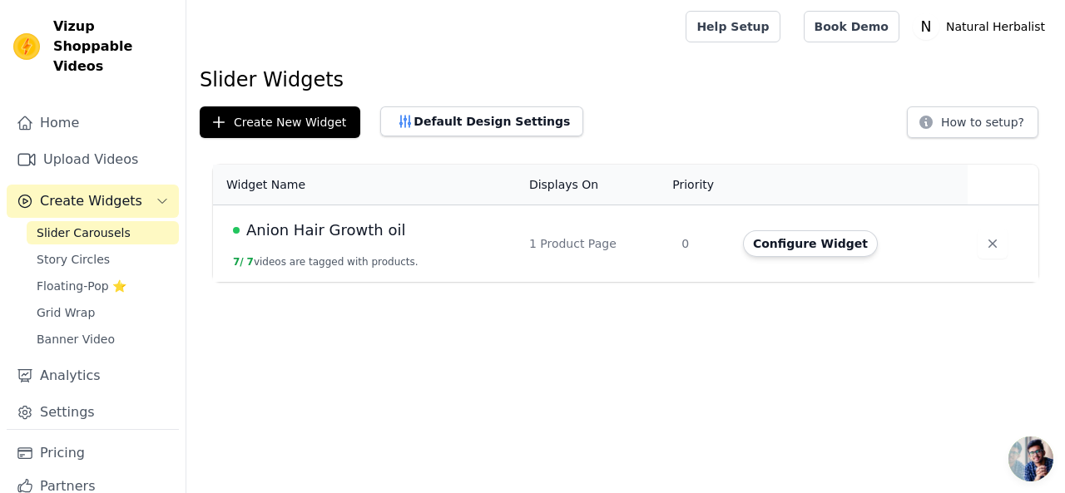
click at [517, 246] on td "Anion Hair Growth oil 7 / 7 videos are tagged with products." at bounding box center [366, 243] width 306 height 77
click at [565, 187] on th "Displays On" at bounding box center [595, 185] width 152 height 41
click at [784, 240] on button "Configure Widget" at bounding box center [810, 243] width 135 height 27
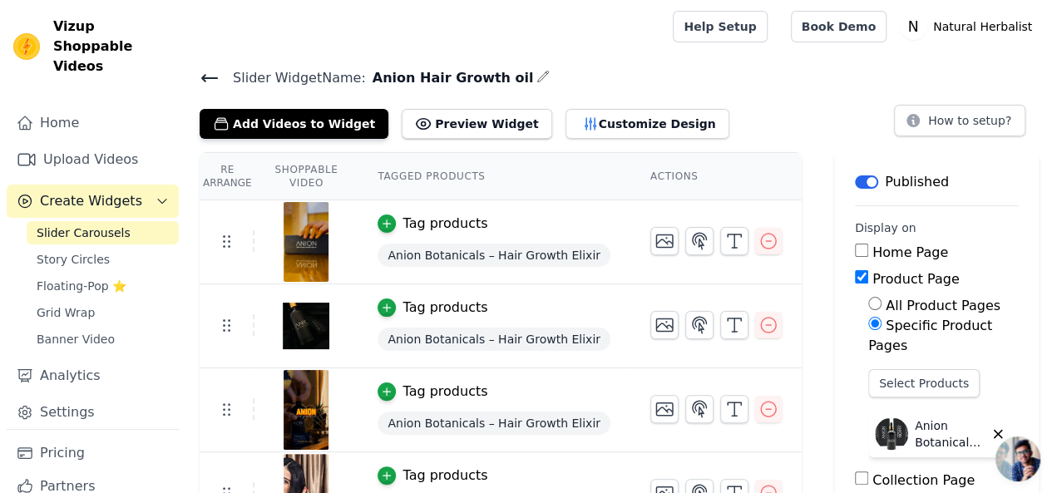
click at [855, 250] on input "Home Page" at bounding box center [861, 250] width 13 height 13
checkbox input "true"
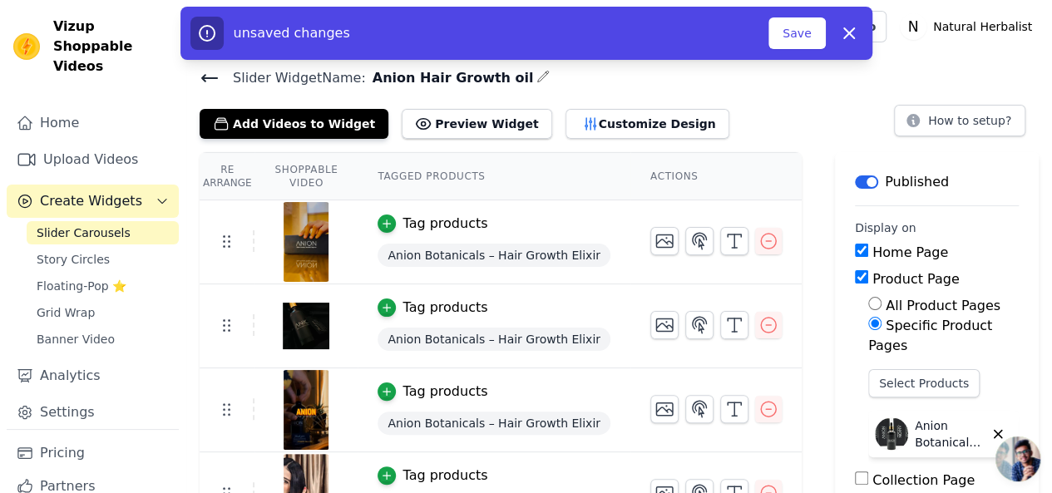
click at [873, 281] on label "Product Page" at bounding box center [916, 279] width 87 height 16
click at [863, 281] on input "Product Page" at bounding box center [861, 276] width 13 height 13
checkbox input "false"
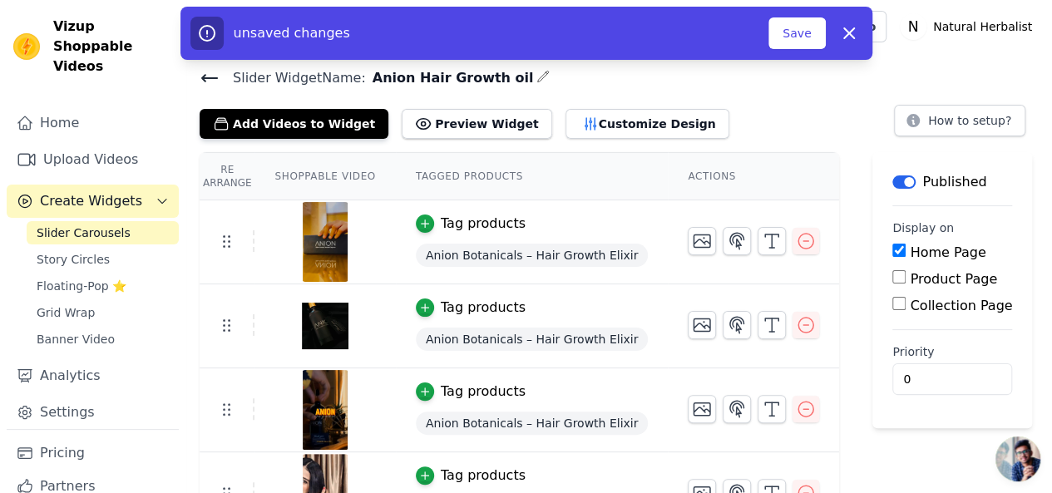
click at [893, 304] on input "Collection Page" at bounding box center [899, 303] width 13 height 13
checkbox input "true"
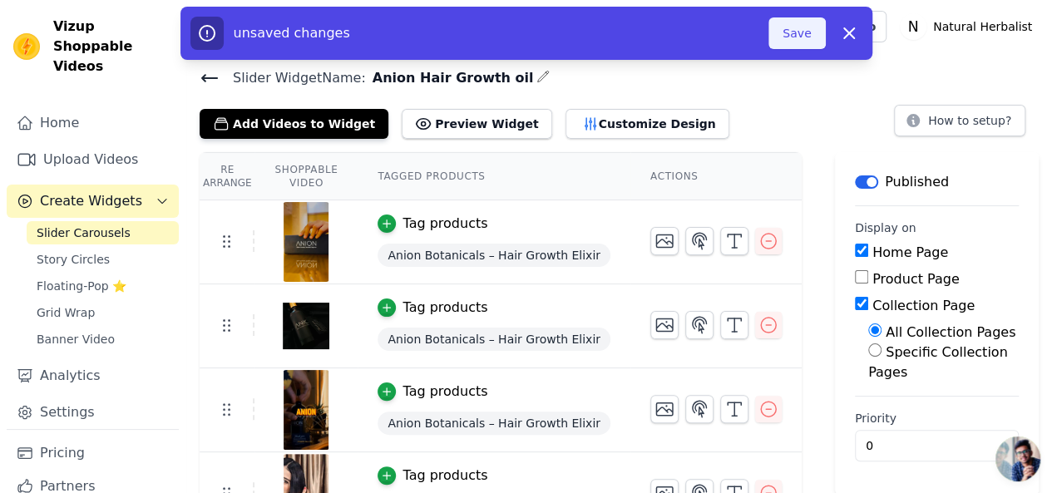
click at [803, 29] on button "Save" at bounding box center [797, 33] width 57 height 32
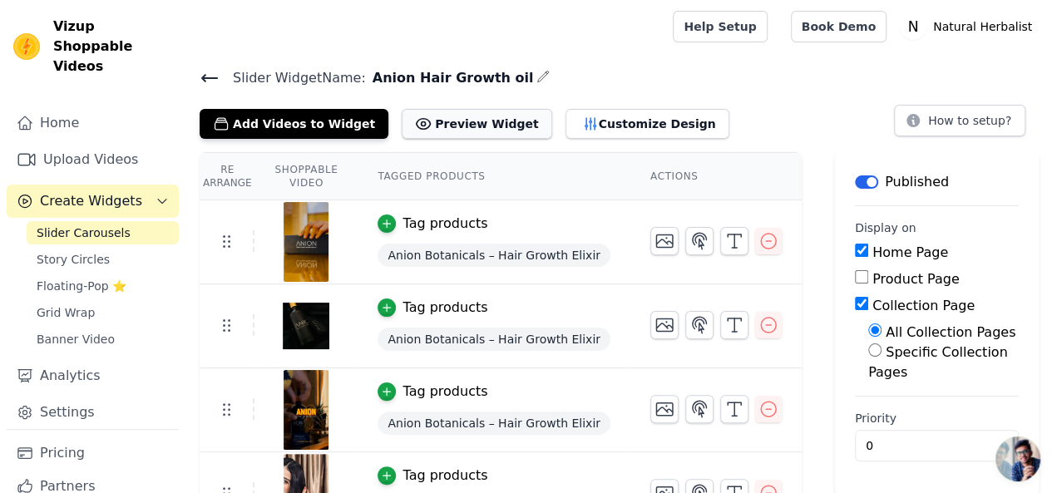
click at [449, 122] on button "Preview Widget" at bounding box center [477, 124] width 150 height 30
click at [762, 24] on link "Help Setup" at bounding box center [720, 27] width 94 height 32
drag, startPoint x: 361, startPoint y: 77, endPoint x: 504, endPoint y: 75, distance: 143.1
click at [504, 75] on h4 "Slider Widget Name: Anion Hair Growth oil" at bounding box center [619, 78] width 839 height 22
copy div "Anion Hair Growth oil"
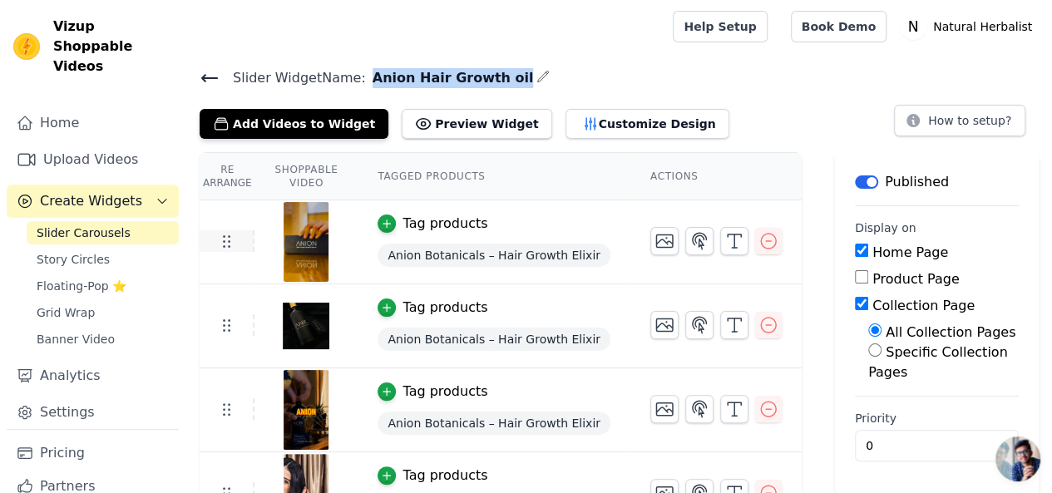
click at [229, 245] on icon at bounding box center [226, 241] width 20 height 20
click at [760, 232] on icon "button" at bounding box center [769, 241] width 20 height 20
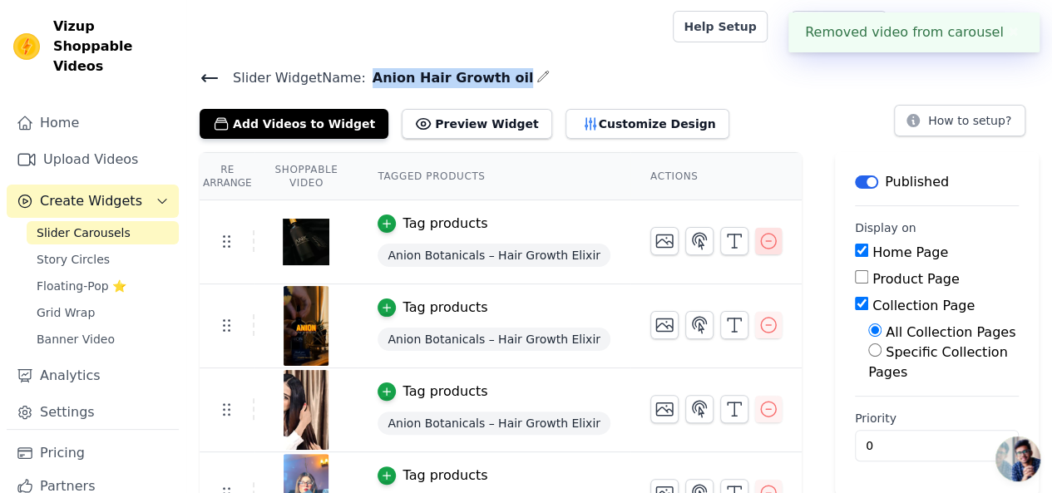
click at [759, 235] on icon "button" at bounding box center [769, 241] width 20 height 20
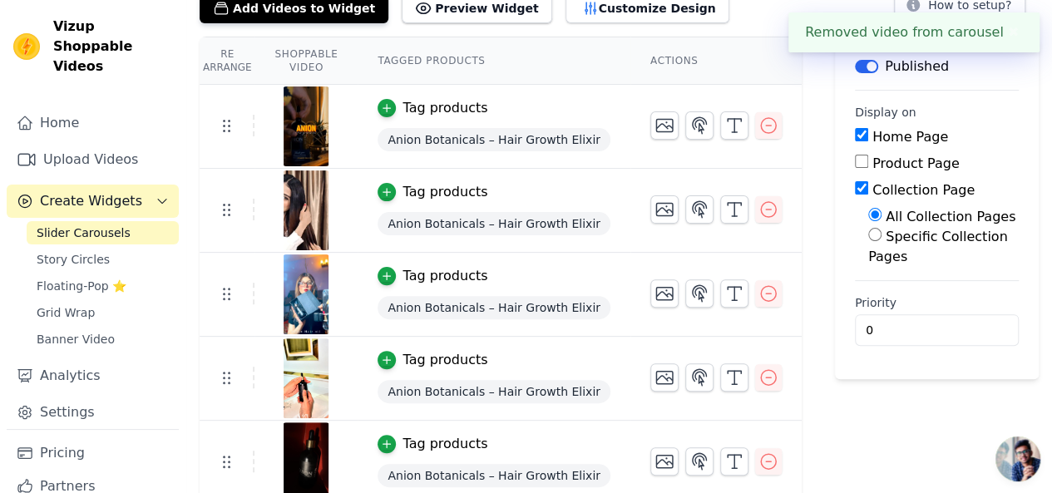
scroll to position [123, 0]
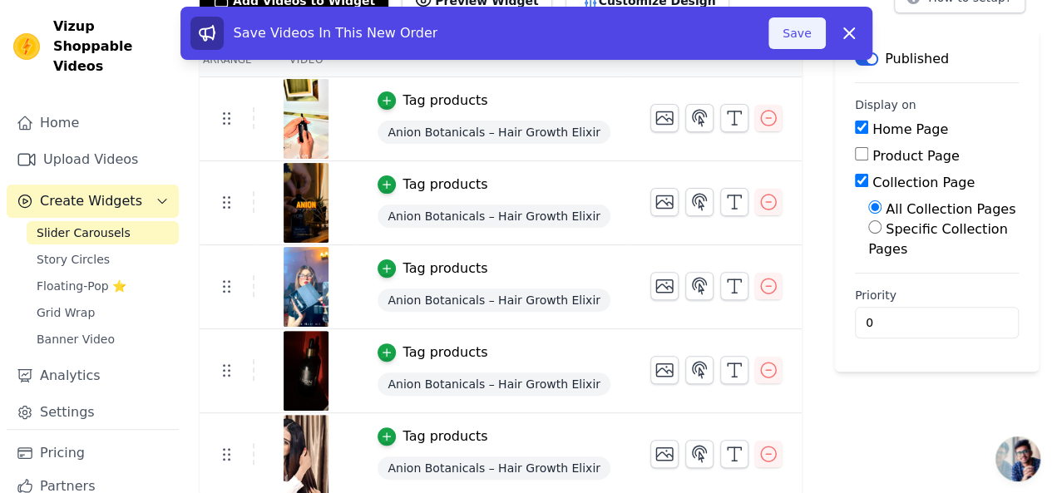
click at [789, 31] on button "Save" at bounding box center [797, 33] width 57 height 32
click at [802, 31] on button "Save" at bounding box center [797, 33] width 57 height 32
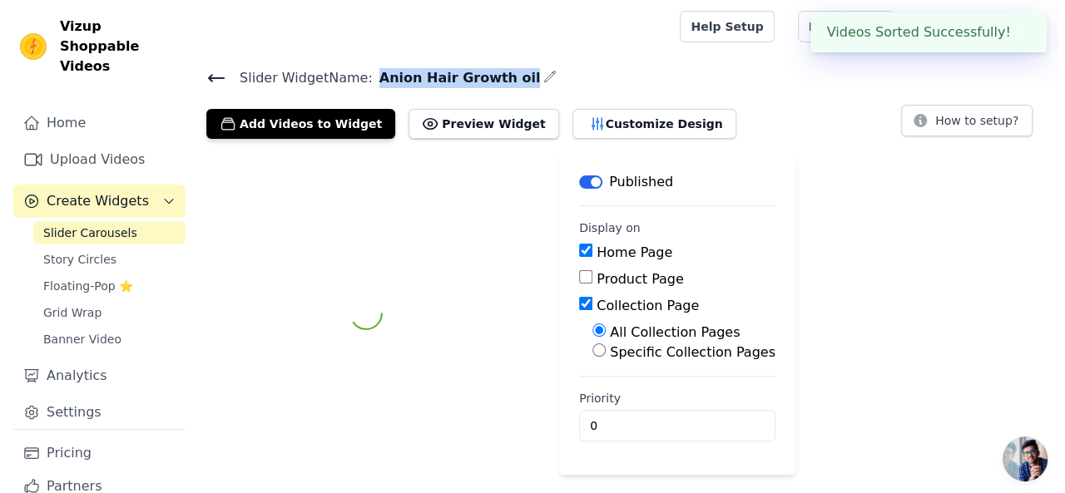
scroll to position [0, 0]
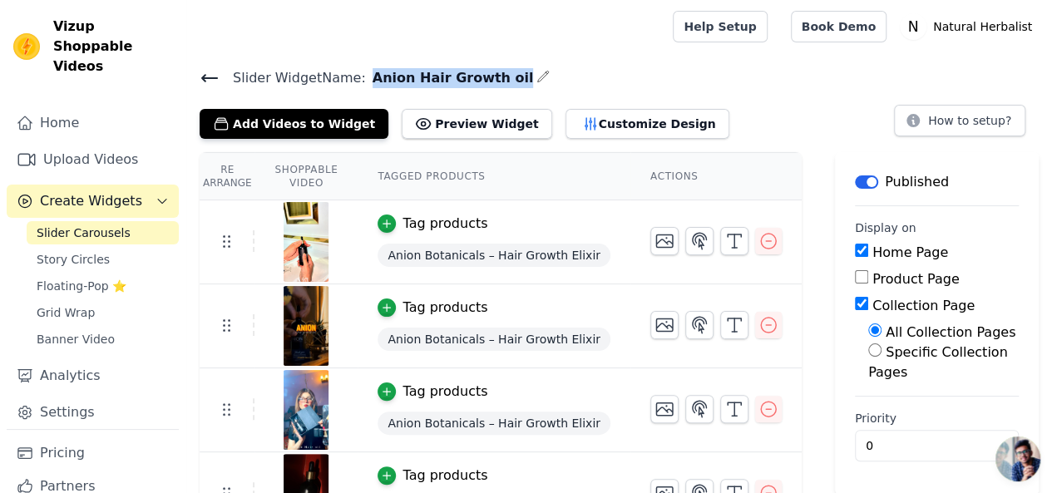
click at [56, 191] on span "Create Widgets" at bounding box center [91, 201] width 102 height 20
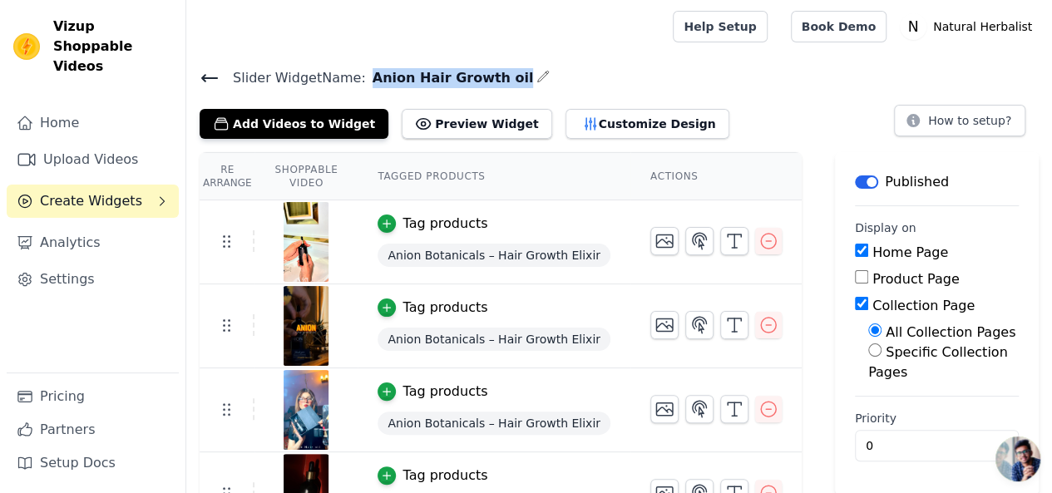
click at [158, 195] on icon "Sidebar" at bounding box center [162, 201] width 13 height 13
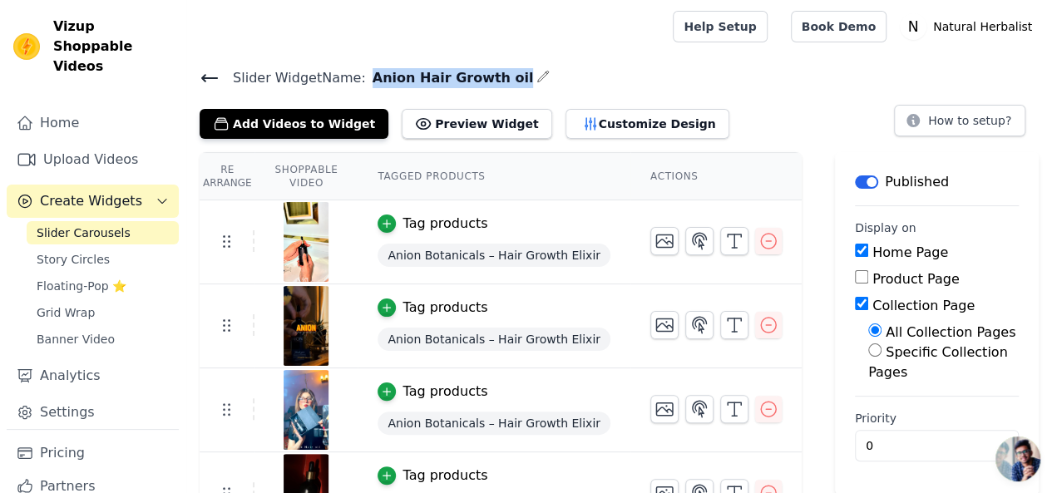
click at [124, 221] on link "Slider Carousels" at bounding box center [103, 232] width 152 height 23
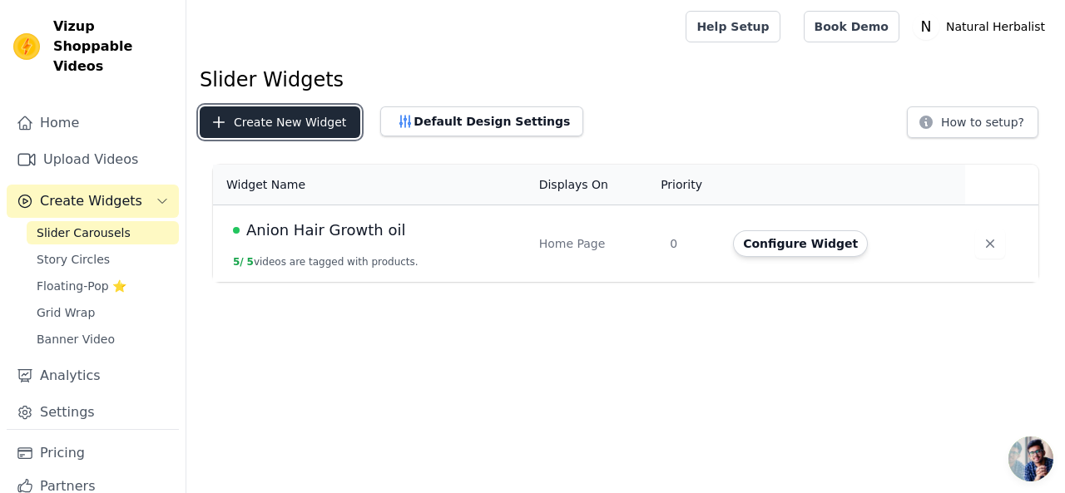
click at [271, 122] on button "Create New Widget" at bounding box center [280, 122] width 161 height 32
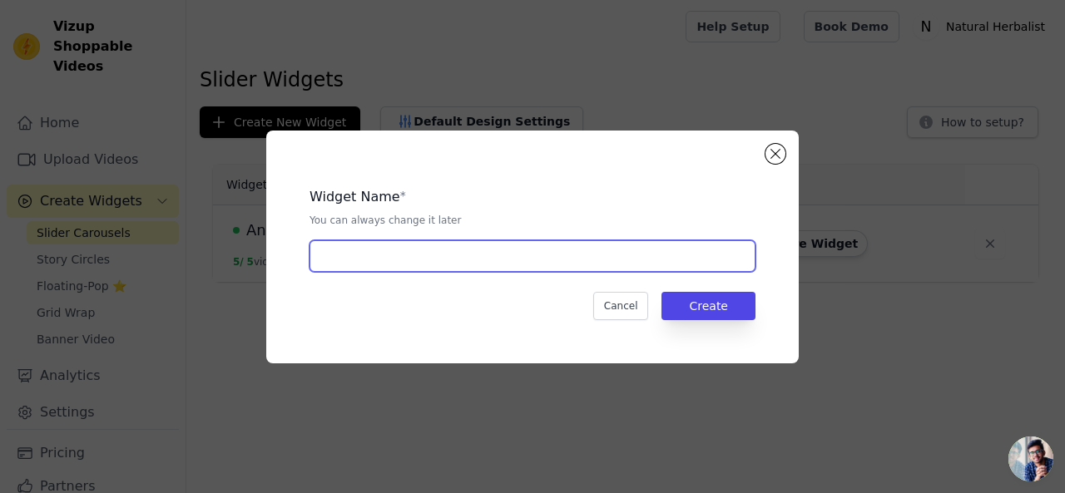
click at [448, 254] on input "text" at bounding box center [532, 256] width 446 height 32
type input "A Mens [PERSON_NAME] Oil"
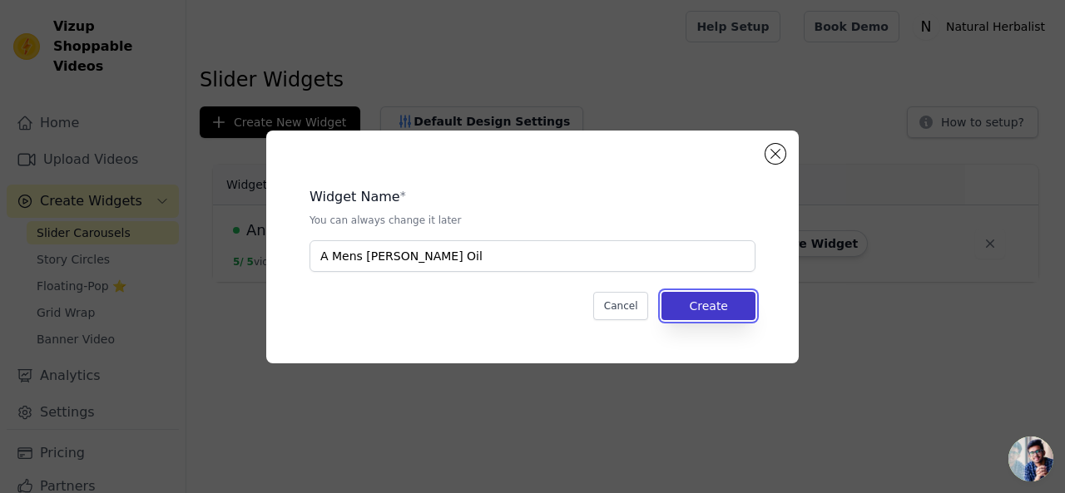
click at [714, 300] on button "Create" at bounding box center [708, 306] width 94 height 28
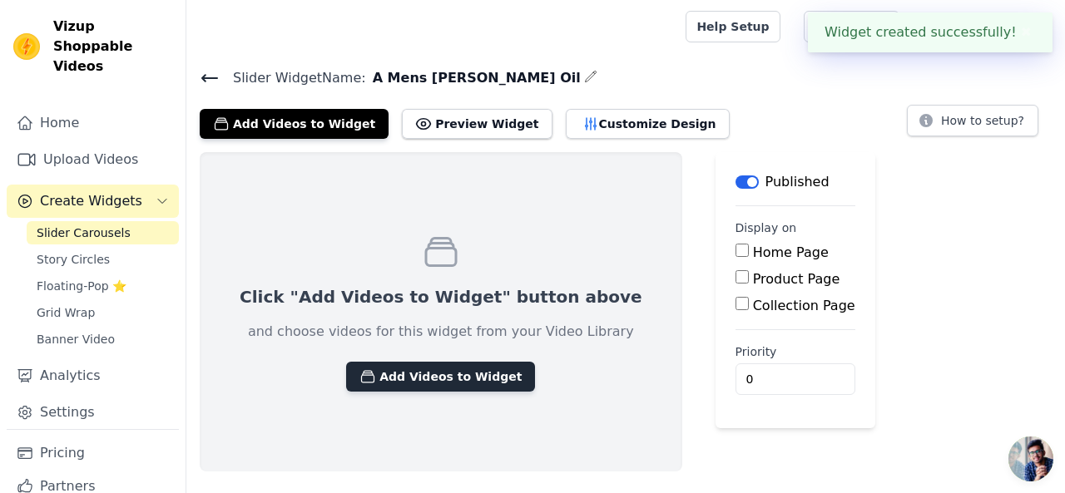
click at [406, 375] on button "Add Videos to Widget" at bounding box center [440, 377] width 189 height 30
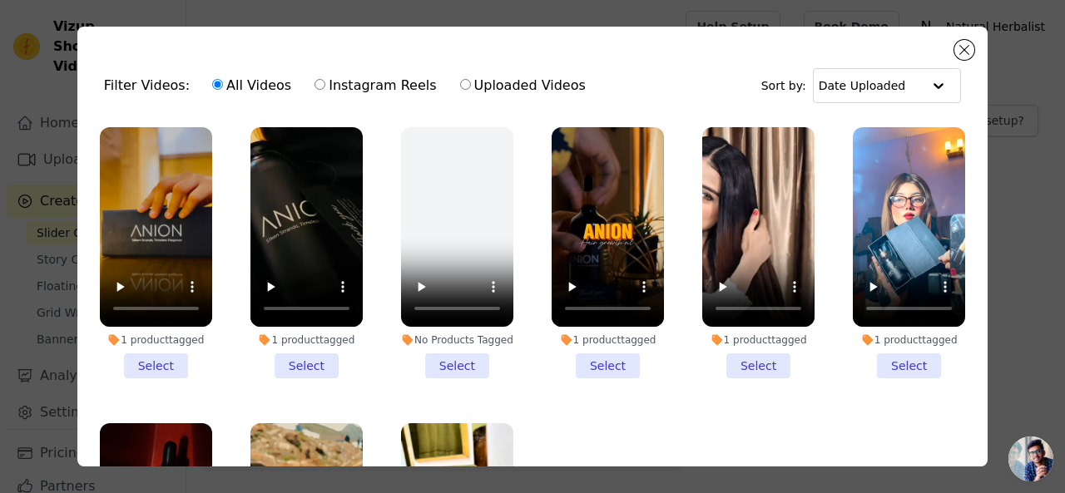
click at [351, 83] on label "Instagram Reels" at bounding box center [375, 86] width 123 height 22
click at [325, 83] on input "Instagram Reels" at bounding box center [319, 84] width 11 height 11
radio input "true"
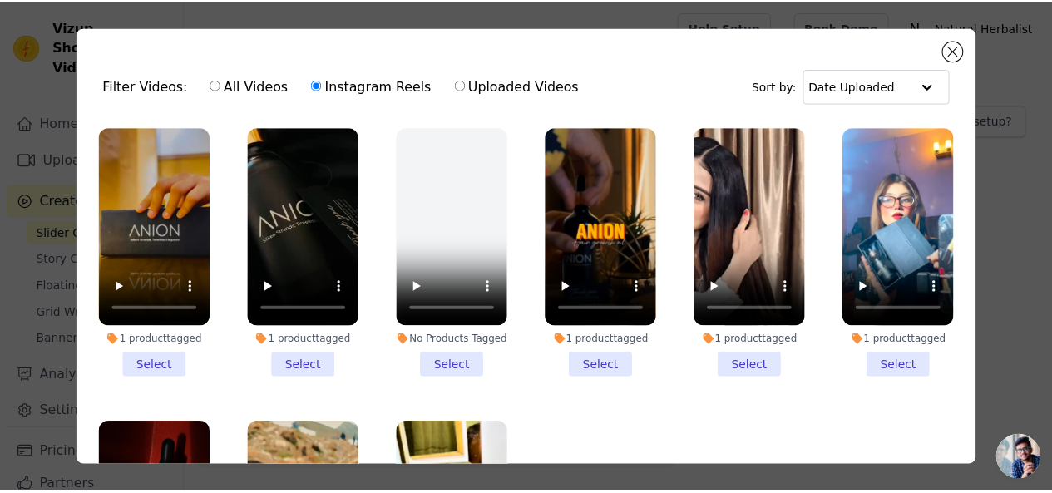
scroll to position [147, 0]
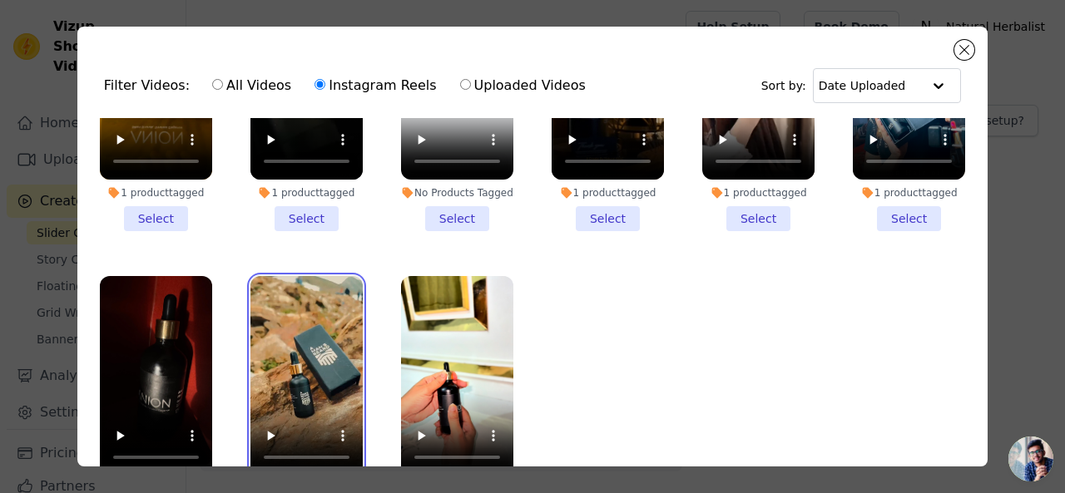
click at [328, 357] on video at bounding box center [306, 376] width 112 height 200
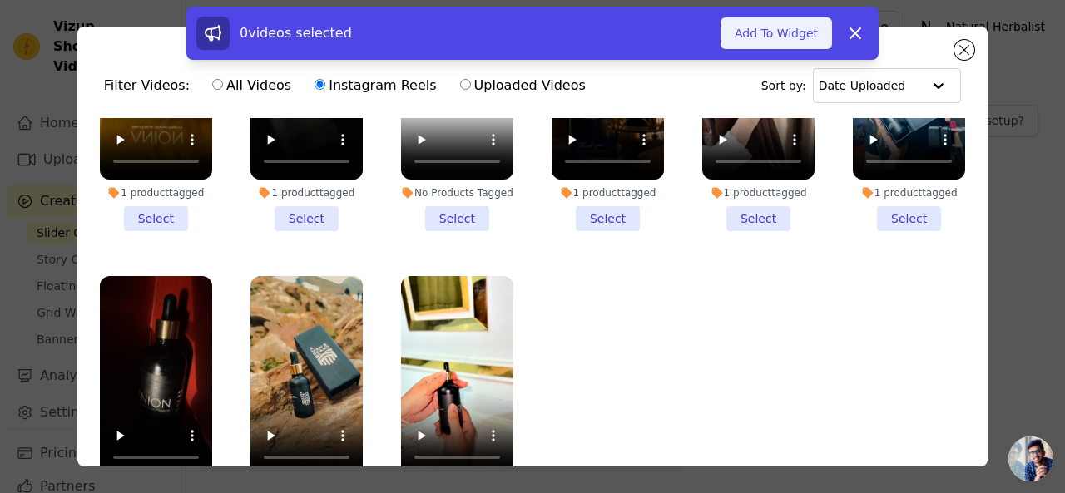
click at [772, 32] on button "Add To Widget" at bounding box center [775, 33] width 111 height 32
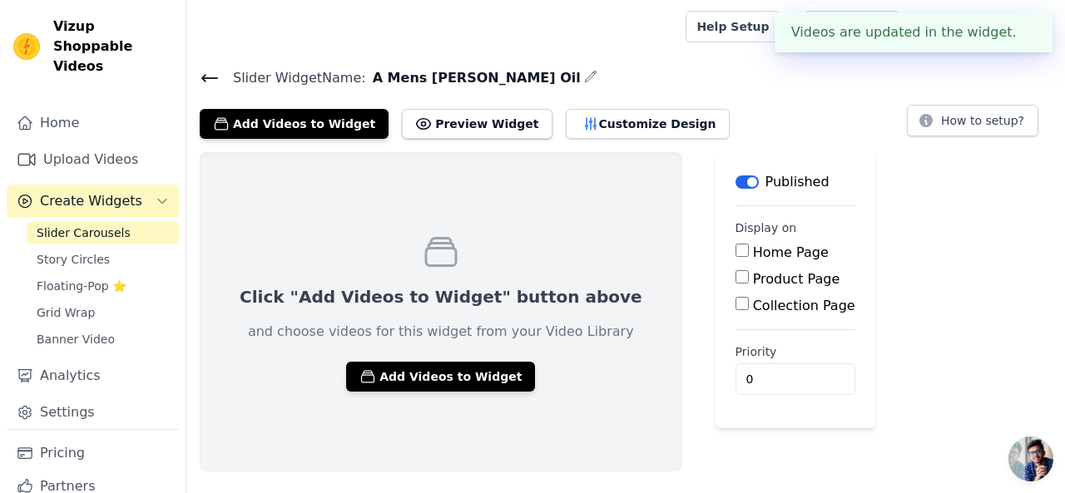
click at [753, 277] on label "Product Page" at bounding box center [796, 279] width 87 height 16
click at [735, 277] on input "Product Page" at bounding box center [741, 276] width 13 height 13
checkbox input "true"
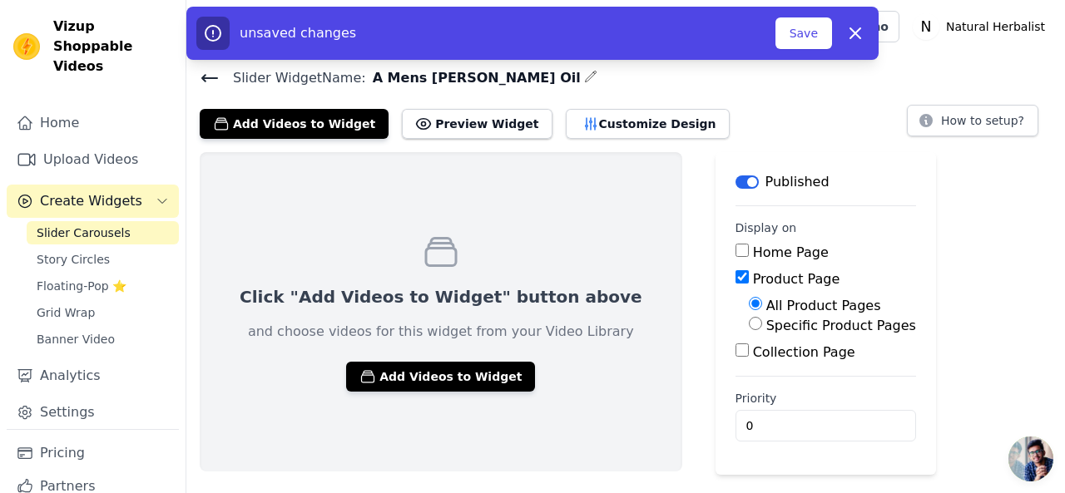
click at [766, 325] on label "Specific Product Pages" at bounding box center [841, 326] width 150 height 16
click at [749, 325] on input "Specific Product Pages" at bounding box center [755, 323] width 13 height 13
radio input "true"
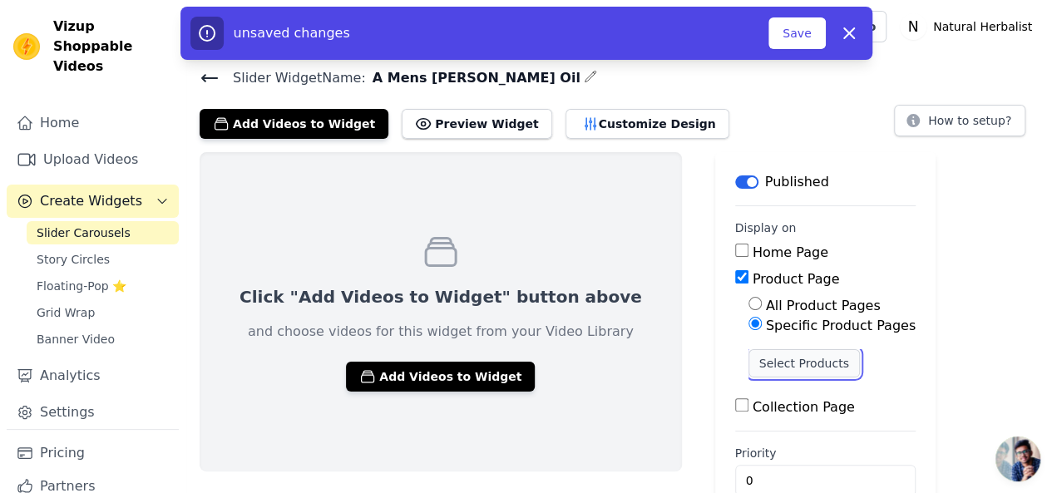
click at [749, 359] on button "Select Products" at bounding box center [804, 363] width 111 height 28
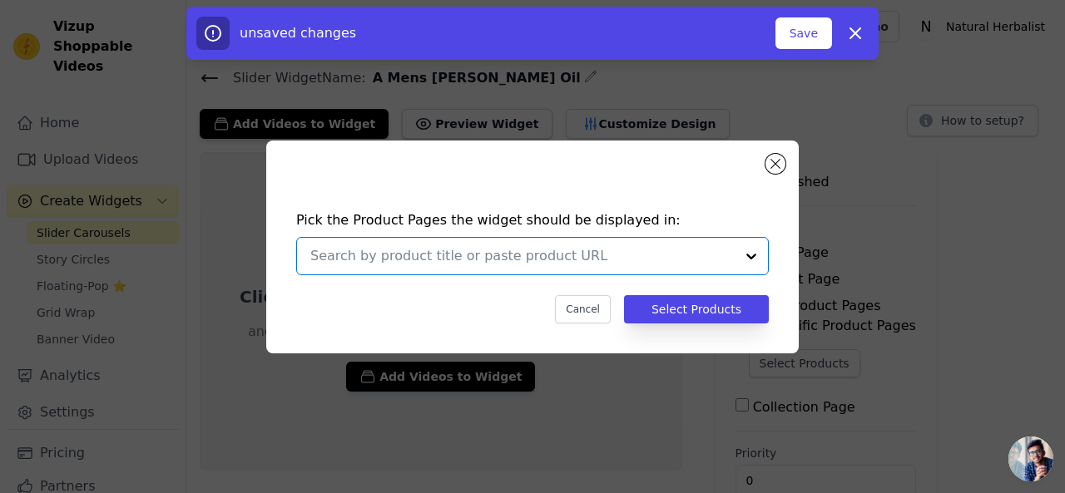
click at [534, 248] on input "text" at bounding box center [522, 256] width 424 height 20
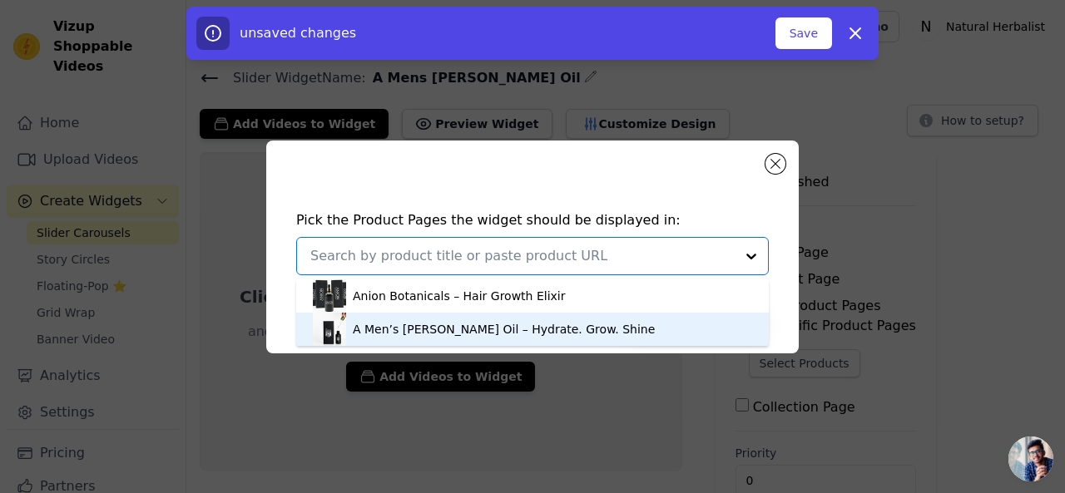
click at [496, 329] on div "A Men’s [PERSON_NAME] Oil – Hydrate. Grow. Shine" at bounding box center [504, 329] width 302 height 17
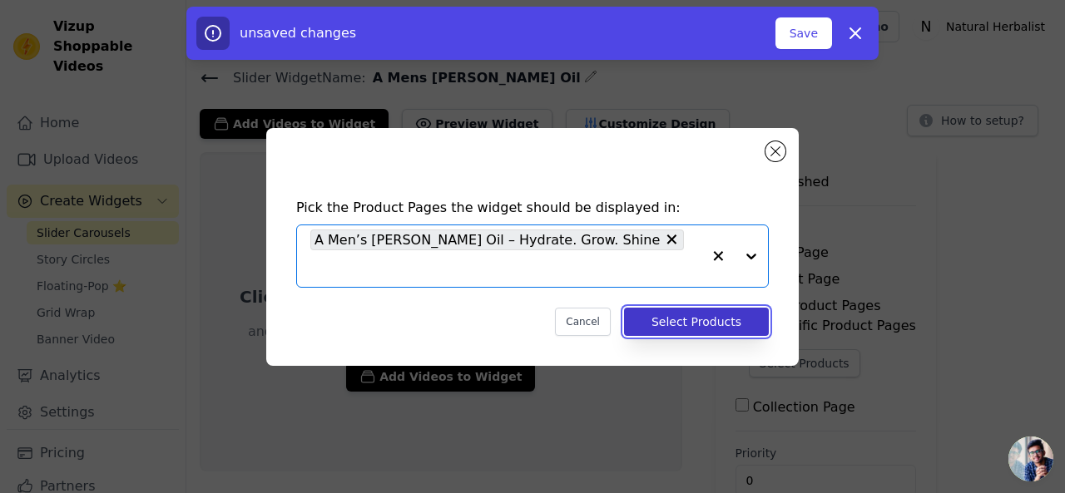
click at [720, 308] on button "Select Products" at bounding box center [696, 322] width 145 height 28
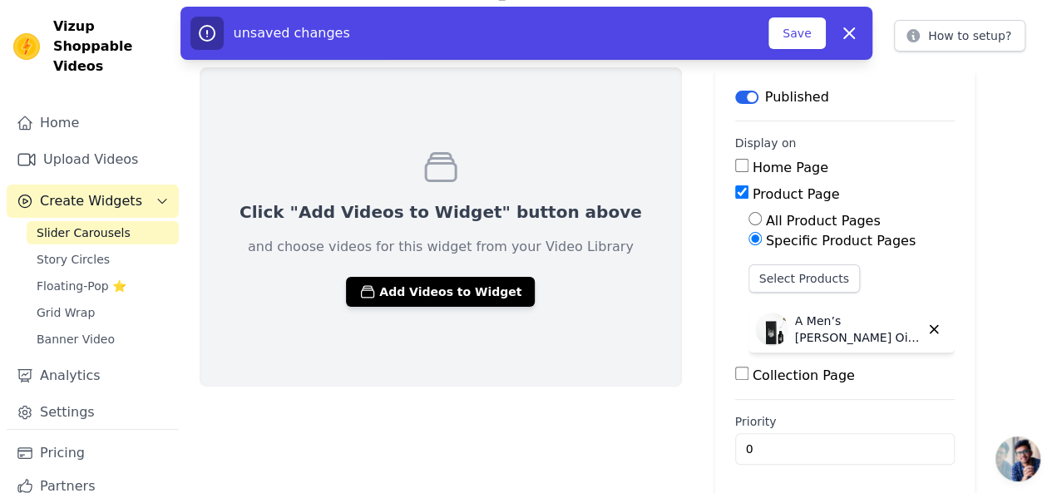
scroll to position [87, 0]
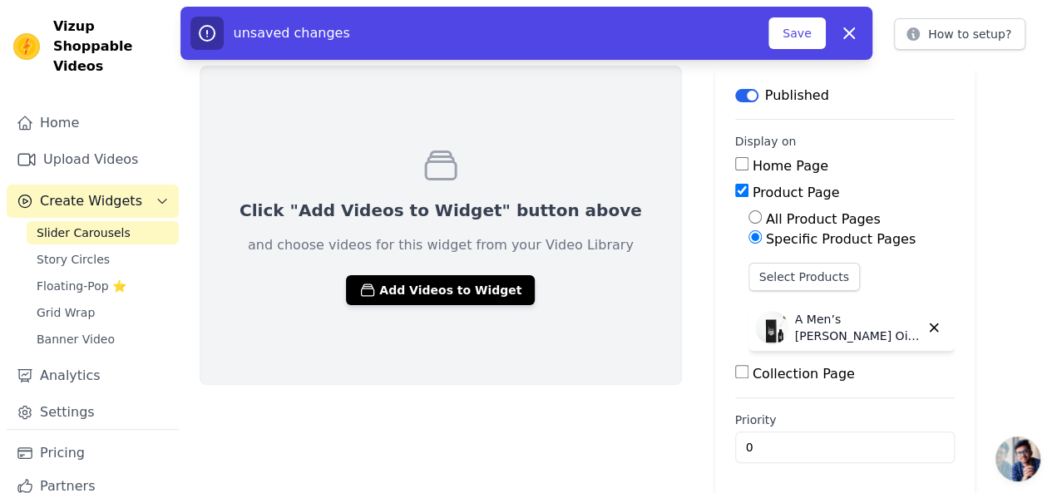
click at [753, 371] on label "Collection Page" at bounding box center [804, 374] width 102 height 16
click at [740, 371] on input "Collection Page" at bounding box center [741, 371] width 13 height 13
checkbox input "true"
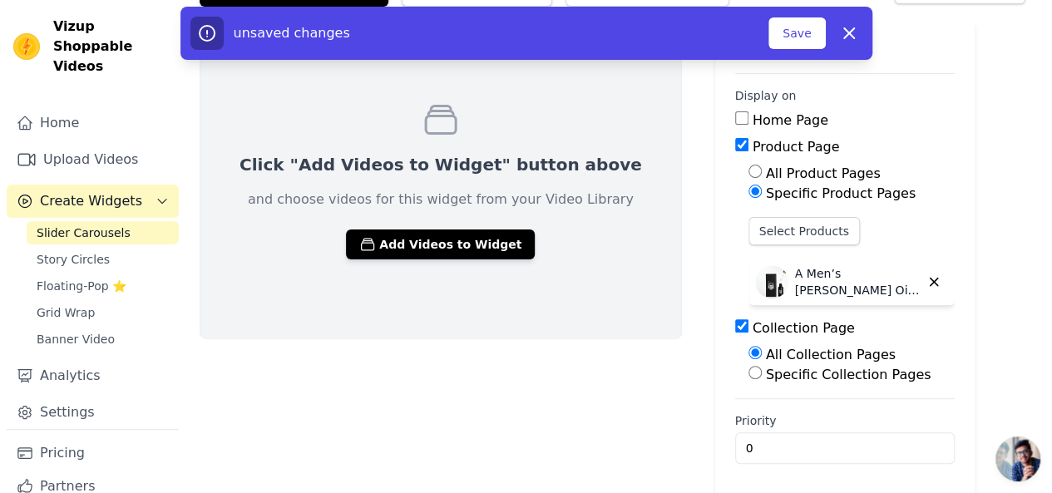
scroll to position [133, 0]
click at [797, 37] on button "Save" at bounding box center [797, 33] width 57 height 32
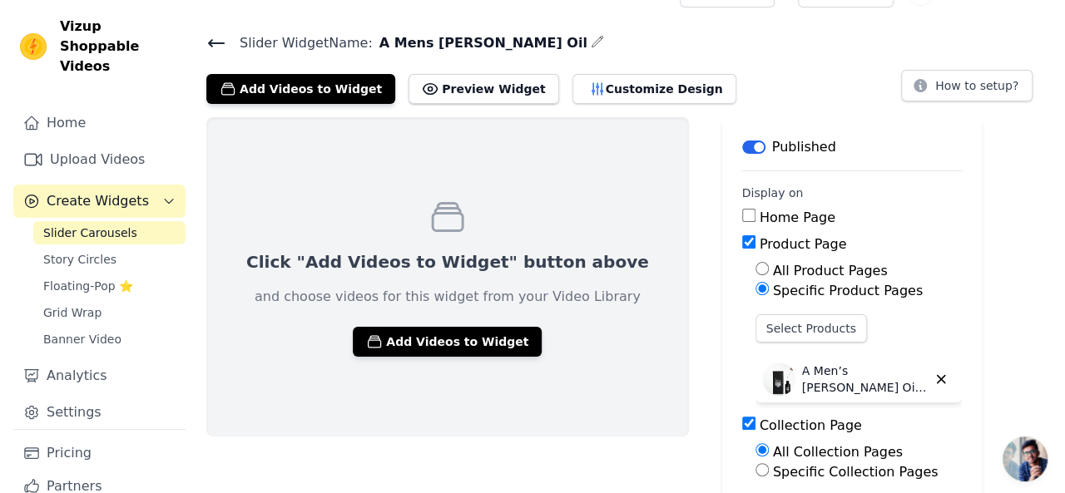
scroll to position [0, 0]
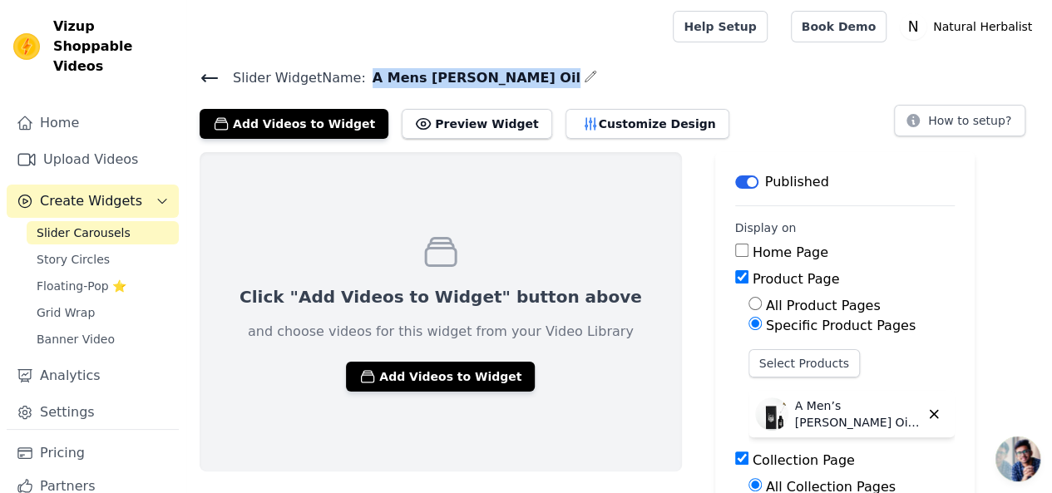
drag, startPoint x: 361, startPoint y: 78, endPoint x: 468, endPoint y: 82, distance: 106.6
click at [468, 82] on h4 "Slider Widget Name: A Mens [PERSON_NAME] Oil" at bounding box center [619, 78] width 839 height 22
copy div "A Mens [PERSON_NAME] Oil"
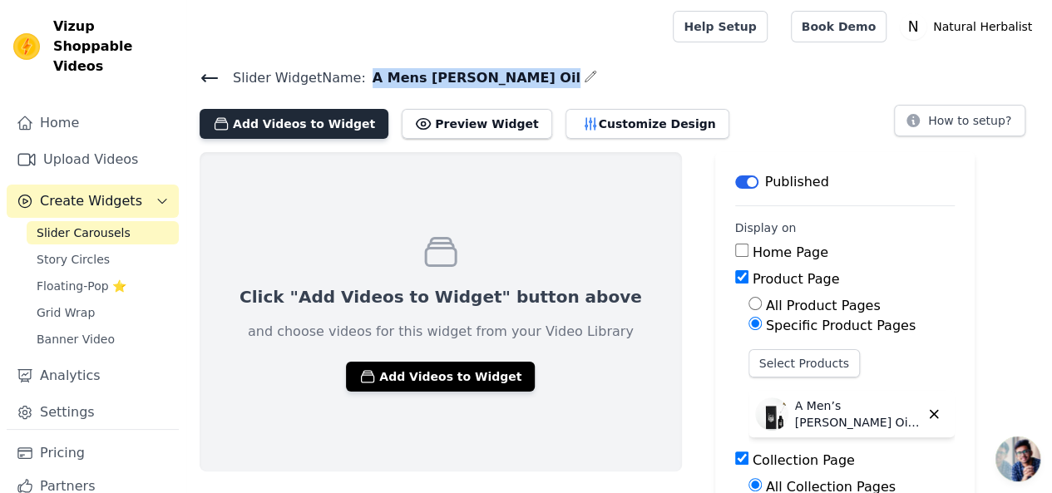
click at [299, 127] on button "Add Videos to Widget" at bounding box center [294, 124] width 189 height 30
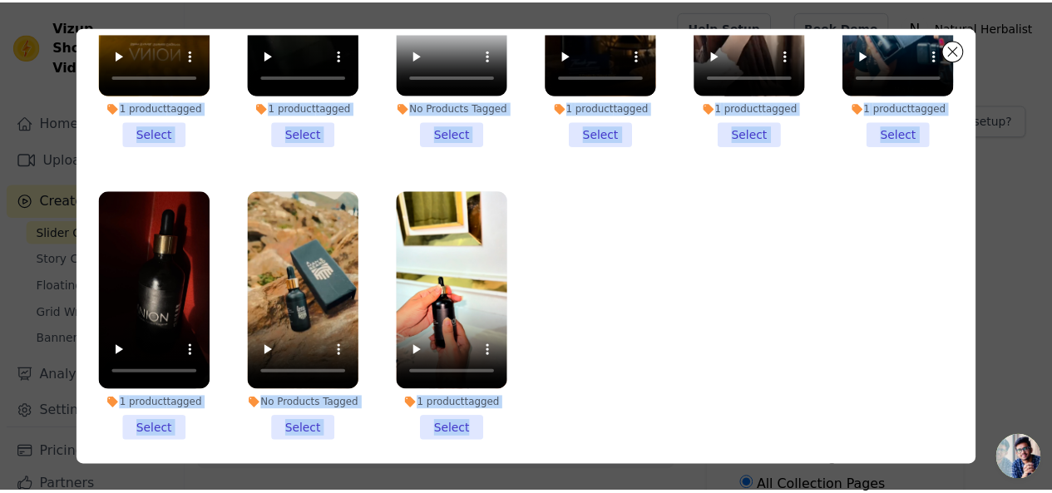
scroll to position [144, 0]
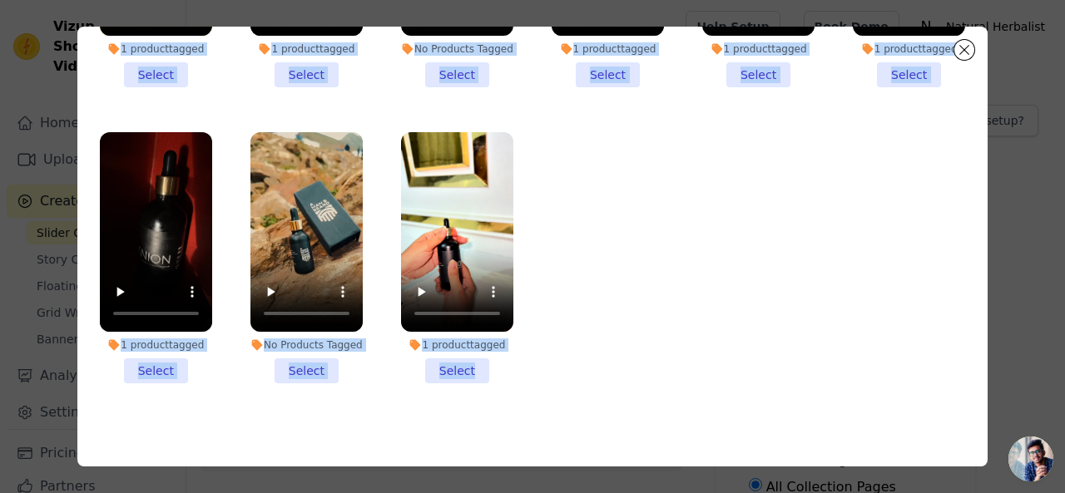
click at [299, 359] on li "No Products Tagged Select" at bounding box center [306, 257] width 112 height 251
click at [0, 0] on input "No Products Tagged Select" at bounding box center [0, 0] width 0 height 0
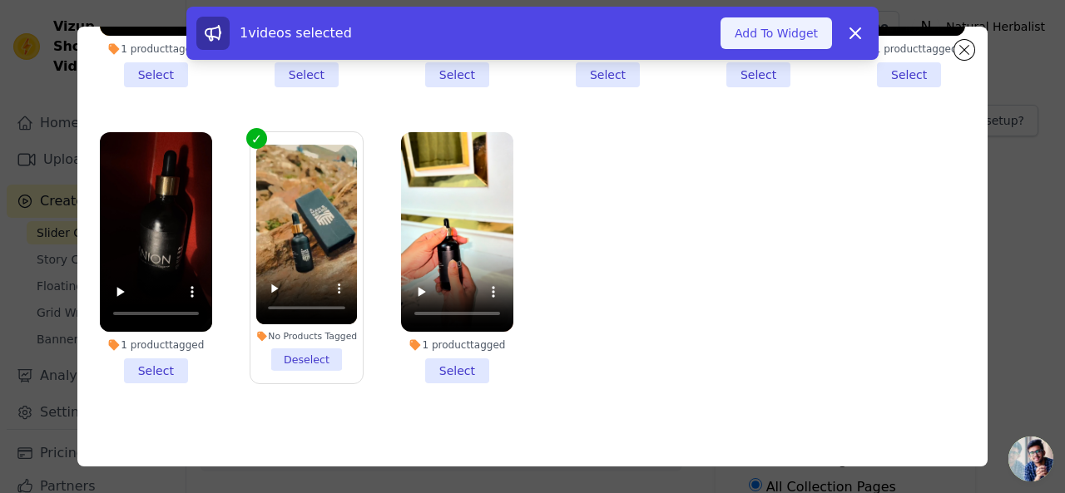
click at [764, 31] on button "Add To Widget" at bounding box center [775, 33] width 111 height 32
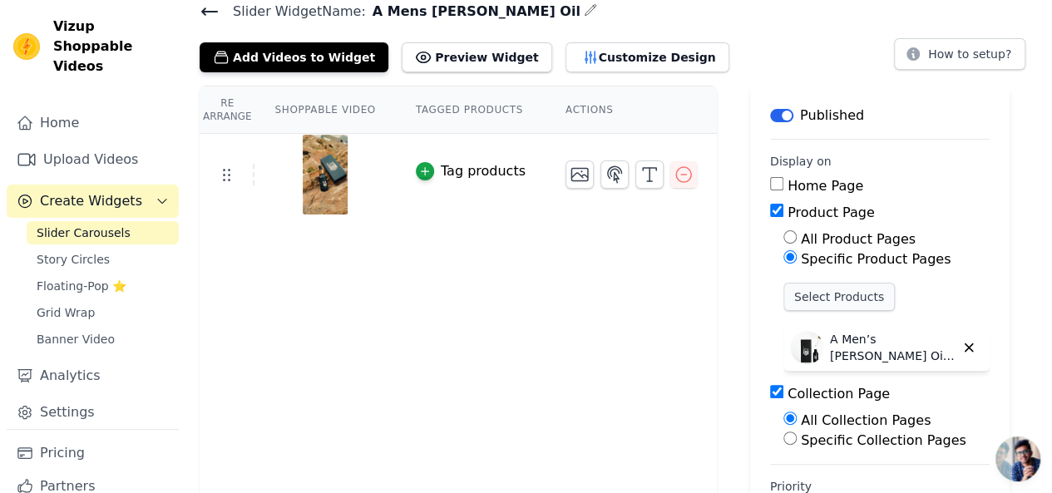
scroll to position [133, 0]
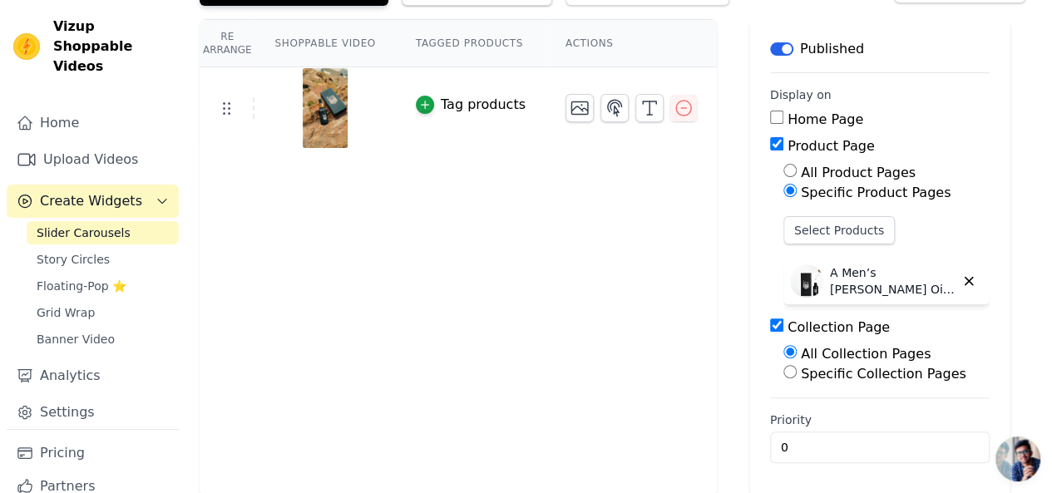
click at [529, 280] on div "Re Arrange Shoppable Video Tagged Products Actions Tag products" at bounding box center [458, 257] width 517 height 477
click at [75, 191] on span "Create Widgets" at bounding box center [91, 201] width 102 height 20
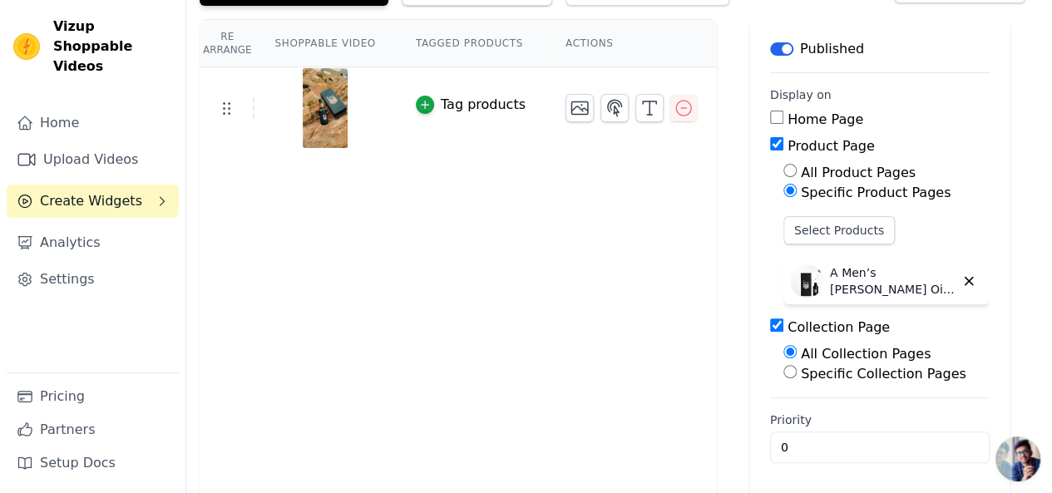
click at [75, 191] on span "Create Widgets" at bounding box center [91, 201] width 102 height 20
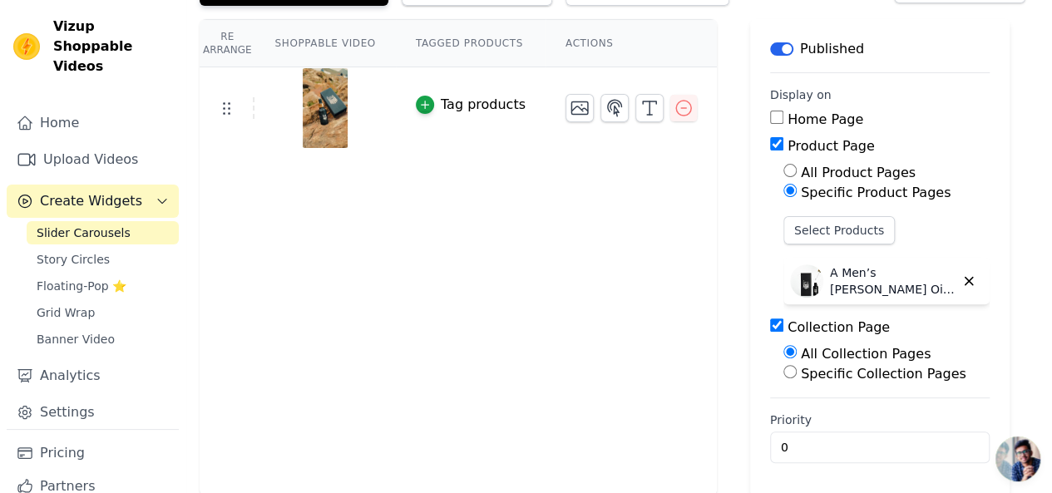
click at [75, 191] on span "Create Widgets" at bounding box center [91, 201] width 102 height 20
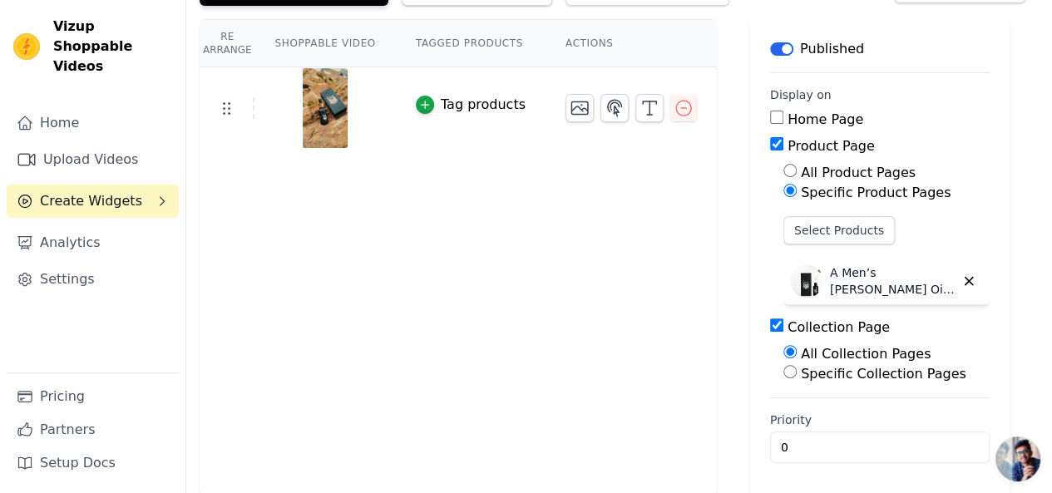
click at [23, 199] on icon "Sidebar" at bounding box center [25, 201] width 4 height 5
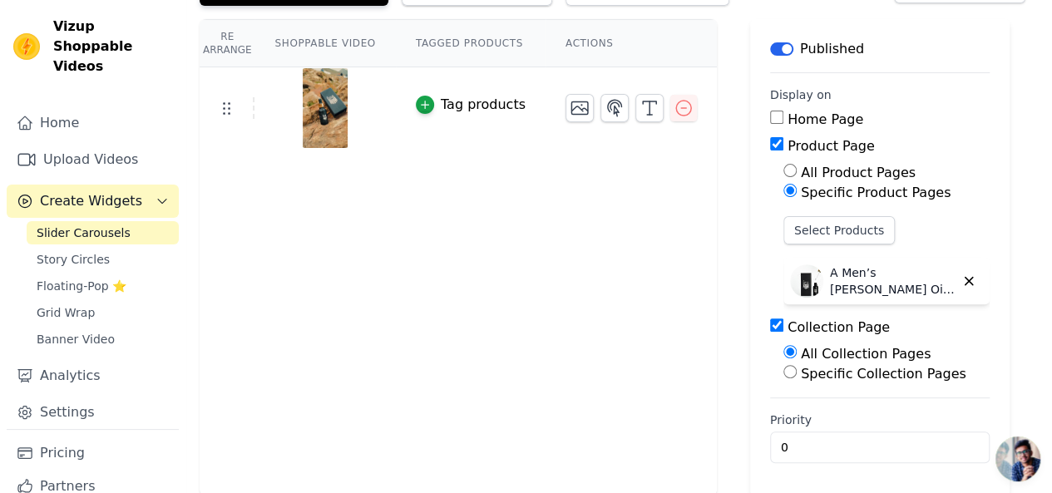
click at [23, 199] on icon "Sidebar" at bounding box center [25, 201] width 4 height 5
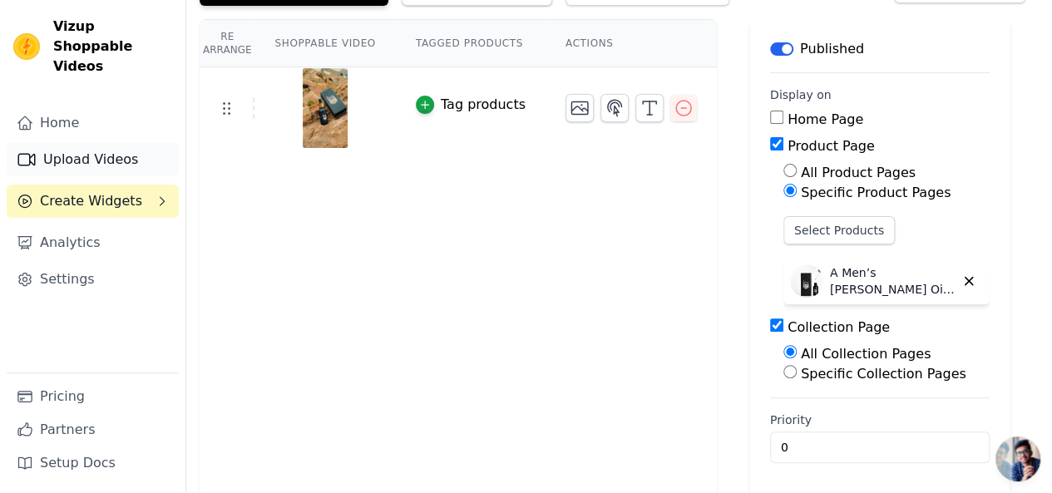
click at [90, 143] on link "Upload Videos" at bounding box center [93, 159] width 172 height 33
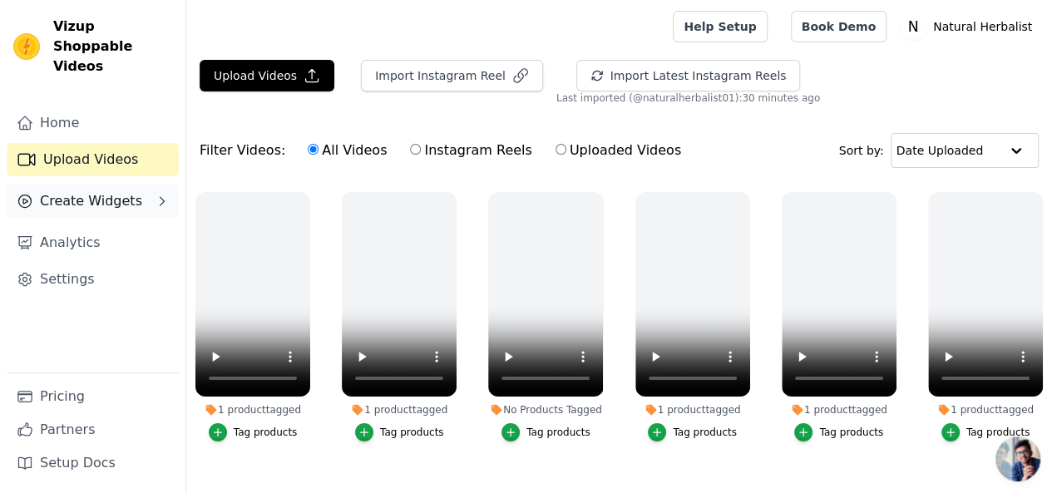
click at [83, 191] on span "Create Widgets" at bounding box center [91, 201] width 102 height 20
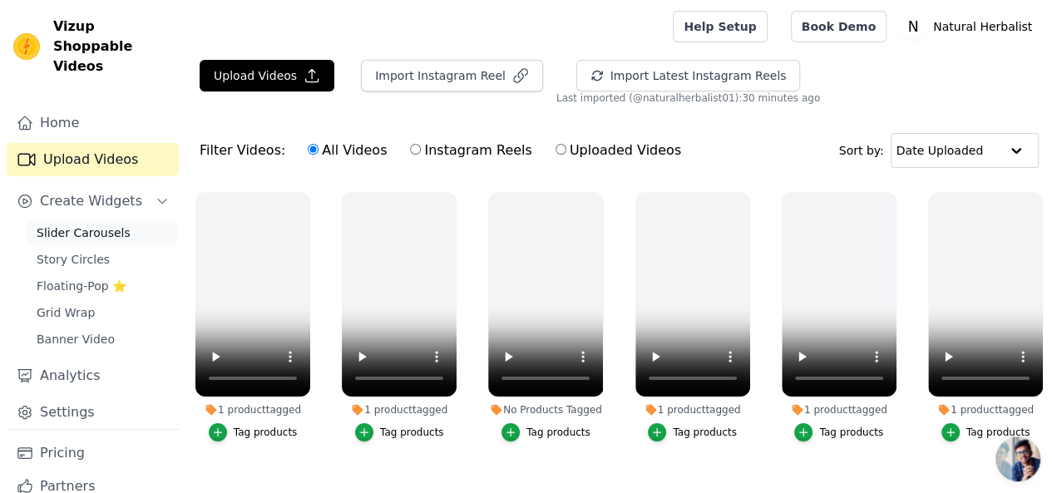
click at [83, 225] on span "Slider Carousels" at bounding box center [84, 233] width 94 height 17
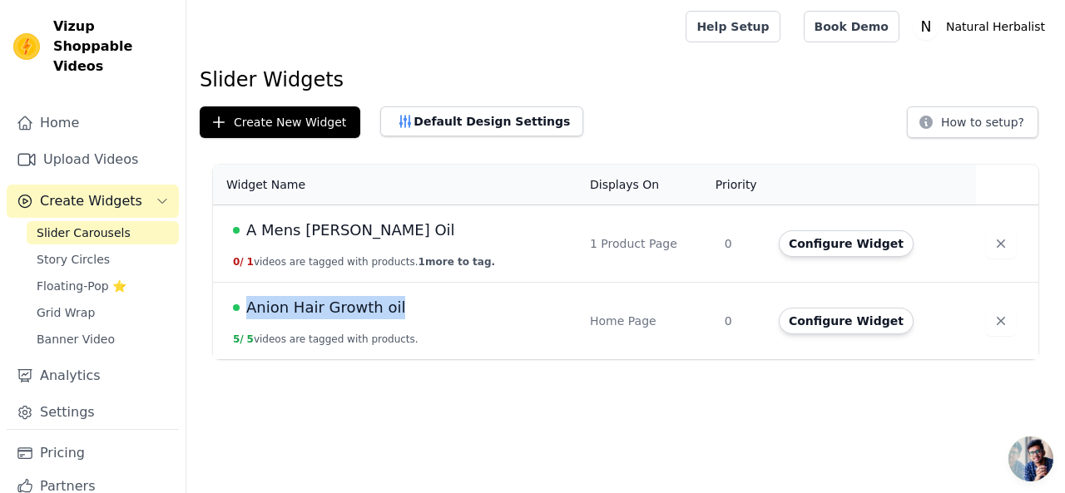
drag, startPoint x: 416, startPoint y: 309, endPoint x: 225, endPoint y: 315, distance: 191.4
click at [225, 315] on td "Anion Hair Growth oil 5 / 5 videos are tagged with products." at bounding box center [396, 321] width 367 height 77
copy div "Anion Hair Growth oil"
click at [995, 245] on icon "button" at bounding box center [1000, 243] width 17 height 17
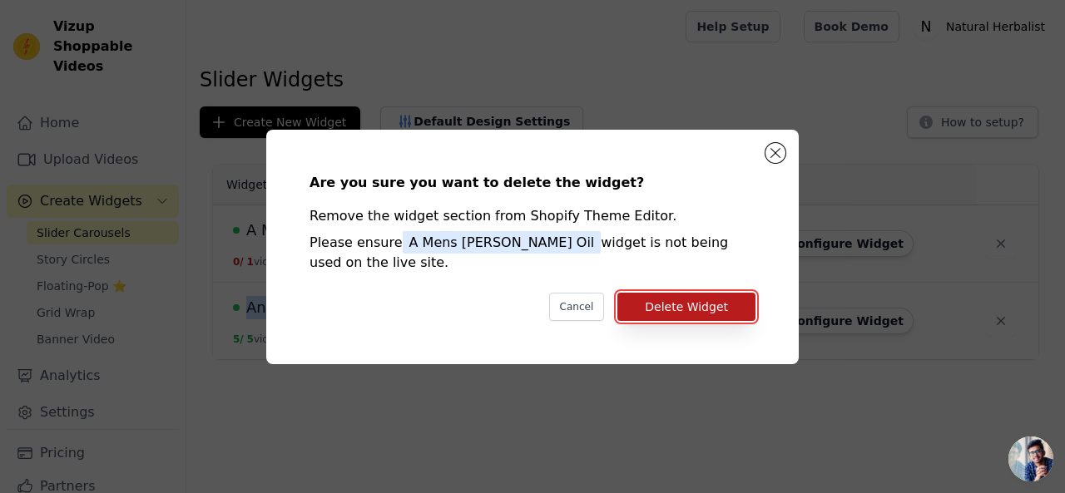
click at [691, 294] on button "Delete Widget" at bounding box center [686, 307] width 138 height 28
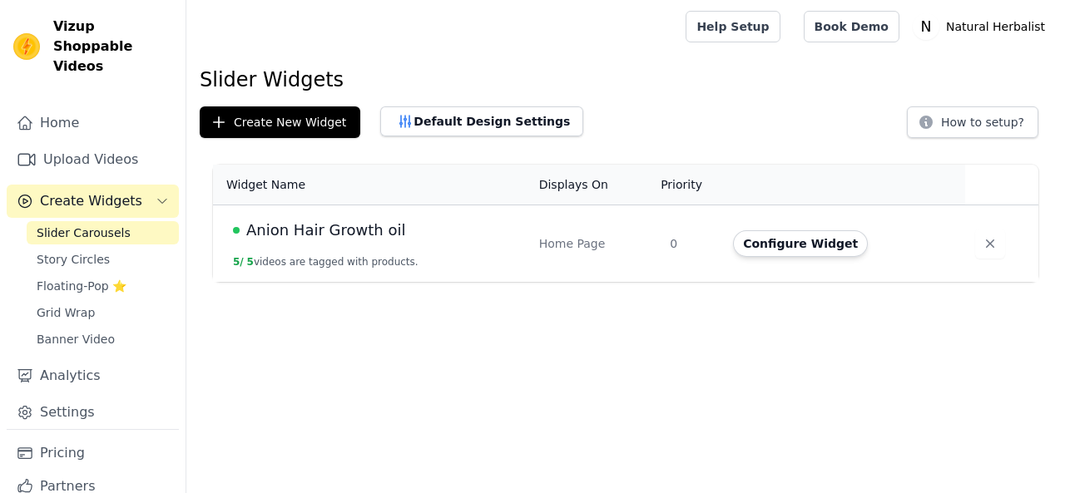
click at [382, 239] on span "Anion Hair Growth oil" at bounding box center [325, 230] width 159 height 23
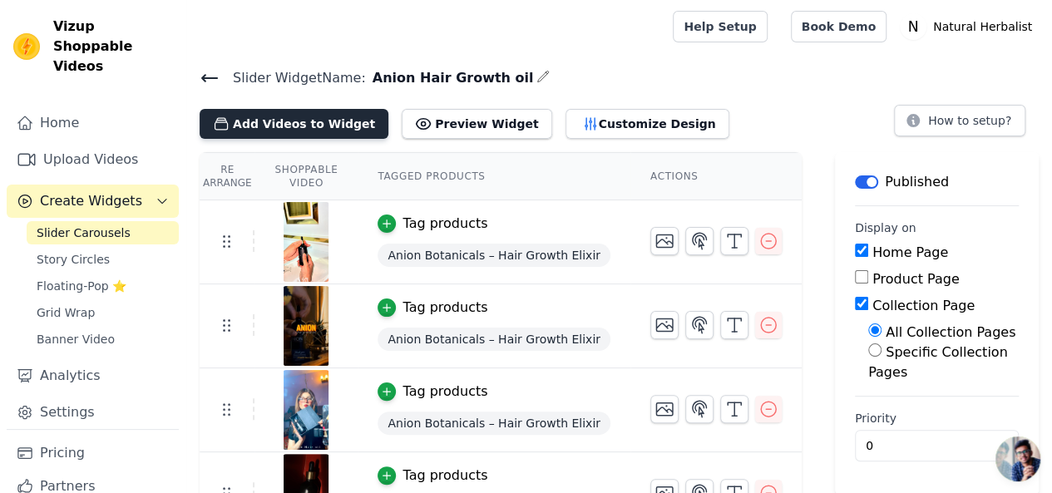
click at [326, 124] on button "Add Videos to Widget" at bounding box center [294, 124] width 189 height 30
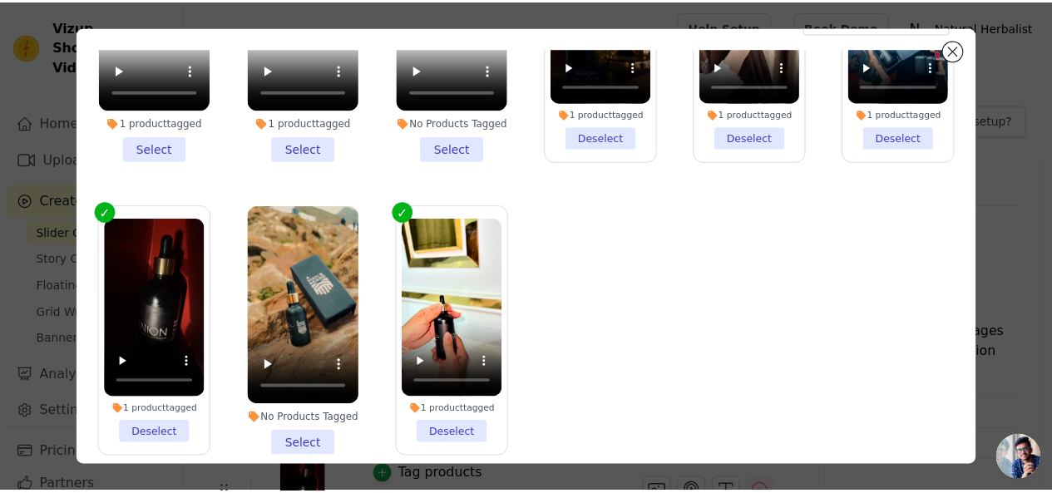
scroll to position [144, 0]
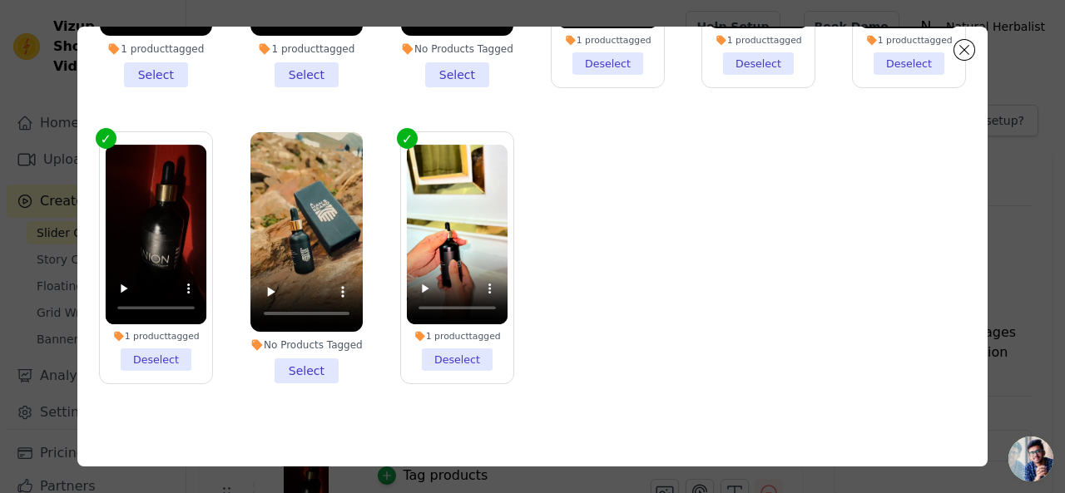
click at [304, 357] on li "No Products Tagged Select" at bounding box center [306, 257] width 112 height 251
click at [0, 0] on input "No Products Tagged Select" at bounding box center [0, 0] width 0 height 0
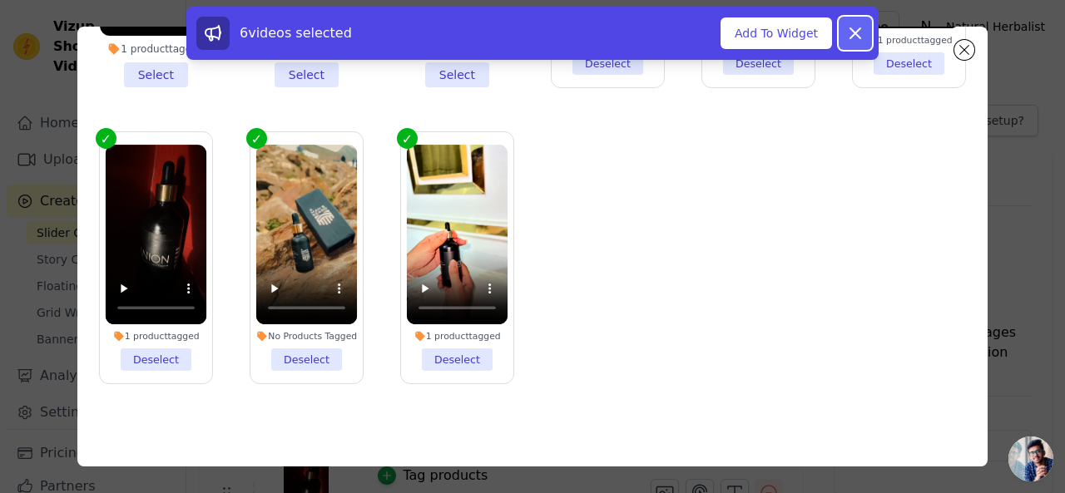
click at [851, 28] on icon at bounding box center [855, 33] width 10 height 10
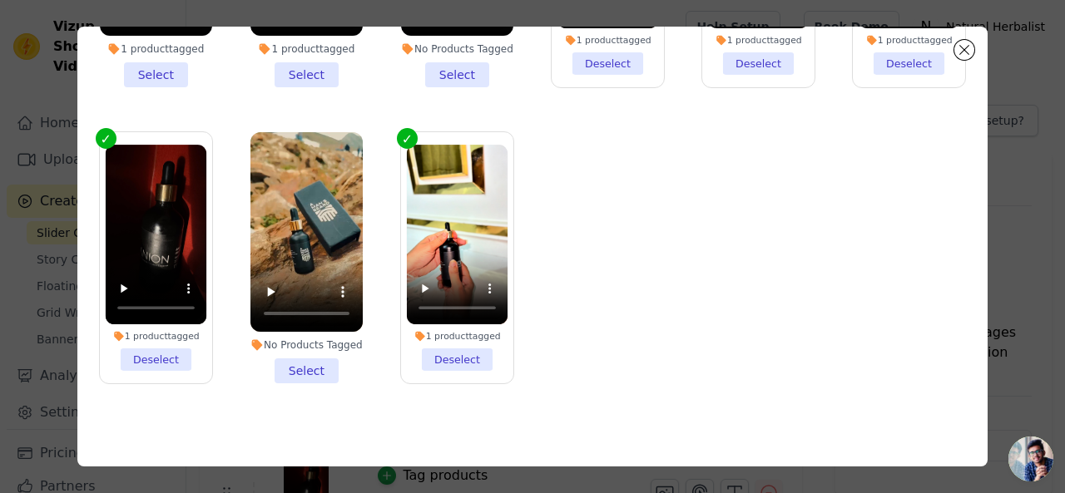
click at [293, 359] on li "No Products Tagged Select" at bounding box center [306, 257] width 112 height 251
click at [0, 0] on input "No Products Tagged Select" at bounding box center [0, 0] width 0 height 0
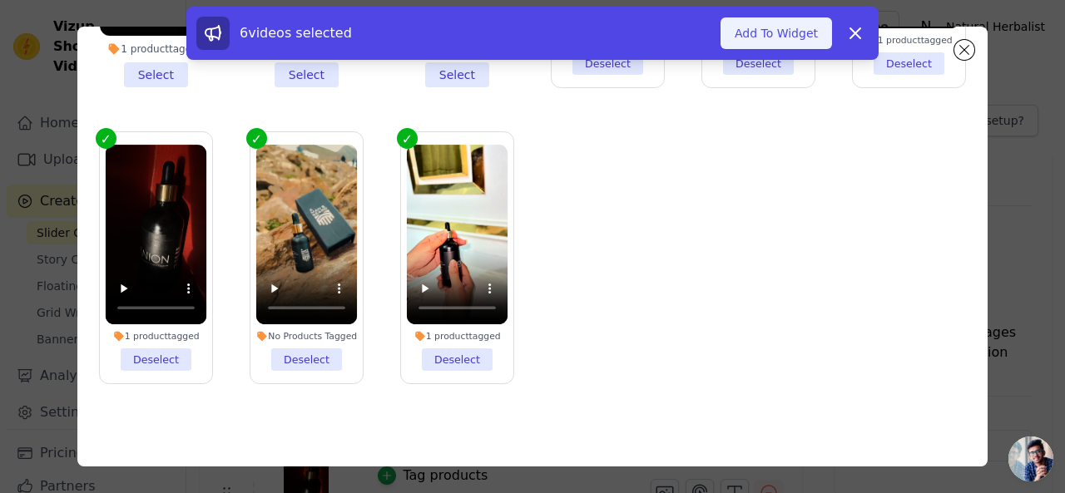
click at [789, 32] on button "Add To Widget" at bounding box center [775, 33] width 111 height 32
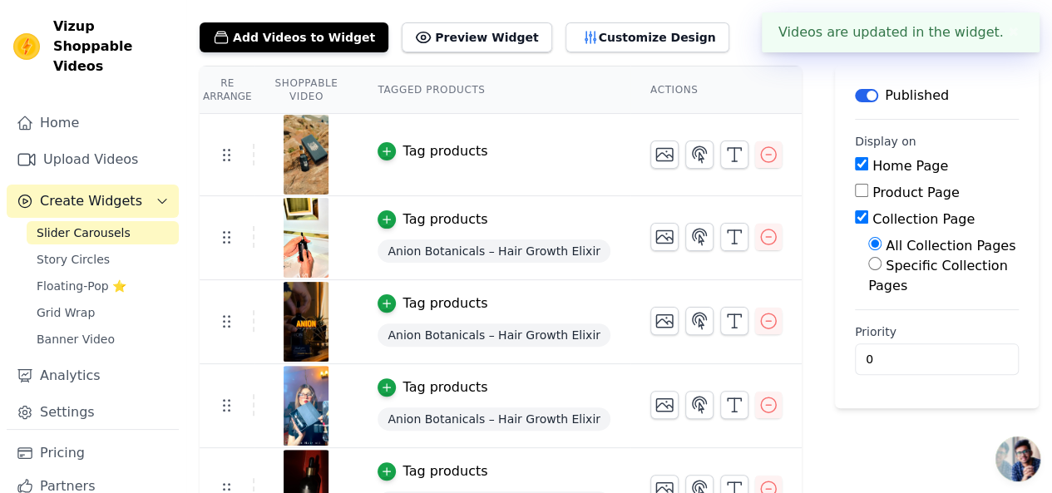
scroll to position [205, 0]
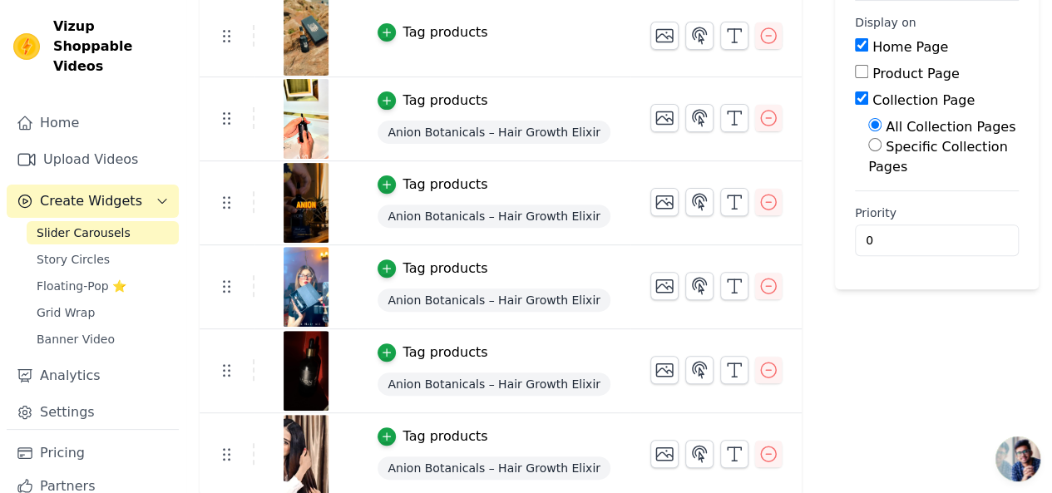
click at [78, 191] on span "Create Widgets" at bounding box center [91, 201] width 102 height 20
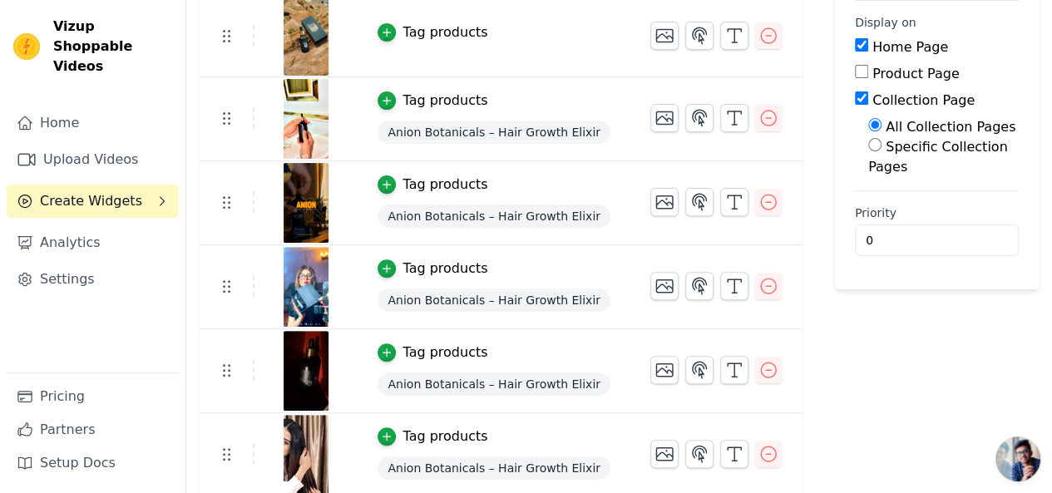
click at [80, 191] on span "Create Widgets" at bounding box center [91, 201] width 102 height 20
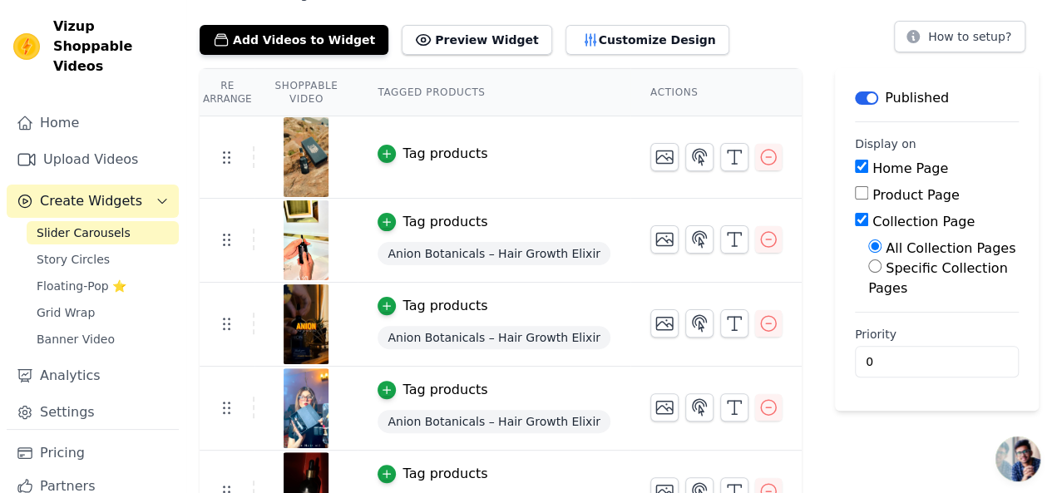
scroll to position [0, 0]
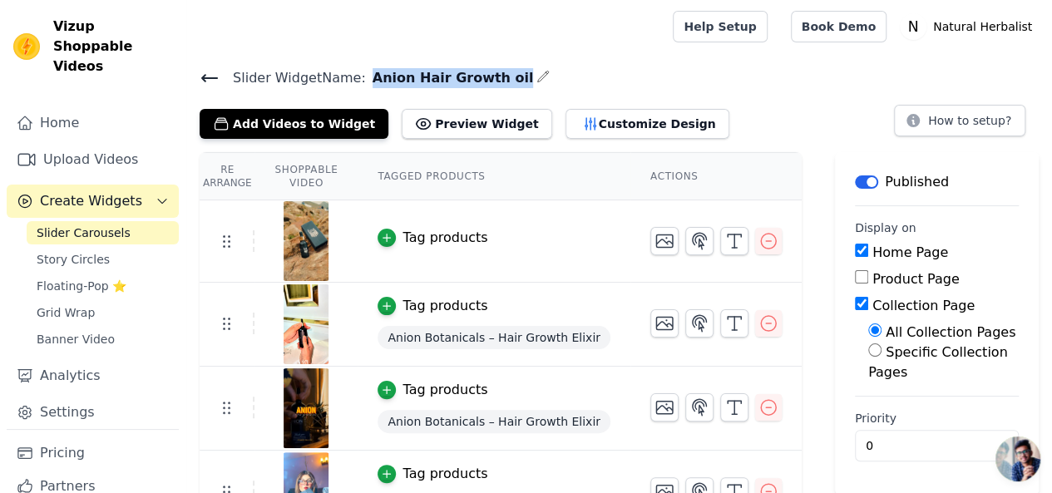
drag, startPoint x: 359, startPoint y: 79, endPoint x: 497, endPoint y: 75, distance: 137.3
click at [497, 75] on h4 "Slider Widget Name: Anion Hair Growth oil" at bounding box center [619, 78] width 839 height 22
copy div "Anion Hair Growth oil"
click at [393, 239] on icon "button" at bounding box center [387, 238] width 12 height 12
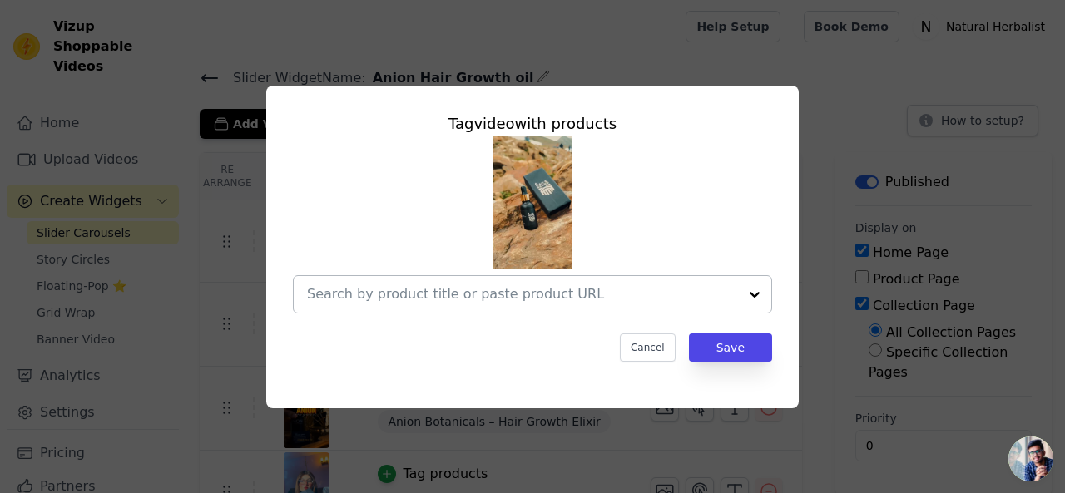
click at [481, 294] on input "text" at bounding box center [522, 294] width 431 height 20
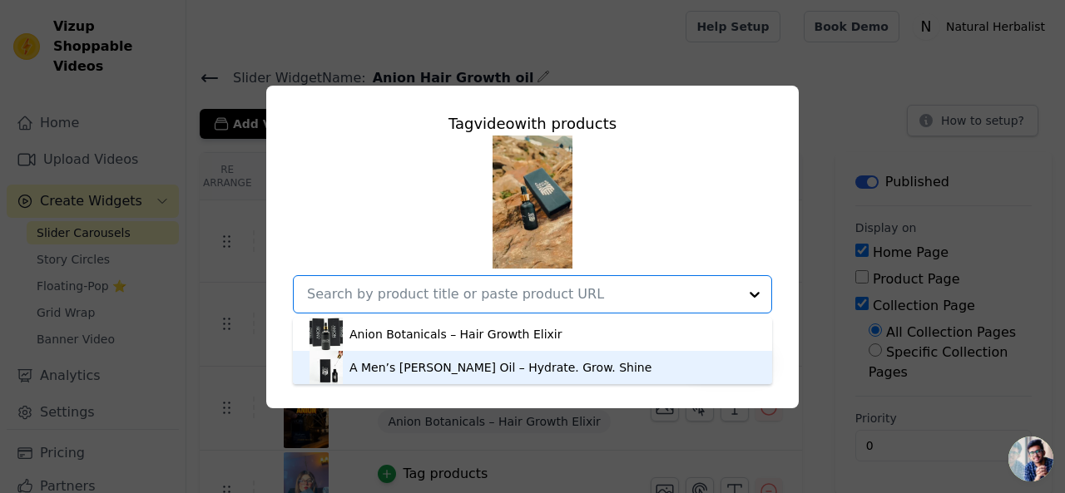
click at [453, 359] on div "A Men’s [PERSON_NAME] Oil – Hydrate. Grow. Shine" at bounding box center [500, 367] width 302 height 17
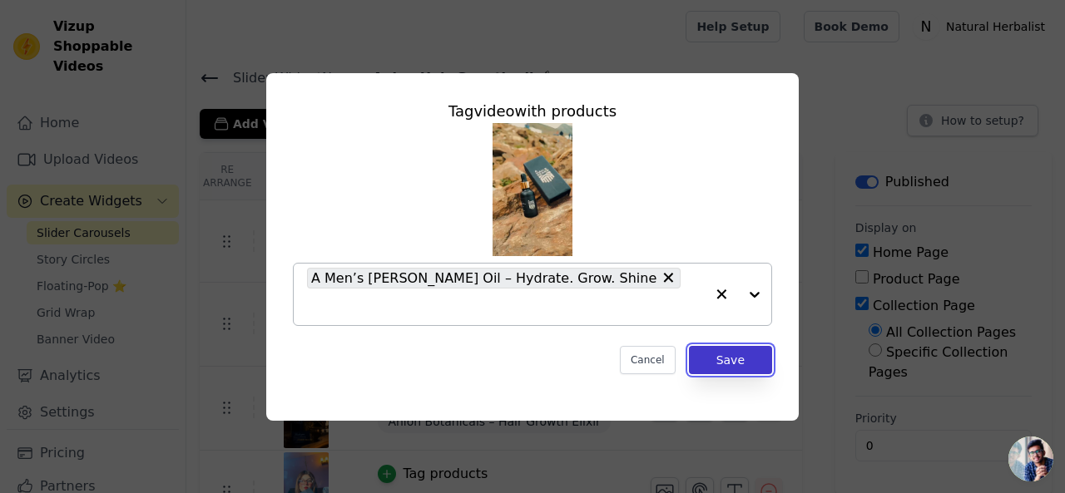
click at [730, 346] on button "Save" at bounding box center [730, 360] width 83 height 28
